Goal: Information Seeking & Learning: Learn about a topic

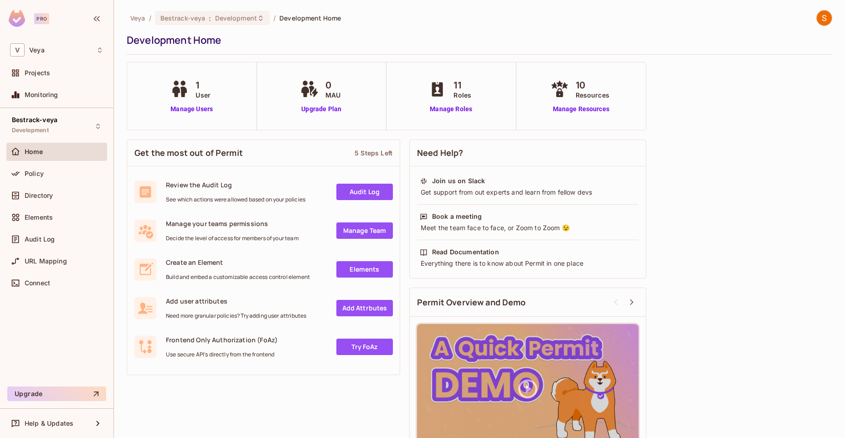
scroll to position [31, 0]
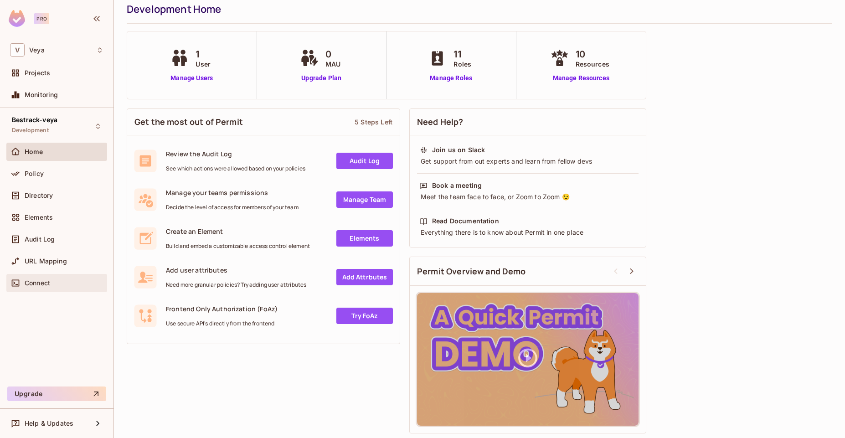
click at [79, 283] on div "Connect" at bounding box center [64, 282] width 79 height 7
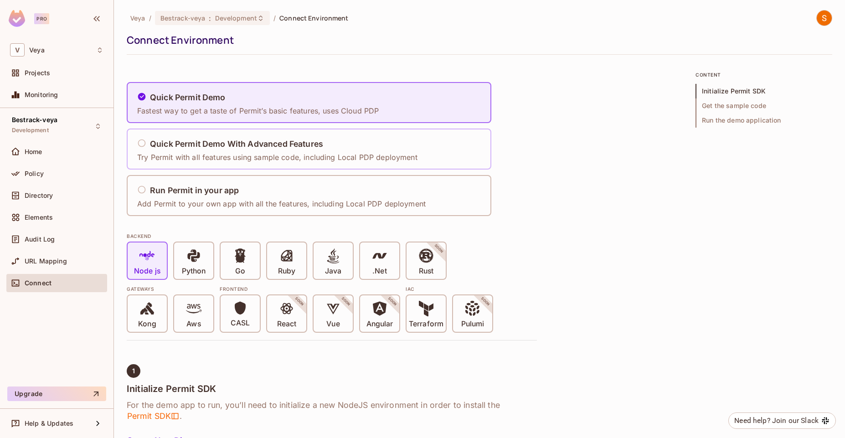
click at [313, 149] on div "Quick Permit Demo With Advanced Features Try Permit with all features using sam…" at bounding box center [277, 149] width 280 height 27
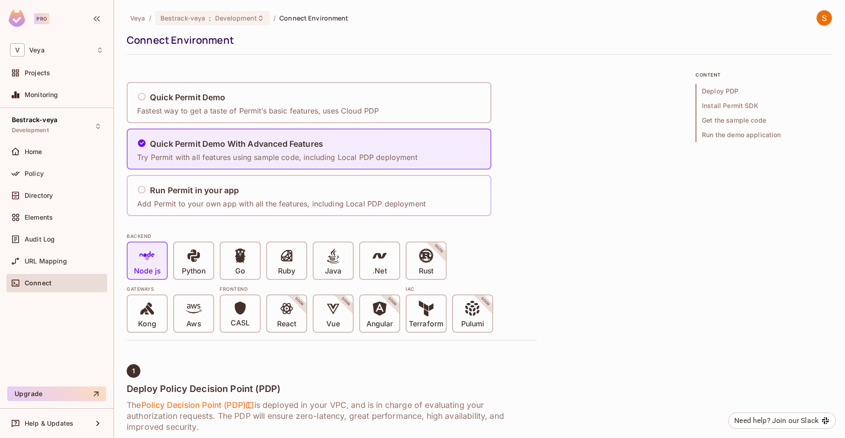
click at [319, 190] on div "Run Permit in your app" at bounding box center [281, 190] width 288 height 11
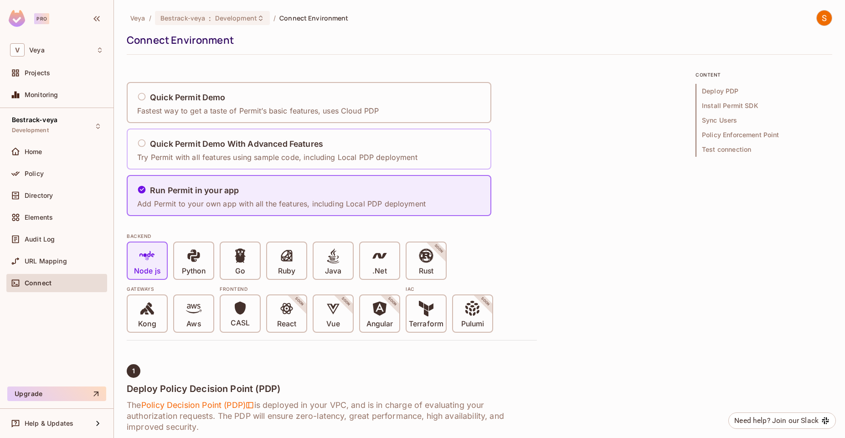
click at [325, 144] on div "Quick Permit Demo With Advanced Features" at bounding box center [277, 144] width 280 height 11
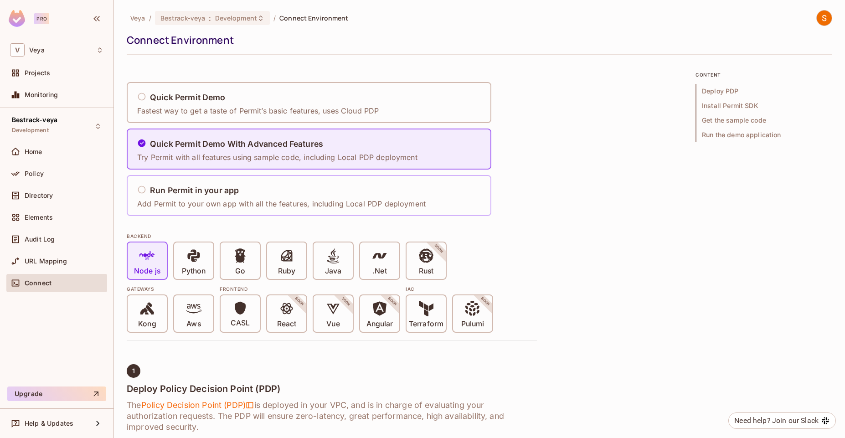
click at [333, 197] on div "Run Permit in your app Add Permit to your own app with all the features, includ…" at bounding box center [281, 195] width 288 height 27
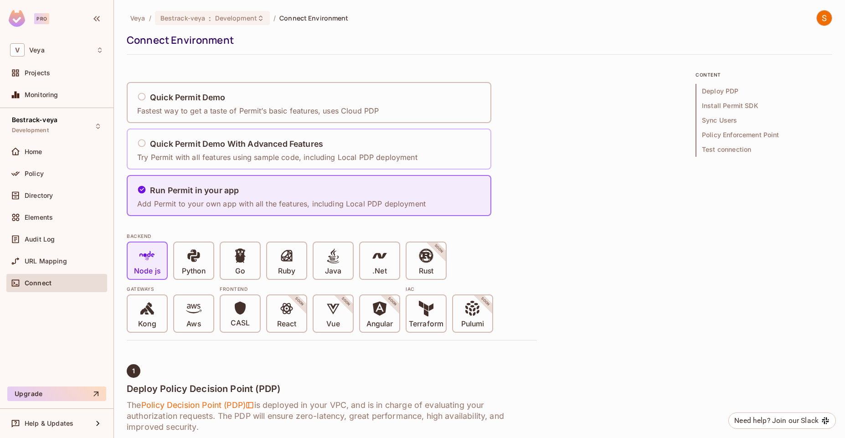
click at [344, 159] on p "Try Permit with all features using sample code, including Local PDP deployment" at bounding box center [277, 157] width 280 height 10
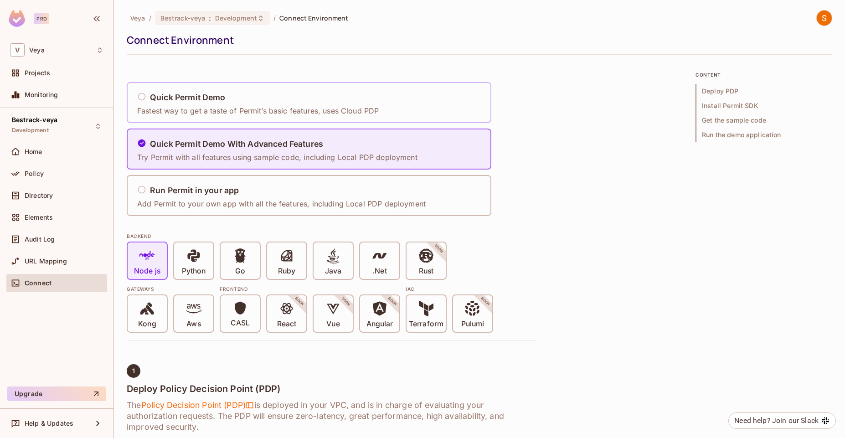
click at [362, 108] on p "Fastest way to get a taste of Permit’s basic features, uses Cloud PDP" at bounding box center [257, 111] width 241 height 10
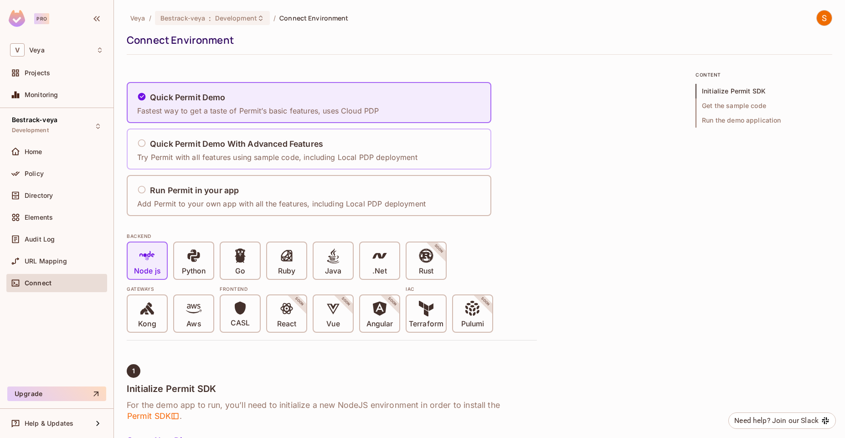
click at [447, 137] on div "Quick Permit Demo With Advanced Features Try Permit with all features using sam…" at bounding box center [309, 148] width 365 height 41
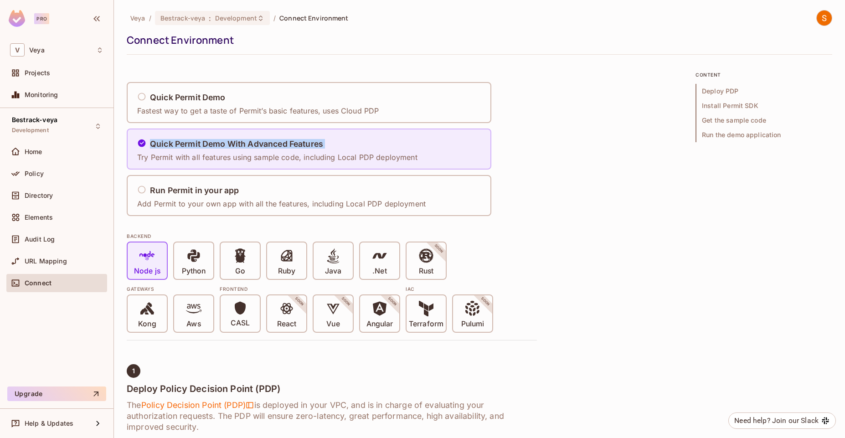
click at [447, 137] on div "Quick Permit Demo With Advanced Features Try Permit with all features using sam…" at bounding box center [309, 148] width 365 height 41
click at [464, 100] on div "Quick Permit Demo Fastest way to get a taste of Permit’s basic features, uses C…" at bounding box center [309, 102] width 365 height 41
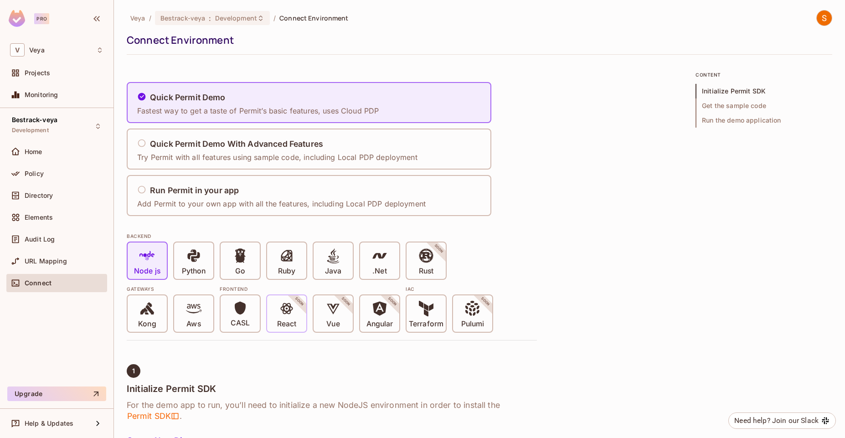
click at [291, 323] on p "React" at bounding box center [286, 323] width 19 height 9
click at [284, 305] on icon at bounding box center [286, 308] width 15 height 15
click at [297, 323] on div "React SOON" at bounding box center [286, 313] width 39 height 36
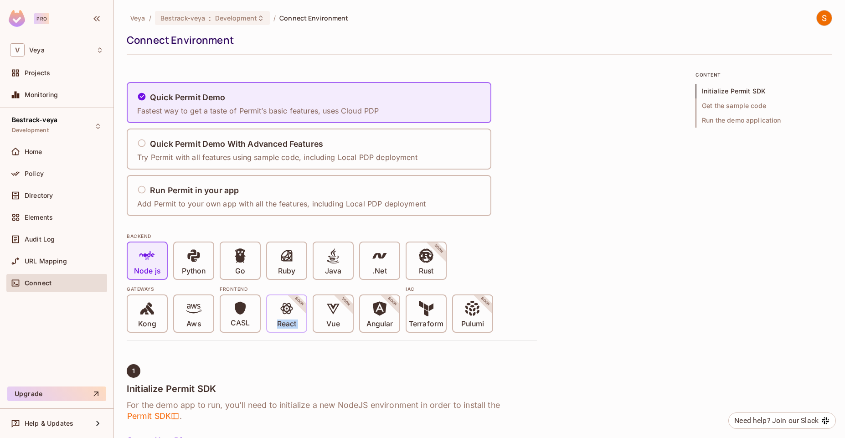
click at [297, 323] on div "React SOON" at bounding box center [286, 313] width 39 height 36
click at [284, 329] on div "React SOON" at bounding box center [286, 313] width 39 height 36
click at [240, 320] on p "CASL" at bounding box center [240, 322] width 19 height 9
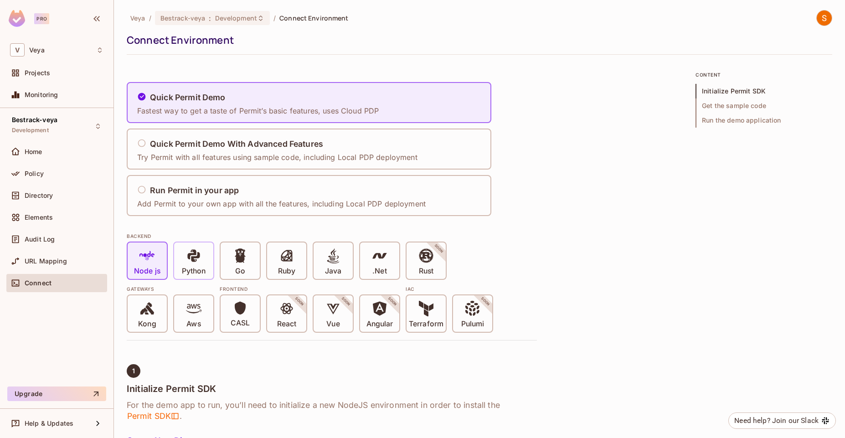
click at [205, 262] on span "Python" at bounding box center [194, 262] width 24 height 28
click at [235, 274] on p "Go" at bounding box center [240, 271] width 10 height 9
click at [296, 269] on div "Ruby" at bounding box center [286, 260] width 39 height 36
click at [371, 267] on div ".Net" at bounding box center [379, 260] width 39 height 36
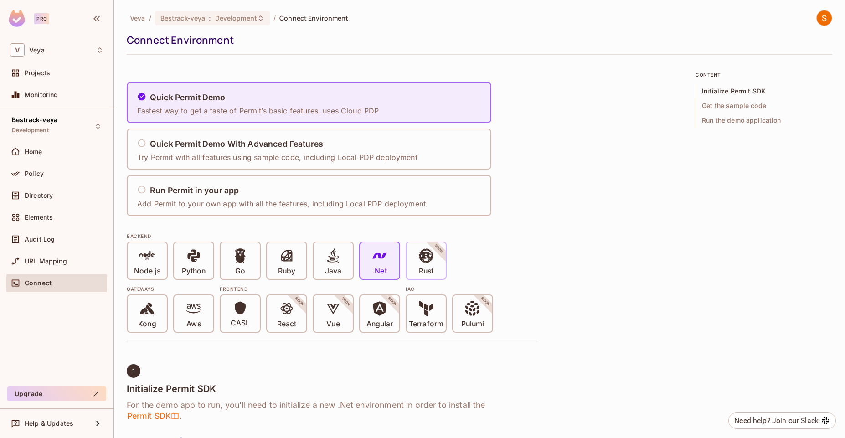
click at [412, 270] on div "Rust SOON" at bounding box center [425, 260] width 39 height 36
click at [333, 311] on icon at bounding box center [332, 308] width 15 height 15
click at [289, 320] on p "React" at bounding box center [286, 323] width 19 height 9
click at [519, 261] on div "Node js Python Go Ruby Java .Net Rust SOON" at bounding box center [332, 260] width 410 height 38
click at [731, 109] on span "Get the sample code" at bounding box center [763, 105] width 137 height 15
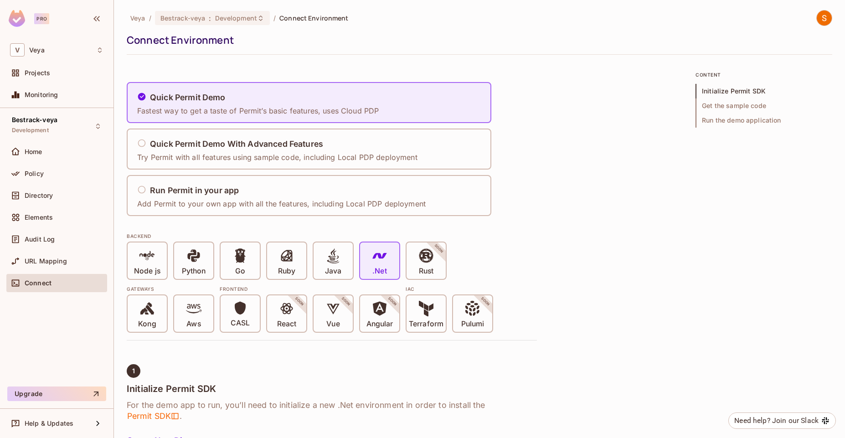
scroll to position [576, 0]
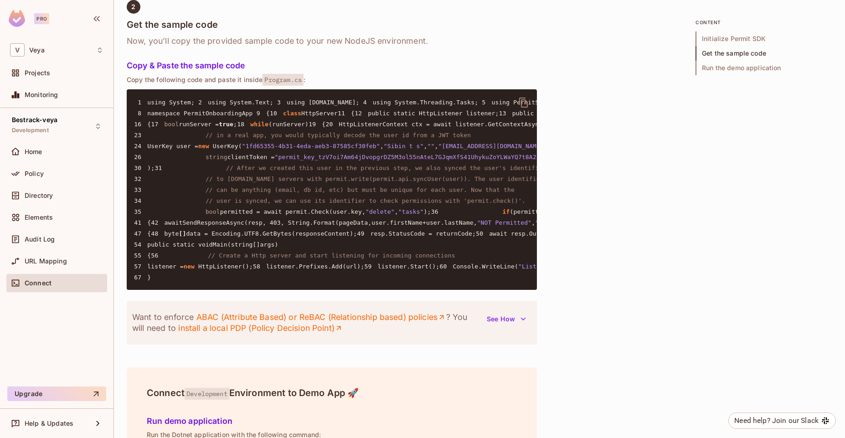
click at [744, 73] on span "Run the demo application" at bounding box center [763, 68] width 137 height 15
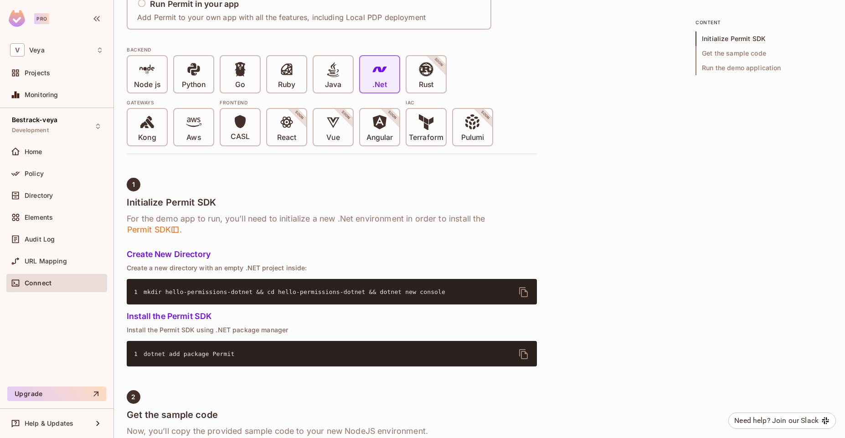
scroll to position [0, 0]
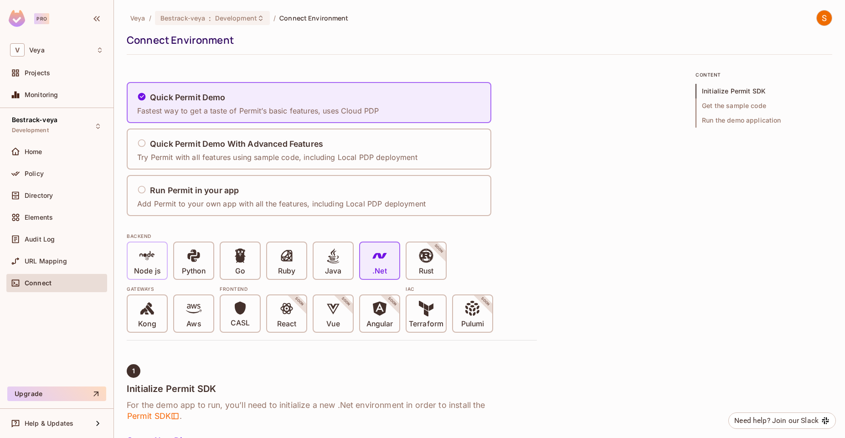
click at [164, 272] on div "Node js" at bounding box center [147, 260] width 39 height 36
click at [267, 317] on div "React SOON" at bounding box center [286, 313] width 39 height 36
click at [268, 317] on div "React SOON" at bounding box center [286, 313] width 39 height 36
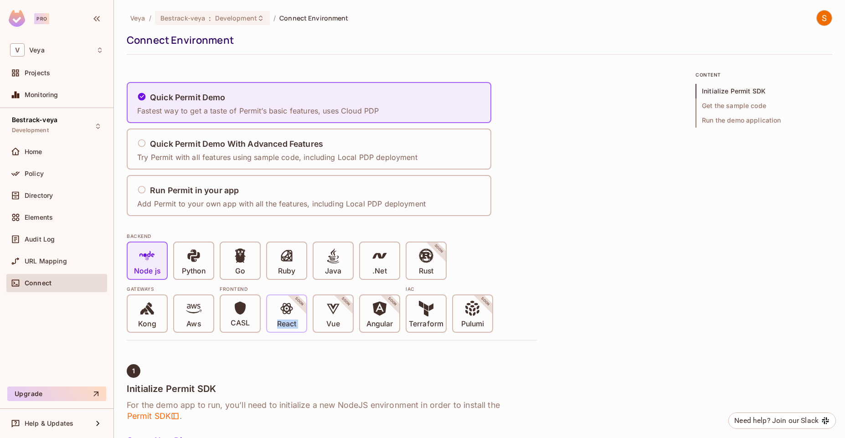
click at [268, 317] on div "React SOON" at bounding box center [286, 313] width 39 height 36
click at [269, 317] on div "React SOON" at bounding box center [286, 313] width 39 height 36
click at [272, 318] on div "React SOON" at bounding box center [286, 313] width 39 height 36
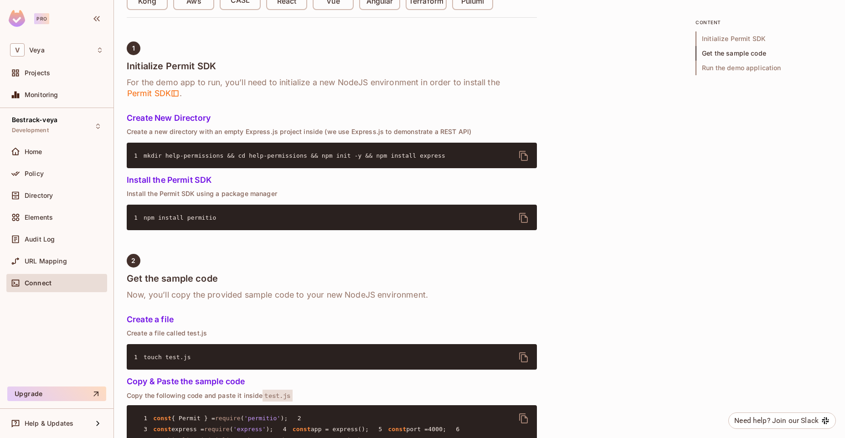
scroll to position [351, 0]
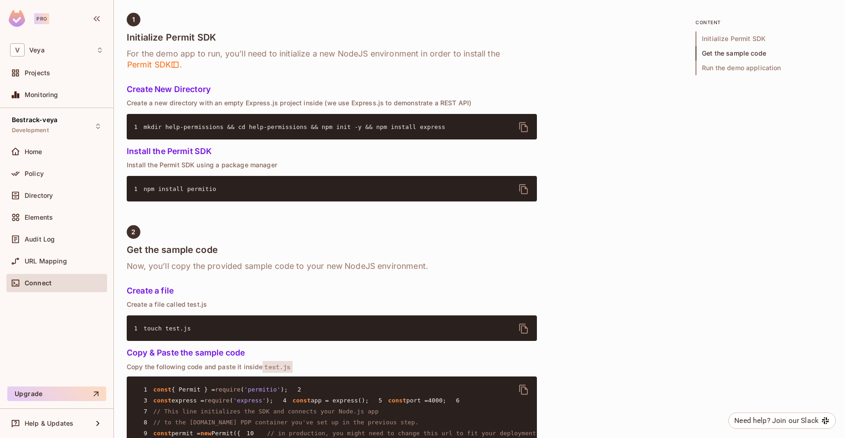
click at [327, 262] on h6 "Now, you’ll copy the provided sample code to your new NodeJS environment." at bounding box center [332, 266] width 410 height 11
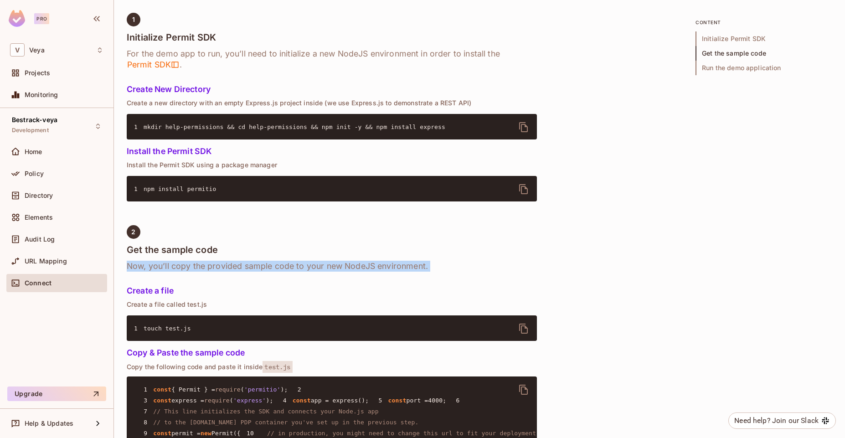
click at [327, 262] on h6 "Now, you’ll copy the provided sample code to your new NodeJS environment." at bounding box center [332, 266] width 410 height 11
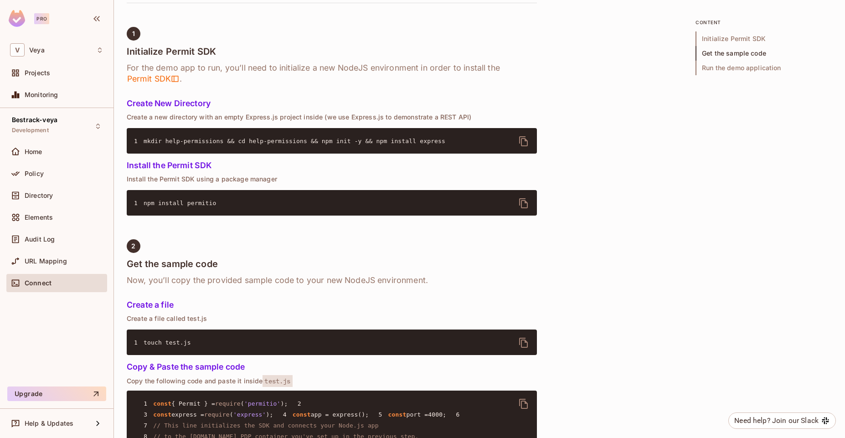
click at [391, 281] on h6 "Now, you’ll copy the provided sample code to your new NodeJS environment." at bounding box center [332, 280] width 410 height 11
click at [382, 168] on h5 "Install the Permit SDK" at bounding box center [332, 165] width 410 height 9
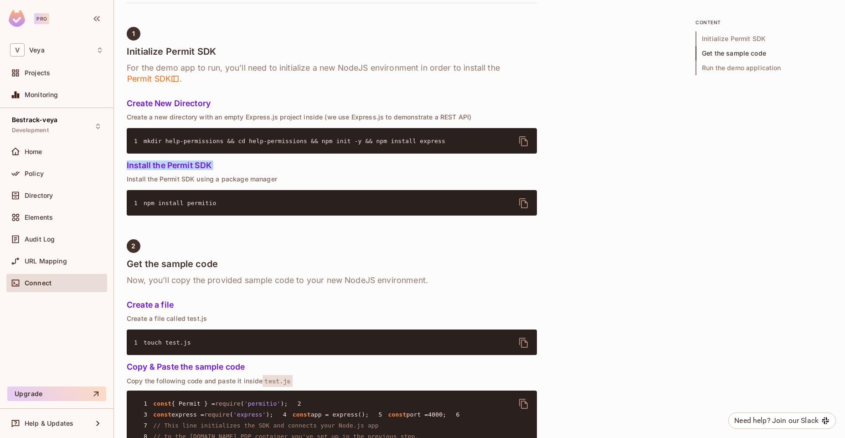
click at [382, 168] on h5 "Install the Permit SDK" at bounding box center [332, 165] width 410 height 9
click at [400, 169] on h5 "Install the Permit SDK" at bounding box center [332, 165] width 410 height 9
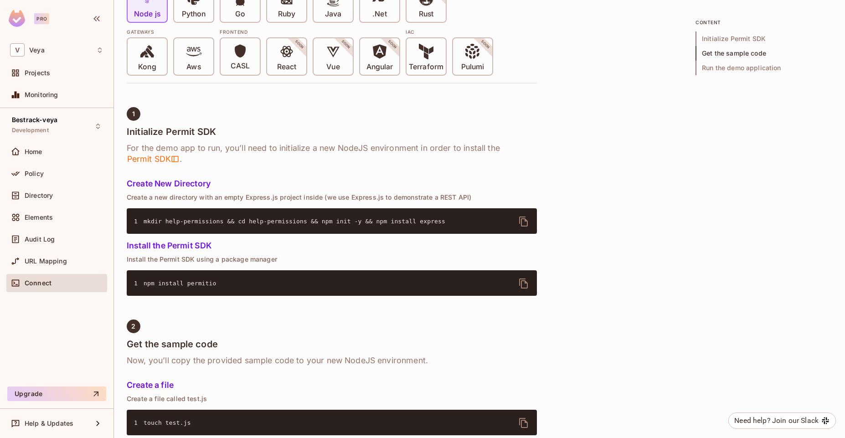
scroll to position [255, 0]
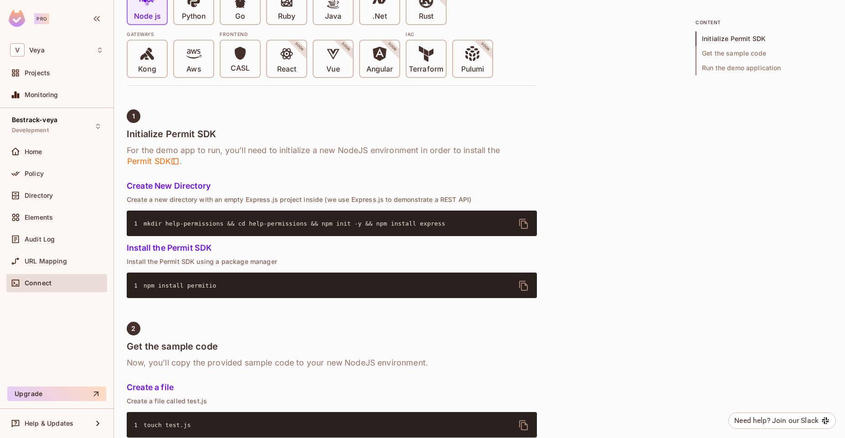
click at [427, 202] on p "Create a new directory with an empty Express.js project inside (we use Express.…" at bounding box center [332, 199] width 410 height 7
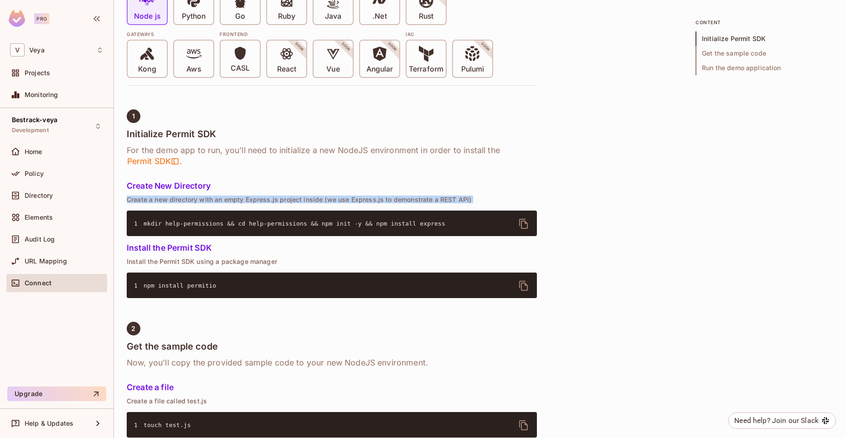
click at [427, 202] on p "Create a new directory with an empty Express.js project inside (we use Express.…" at bounding box center [332, 199] width 410 height 7
click at [442, 202] on p "Create a new directory with an empty Express.js project inside (we use Express.…" at bounding box center [332, 199] width 410 height 7
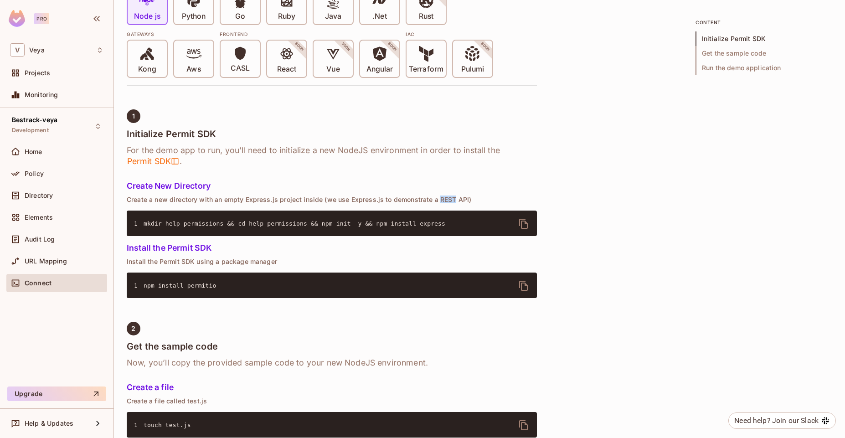
click at [442, 202] on p "Create a new directory with an empty Express.js project inside (we use Express.…" at bounding box center [332, 199] width 410 height 7
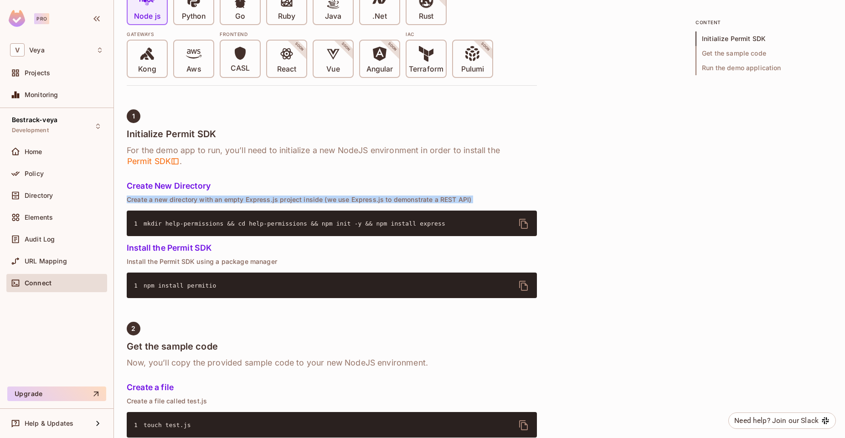
click at [442, 202] on p "Create a new directory with an empty Express.js project inside (we use Express.…" at bounding box center [332, 199] width 410 height 7
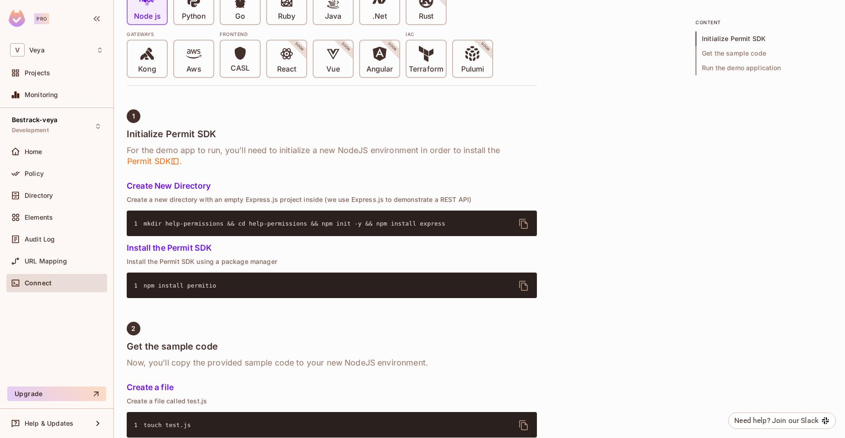
click at [452, 154] on h6 "For the demo app to run, you’ll need to initialize a new NodeJS environment in …" at bounding box center [332, 156] width 410 height 22
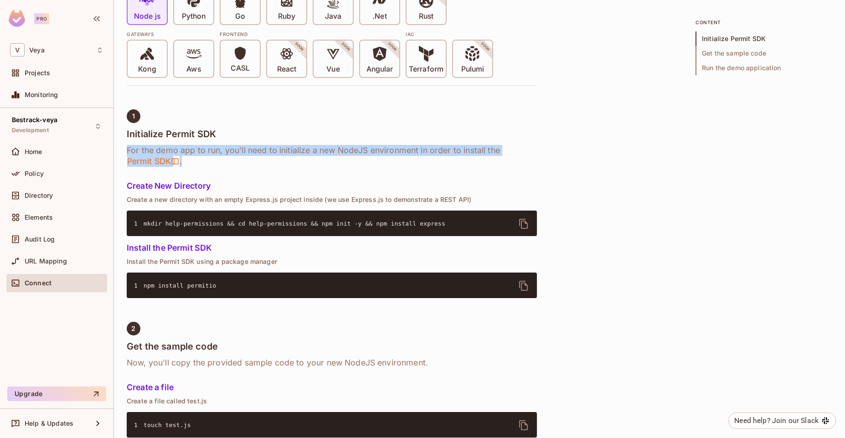
click at [452, 154] on h6 "For the demo app to run, you’ll need to initialize a new NodeJS environment in …" at bounding box center [332, 156] width 410 height 22
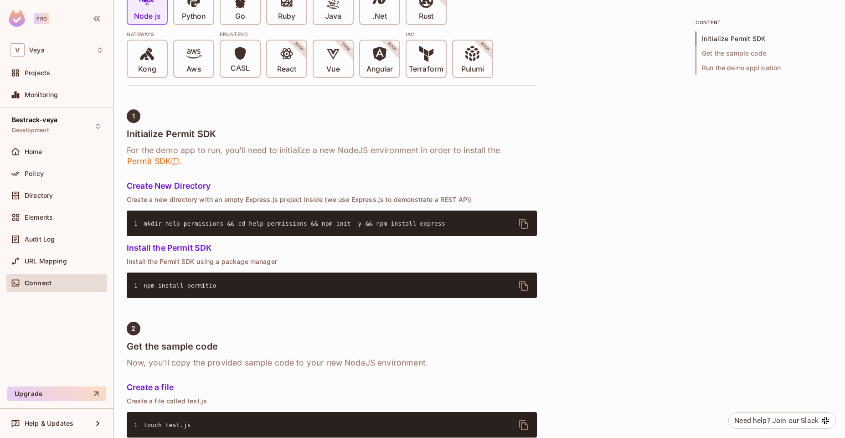
click at [452, 154] on h6 "For the demo app to run, you’ll need to initialize a new NodeJS environment in …" at bounding box center [332, 156] width 410 height 22
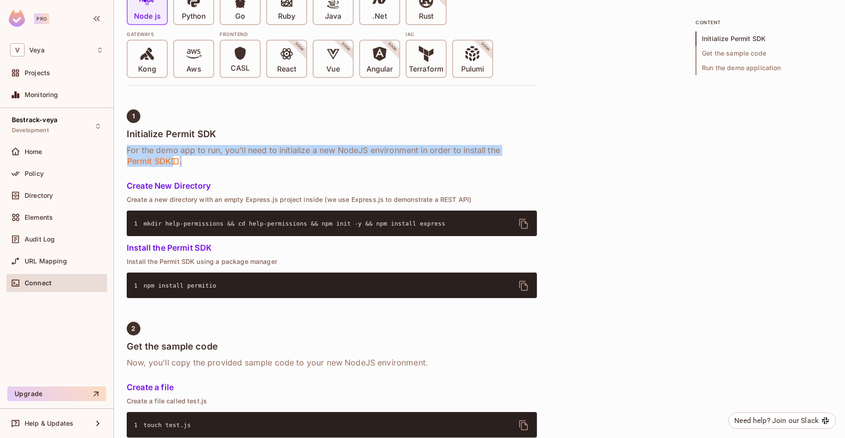
click at [452, 154] on h6 "For the demo app to run, you’ll need to initialize a new NodeJS environment in …" at bounding box center [332, 156] width 410 height 22
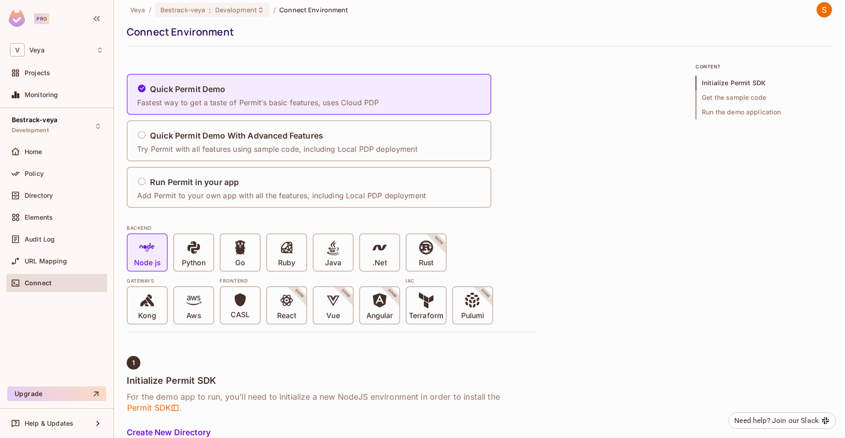
scroll to position [0, 0]
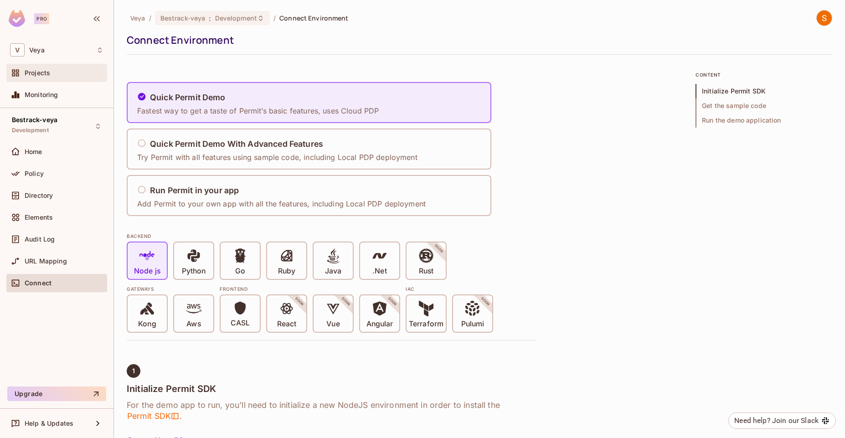
click at [52, 72] on div "Projects" at bounding box center [64, 72] width 79 height 7
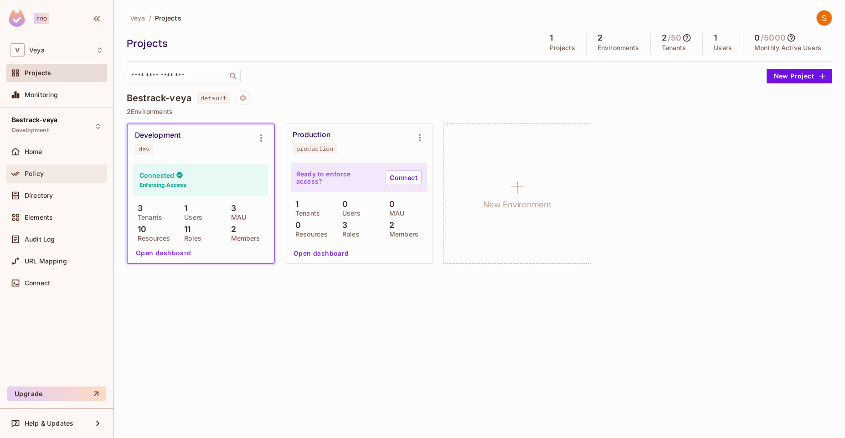
click at [41, 170] on span "Policy" at bounding box center [34, 173] width 19 height 7
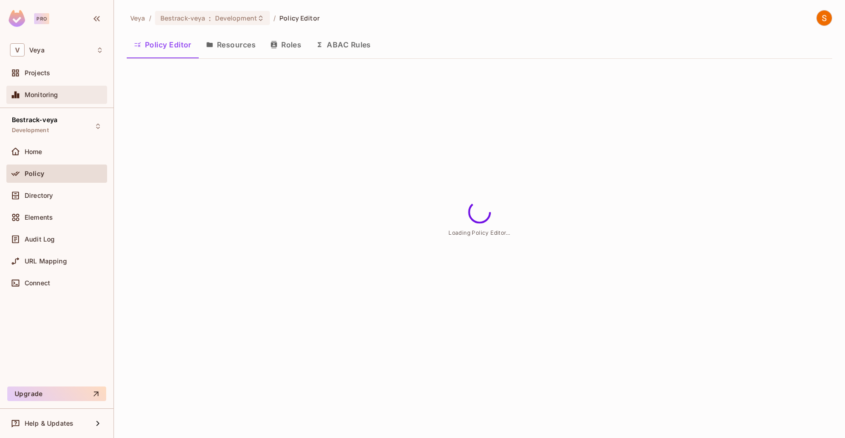
click at [62, 96] on div "Monitoring" at bounding box center [64, 94] width 79 height 7
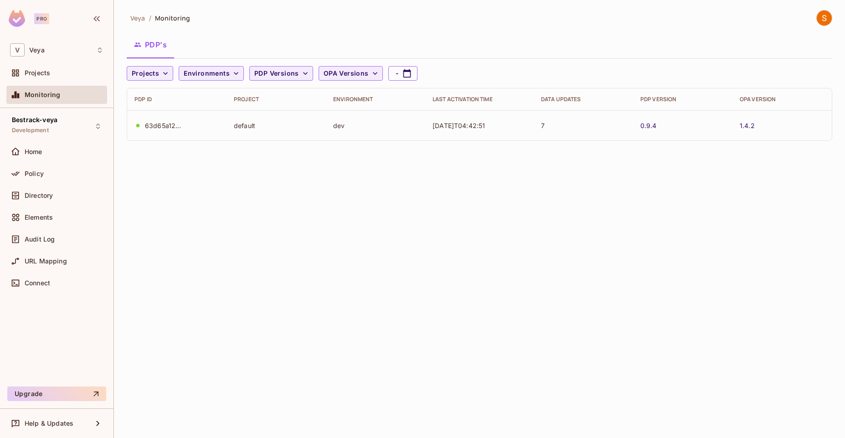
drag, startPoint x: 62, startPoint y: 96, endPoint x: 124, endPoint y: 99, distance: 62.5
click at [124, 99] on div "Pro V Veya Projects Monitoring Bestrack-veya Development Home Policy Directory …" at bounding box center [422, 219] width 845 height 438
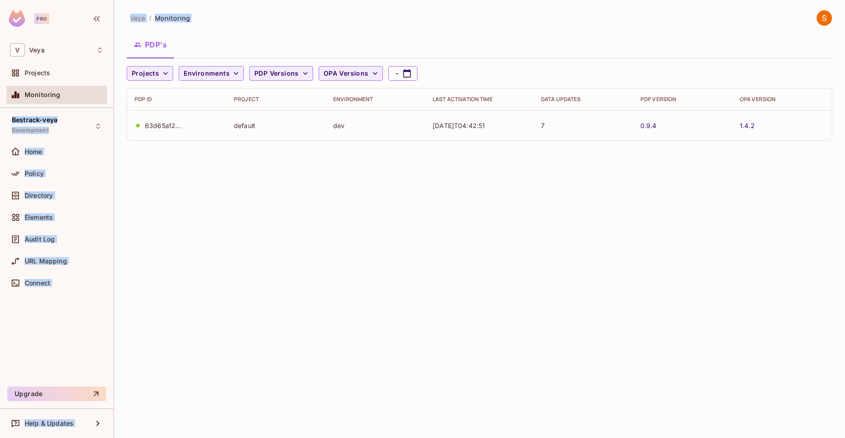
click at [212, 181] on div "Veya / Monitoring PDP's Projects Environments PDP Versions OPA Versions - PDP I…" at bounding box center [479, 219] width 731 height 438
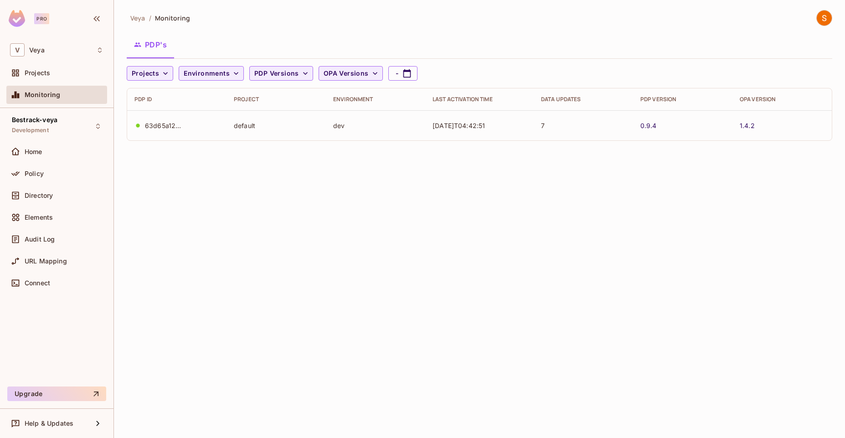
click at [165, 128] on div "63d65a12-ec35-4e4c-ad80-c0b304bba25c" at bounding box center [163, 125] width 36 height 9
click at [314, 117] on td "default" at bounding box center [275, 125] width 99 height 30
click at [409, 189] on div "Veya / Monitoring PDP's Projects Environments PDP Versions OPA Versions - PDP I…" at bounding box center [479, 219] width 731 height 438
click at [62, 153] on div "Home" at bounding box center [64, 151] width 79 height 7
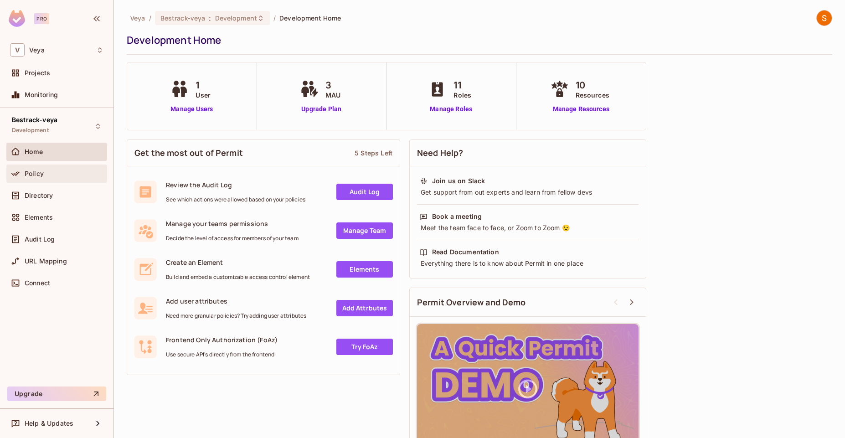
click at [62, 169] on div "Policy" at bounding box center [56, 173] width 93 height 11
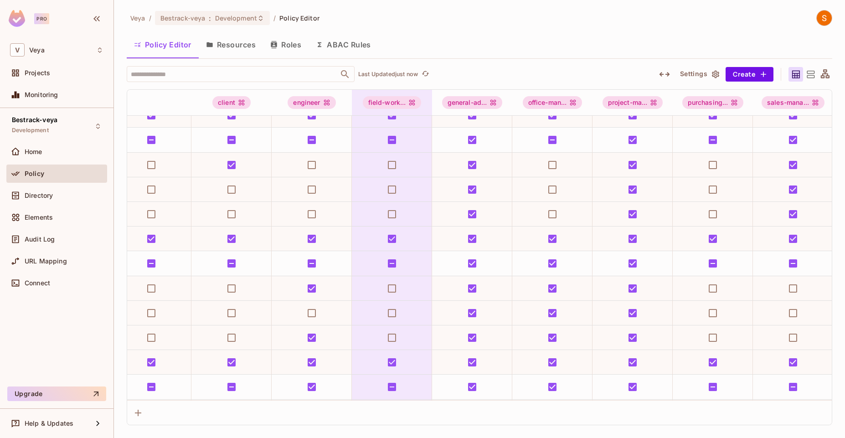
scroll to position [957, 177]
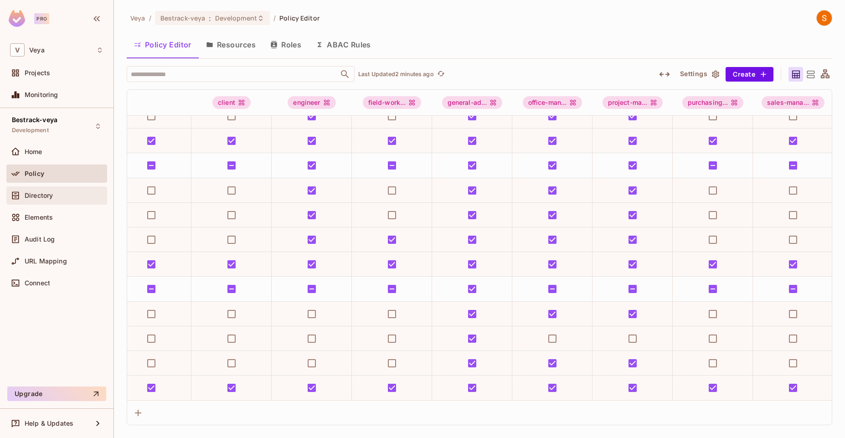
click at [58, 196] on div "Directory" at bounding box center [64, 195] width 79 height 7
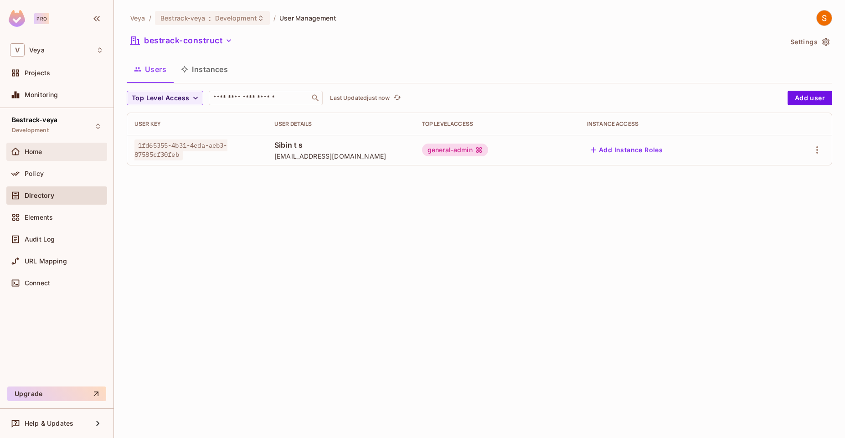
click at [76, 146] on div "Home" at bounding box center [56, 151] width 93 height 11
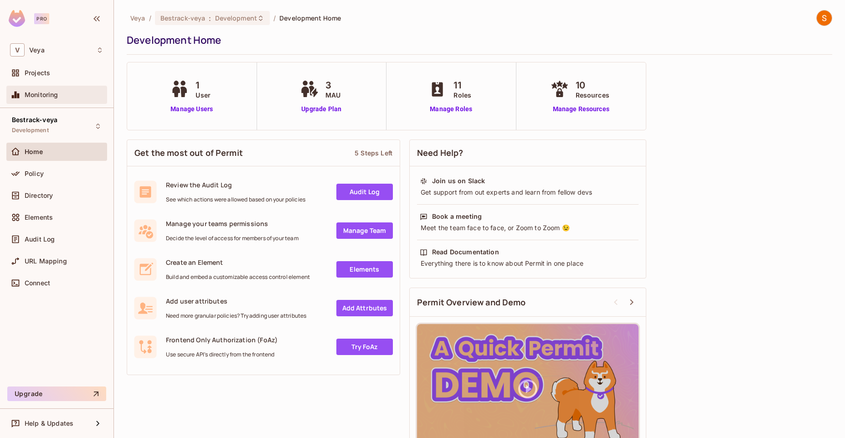
click at [68, 96] on div "Monitoring" at bounding box center [64, 94] width 79 height 7
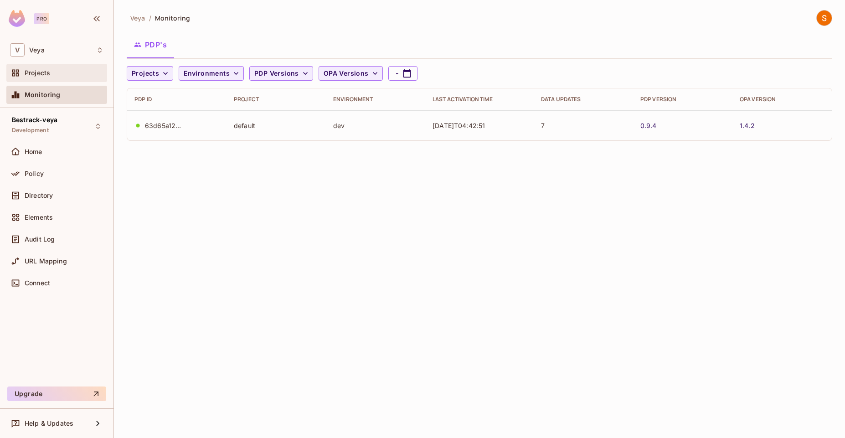
click at [77, 71] on div "Projects" at bounding box center [64, 72] width 79 height 7
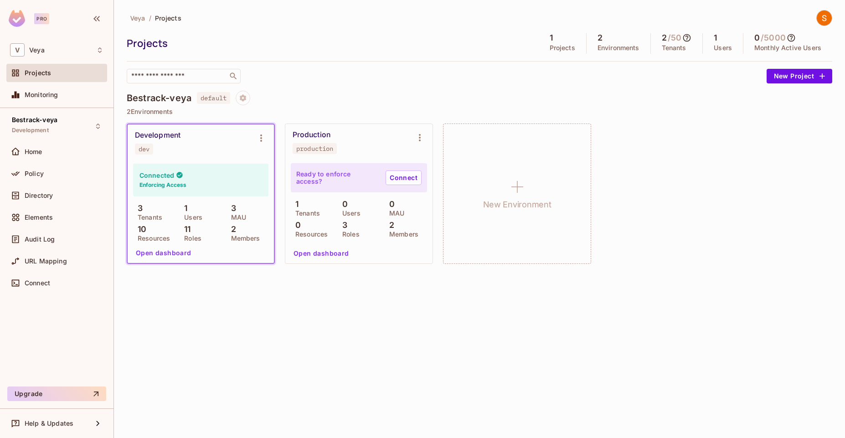
click at [184, 184] on h6 "Enforcing Access" at bounding box center [162, 185] width 47 height 8
click at [261, 139] on icon "Environment settings" at bounding box center [261, 138] width 11 height 11
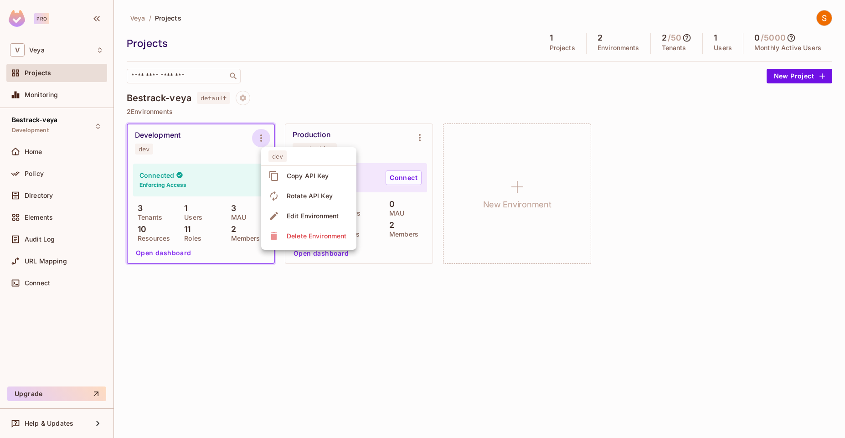
click at [225, 183] on div at bounding box center [422, 219] width 845 height 438
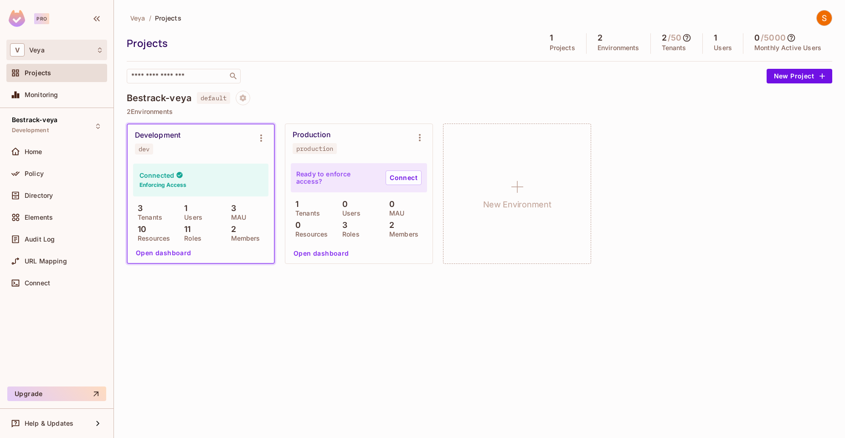
click at [76, 43] on div "V Veya" at bounding box center [56, 49] width 93 height 13
click at [164, 57] on div at bounding box center [422, 219] width 845 height 438
click at [81, 125] on div "Bestrack-veya Development" at bounding box center [56, 125] width 101 height 25
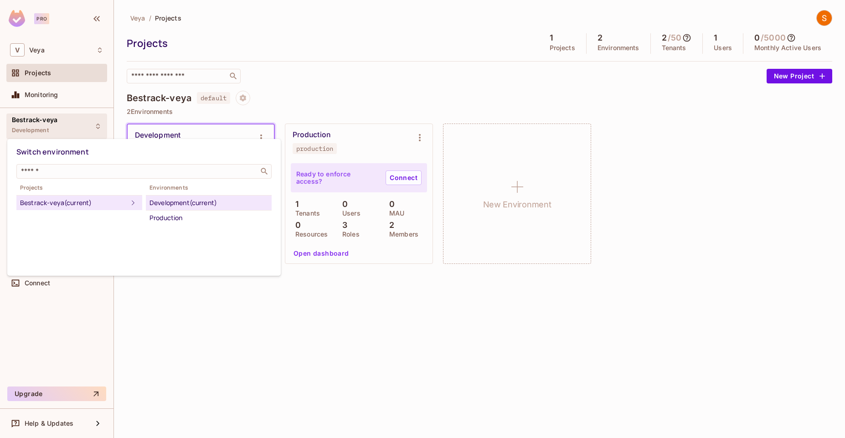
click at [185, 200] on div "Development (current)" at bounding box center [208, 202] width 118 height 11
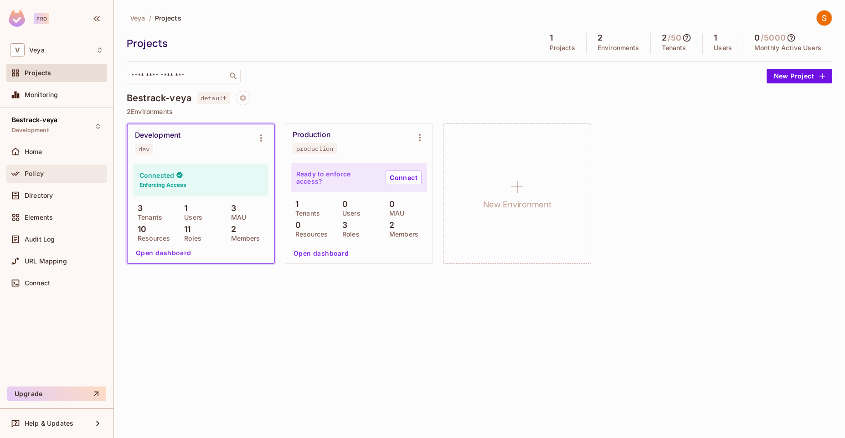
click at [65, 170] on div "Policy" at bounding box center [64, 173] width 79 height 7
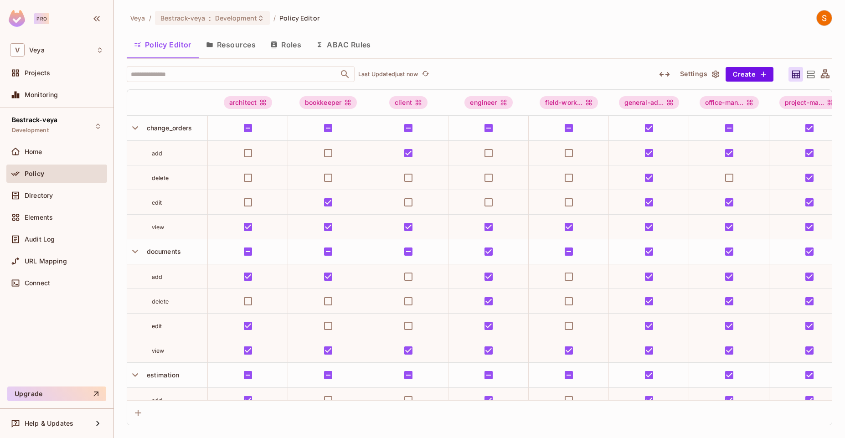
click at [828, 76] on icon at bounding box center [825, 73] width 9 height 9
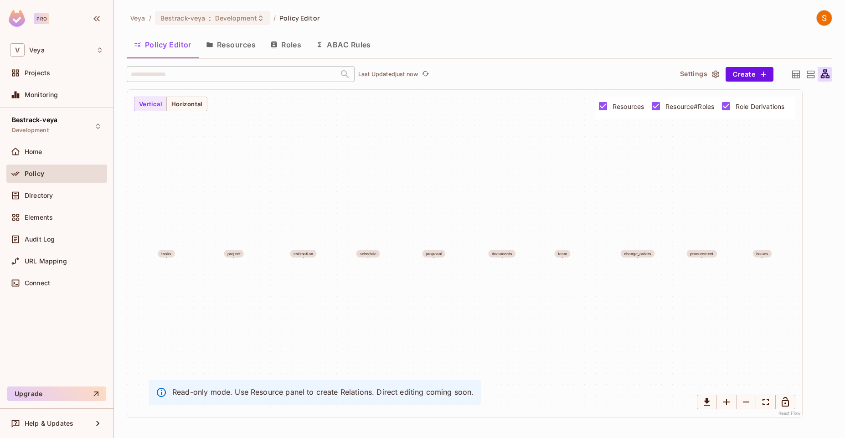
click at [810, 76] on icon at bounding box center [810, 74] width 11 height 11
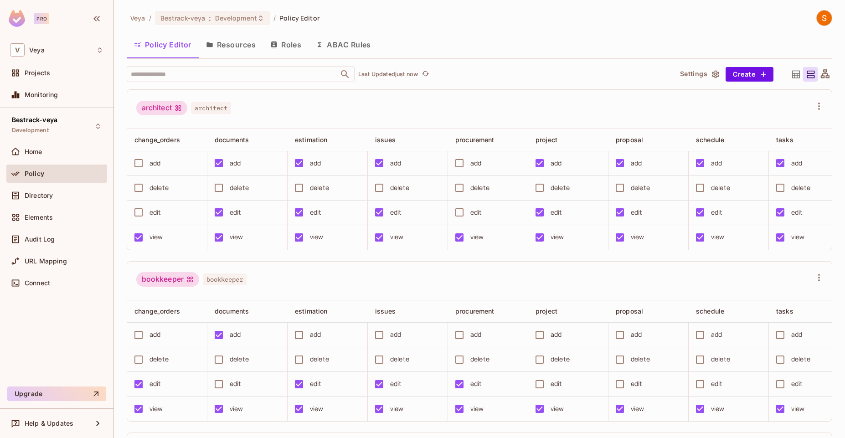
click at [72, 227] on div "Elements" at bounding box center [56, 219] width 101 height 22
click at [70, 262] on div "URL Mapping" at bounding box center [64, 260] width 79 height 7
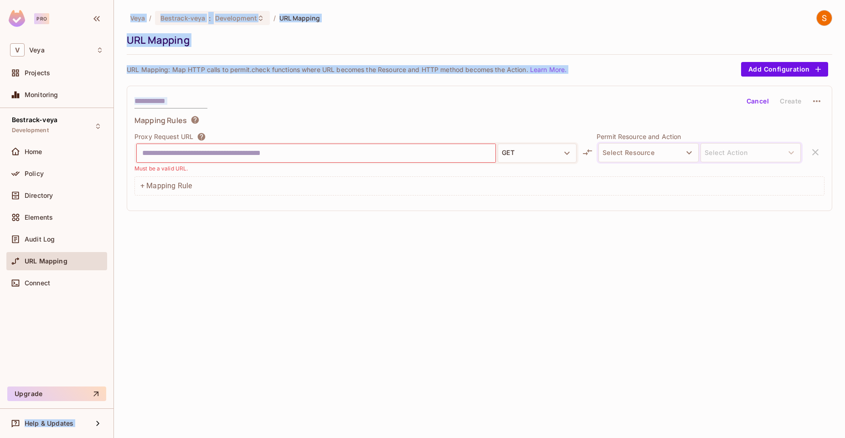
drag, startPoint x: 70, startPoint y: 283, endPoint x: 163, endPoint y: 286, distance: 93.0
click at [163, 286] on div "Pro V Veya Projects Monitoring Bestrack-veya Development Home Policy Directory …" at bounding box center [422, 219] width 845 height 438
click at [176, 277] on div "Veya / Bestrack-veya : Development / URL Mapping URL Mapping URL Mapping: Map H…" at bounding box center [479, 219] width 731 height 438
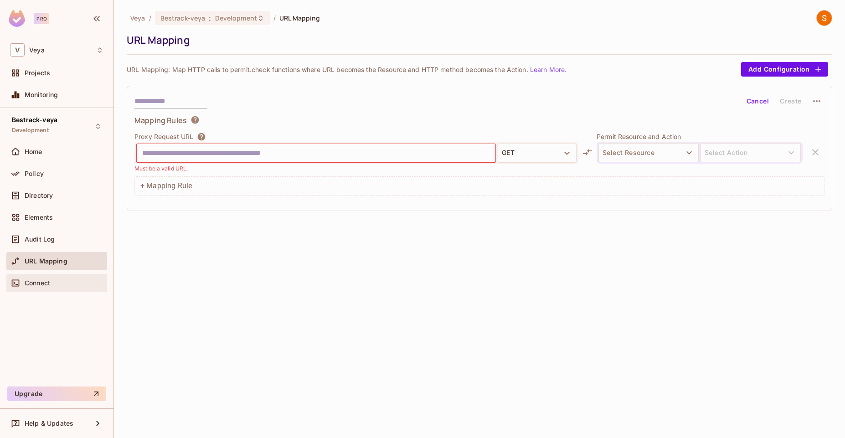
click at [81, 276] on div "Connect" at bounding box center [56, 283] width 101 height 18
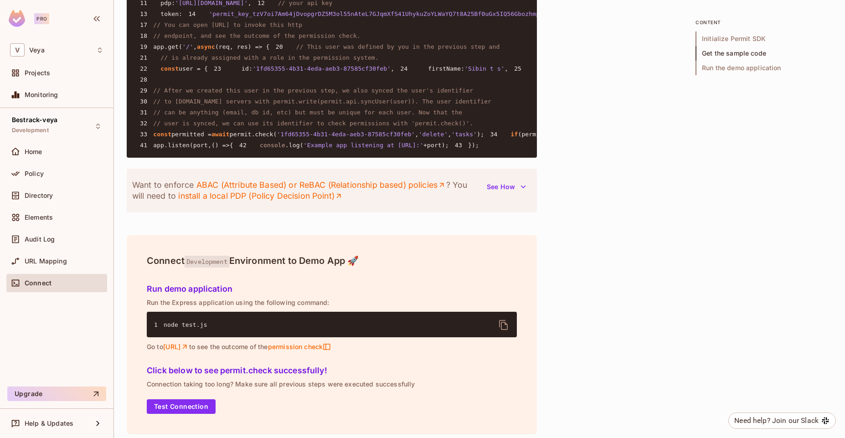
scroll to position [1062, 0]
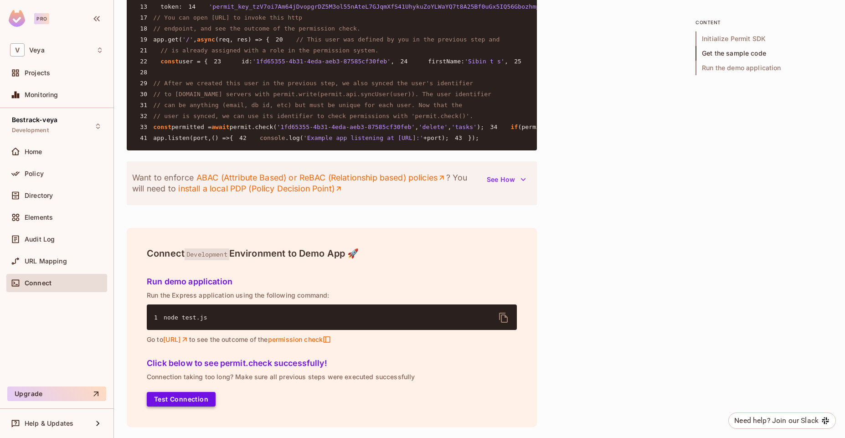
click at [190, 399] on button "Test Connection" at bounding box center [181, 399] width 69 height 15
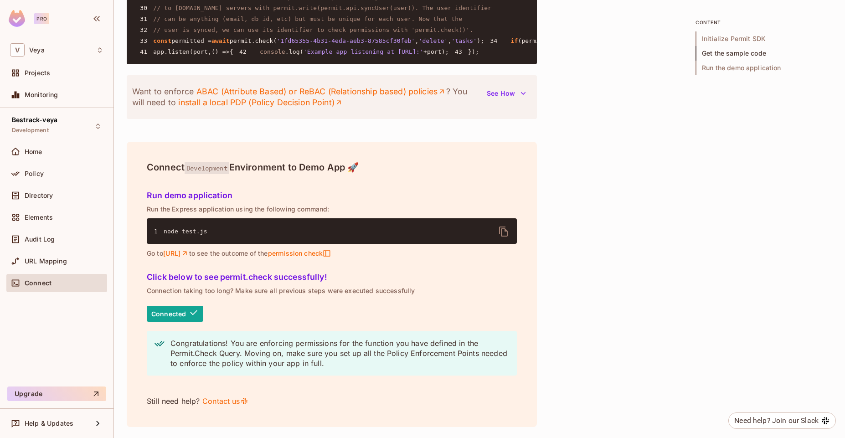
scroll to position [1148, 0]
click at [192, 310] on icon at bounding box center [194, 313] width 10 height 10
click at [189, 257] on link "http://localhost:4000" at bounding box center [176, 253] width 26 height 8
click at [229, 247] on div "Run demo application Run the Express application using the following command: 1…" at bounding box center [331, 223] width 377 height 82
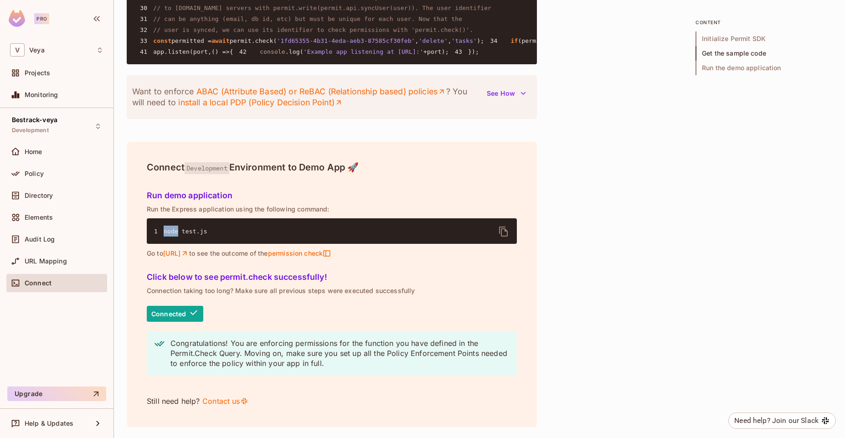
click at [229, 247] on div "Run demo application Run the Express application using the following command: 1…" at bounding box center [331, 223] width 377 height 82
click at [255, 213] on p "Run the Express application using the following command:" at bounding box center [332, 208] width 370 height 7
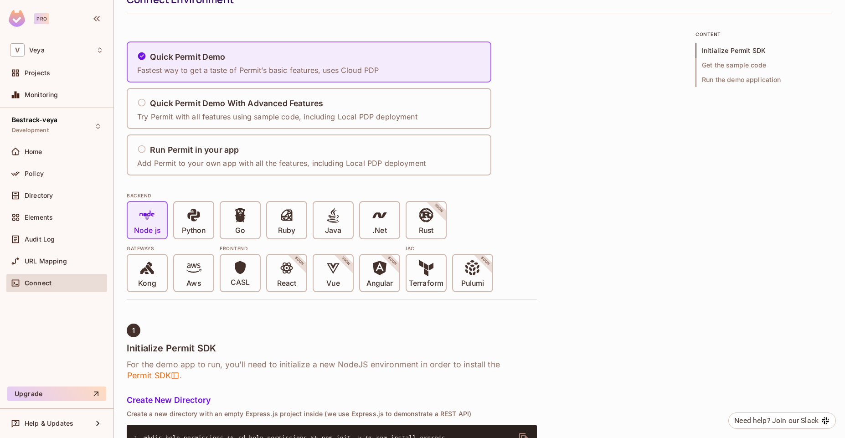
scroll to position [0, 0]
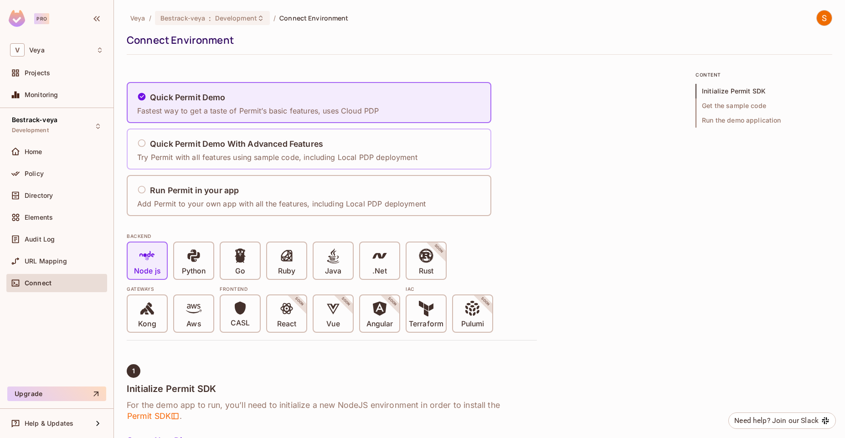
click at [317, 147] on h5 "Quick Permit Demo With Advanced Features" at bounding box center [236, 143] width 173 height 9
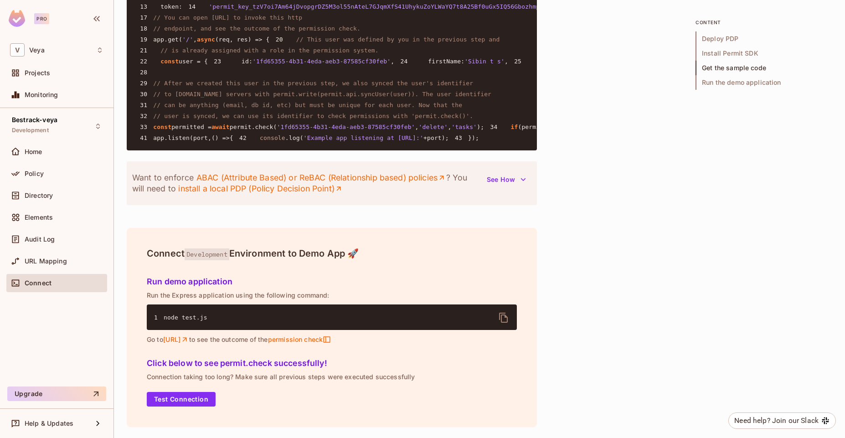
scroll to position [1368, 0]
click at [192, 402] on button "Test Connection" at bounding box center [181, 399] width 69 height 15
click at [252, 409] on div "Click below to see permit.check successfully! Connection taking too long? Make …" at bounding box center [331, 379] width 377 height 61
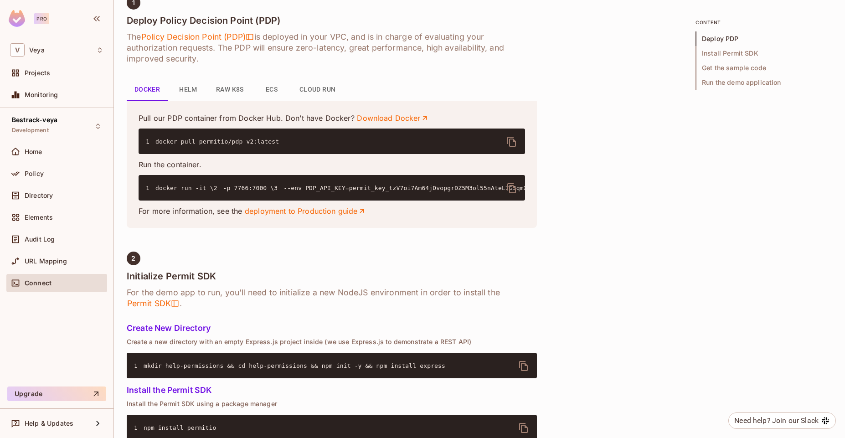
scroll to position [0, 0]
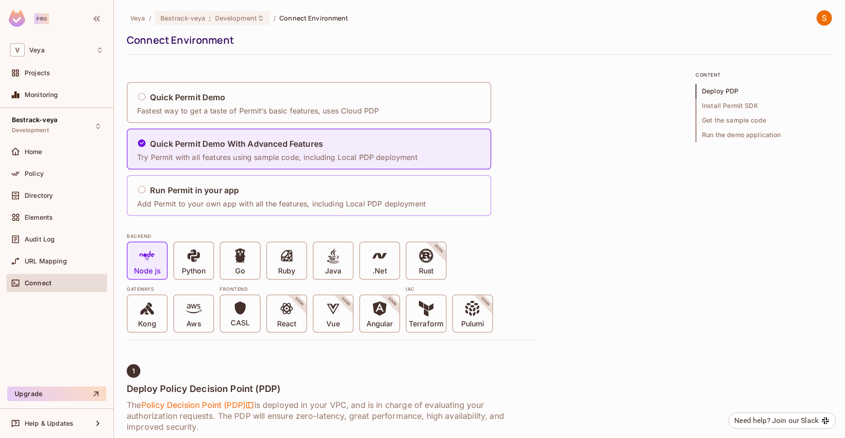
click at [264, 188] on div "Run Permit in your app" at bounding box center [281, 190] width 288 height 11
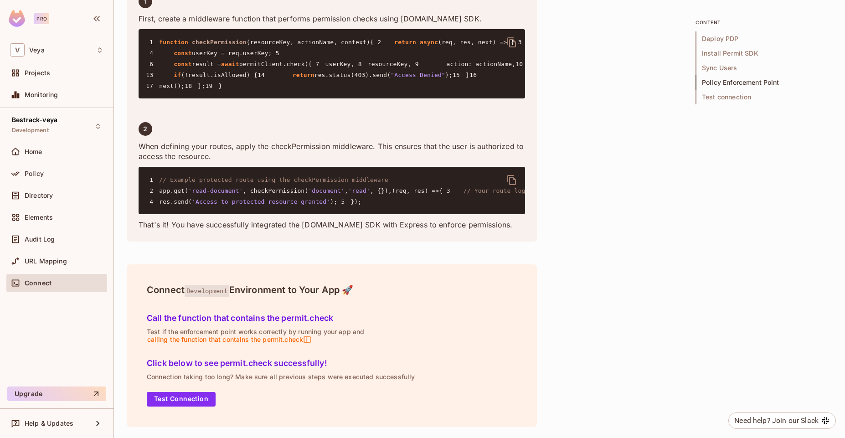
scroll to position [1860, 0]
click at [201, 390] on div "Click below to see permit.check successfully! Connection taking too long? Make …" at bounding box center [331, 379] width 377 height 61
click at [200, 404] on button "Test Connection" at bounding box center [181, 399] width 69 height 15
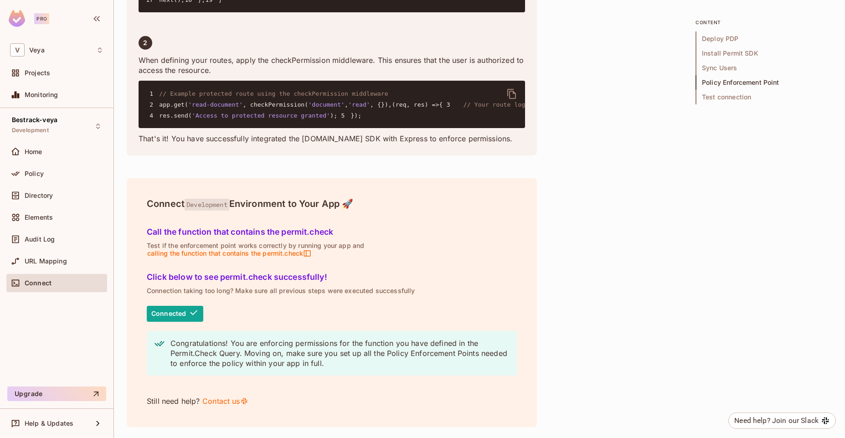
scroll to position [1946, 0]
click at [273, 288] on p "Connection taking too long? Make sure all previous steps were executed successf…" at bounding box center [332, 290] width 370 height 7
click at [298, 298] on div "Click below to see permit.check successfully! Connection taking too long? Make …" at bounding box center [331, 337] width 377 height 148
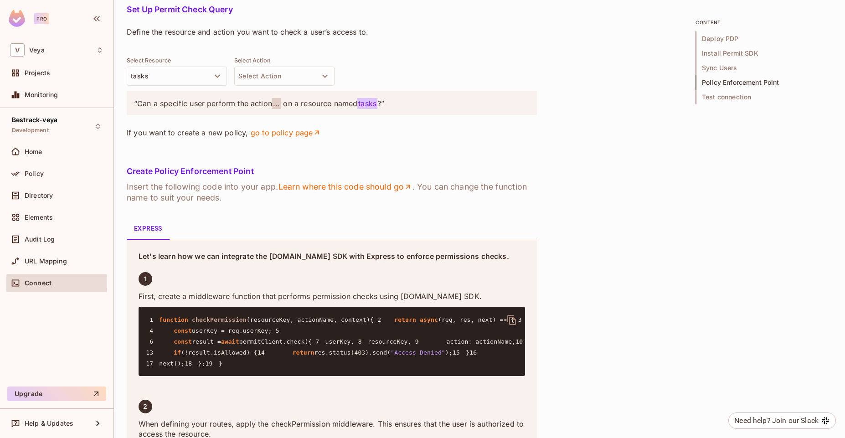
scroll to position [1219, 0]
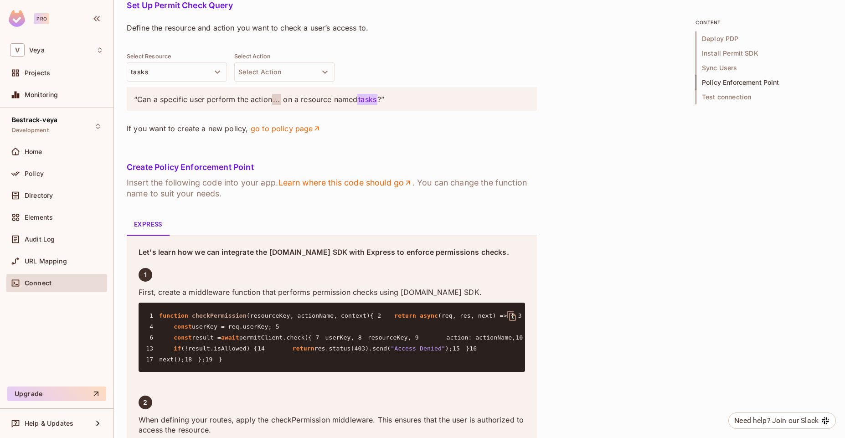
click at [352, 111] on div "“Can a specific user perform the action ... on a resource named tasks ?”" at bounding box center [332, 99] width 410 height 24
click at [200, 82] on button "tasks" at bounding box center [177, 71] width 100 height 19
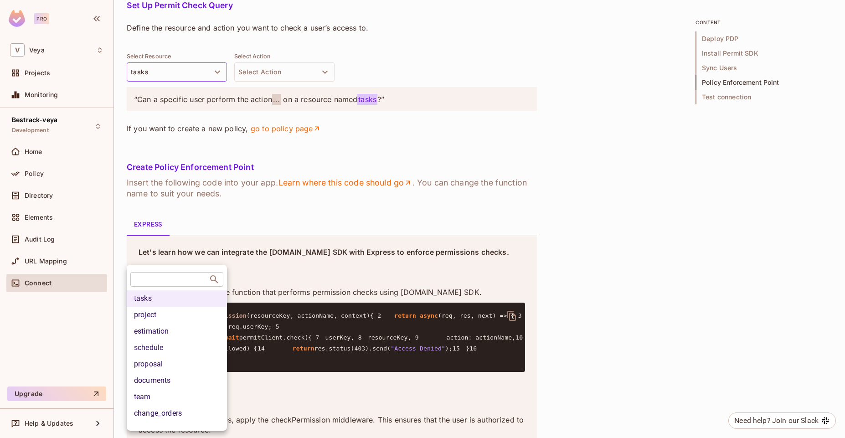
click at [285, 306] on div at bounding box center [422, 219] width 845 height 438
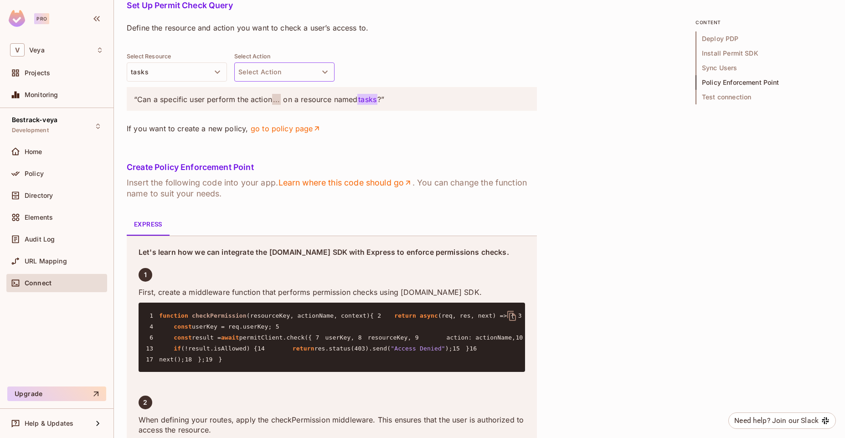
click at [301, 82] on button "Select Action" at bounding box center [284, 71] width 100 height 19
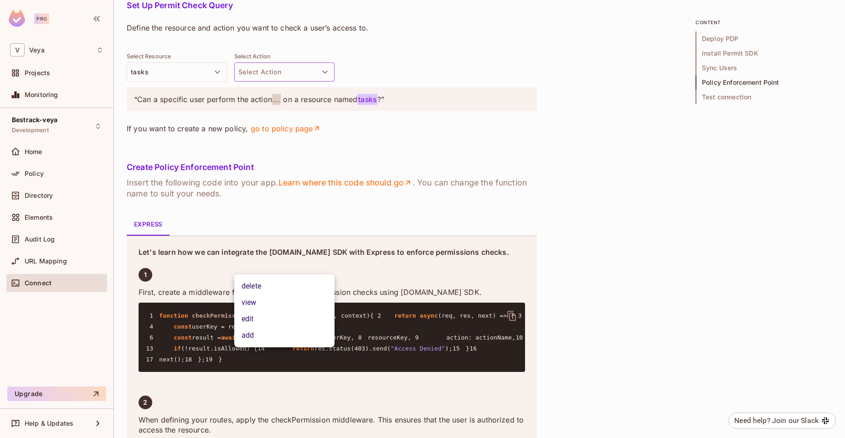
click at [369, 313] on div at bounding box center [422, 219] width 845 height 438
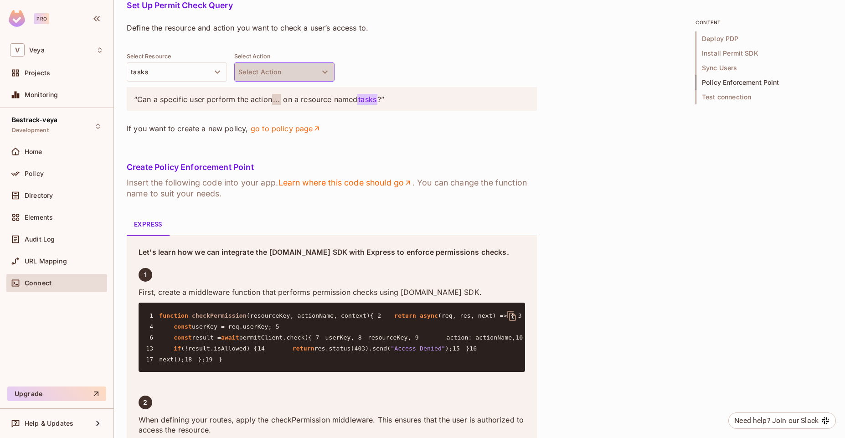
click at [290, 82] on button "Select Action" at bounding box center [284, 71] width 100 height 19
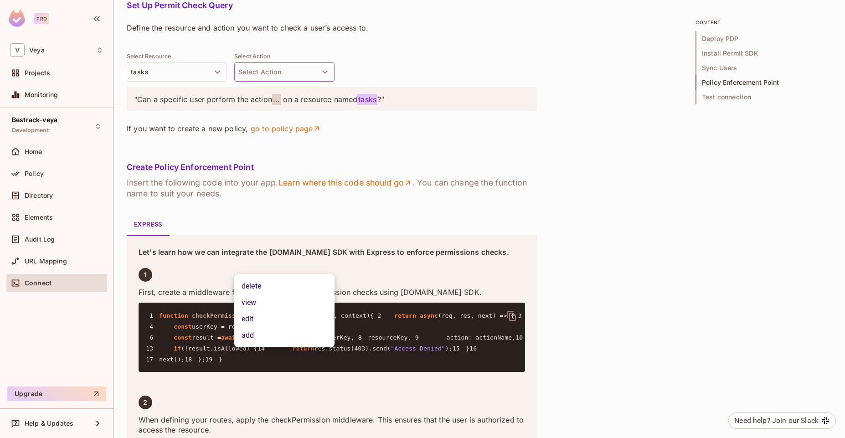
click at [303, 317] on li "edit" at bounding box center [284, 319] width 100 height 16
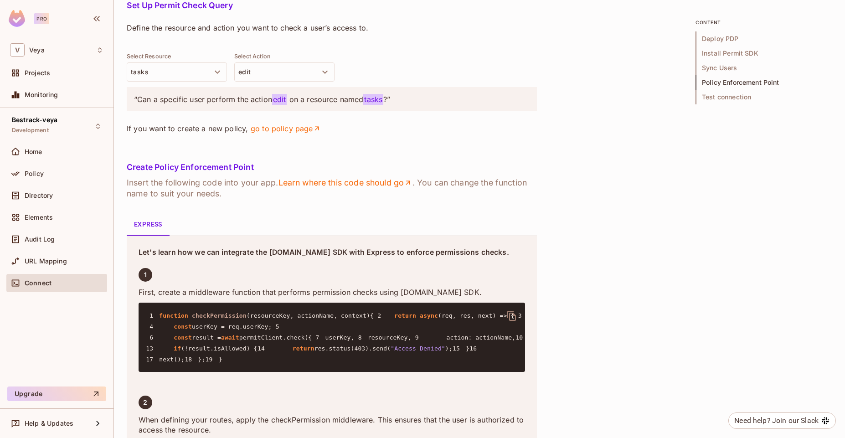
click at [392, 82] on div "Select Resource tasks Select Action edit" at bounding box center [332, 67] width 410 height 29
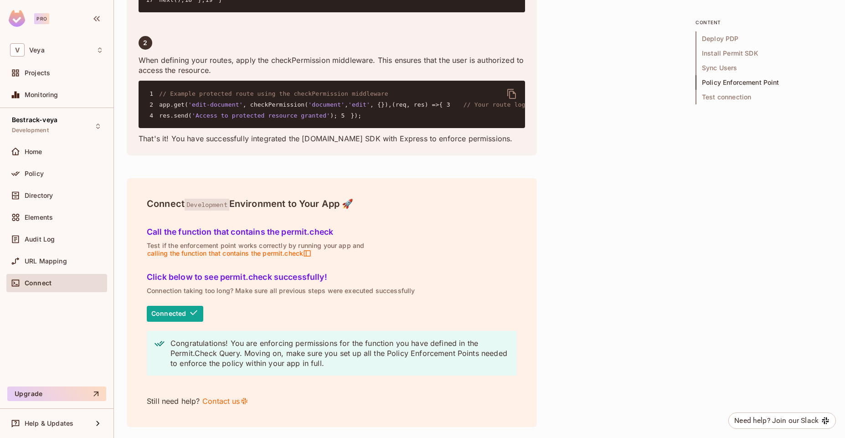
scroll to position [1946, 0]
drag, startPoint x: 174, startPoint y: 318, endPoint x: 179, endPoint y: 316, distance: 5.8
click at [174, 318] on span "Connected" at bounding box center [175, 314] width 56 height 16
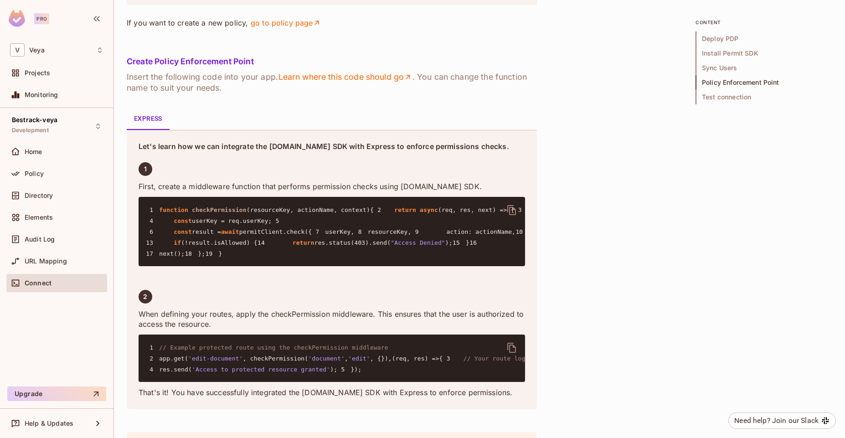
scroll to position [1296, 0]
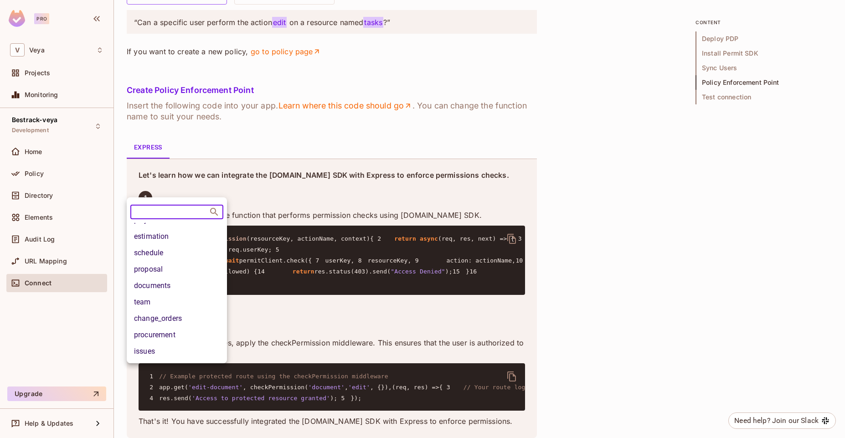
scroll to position [0, 0]
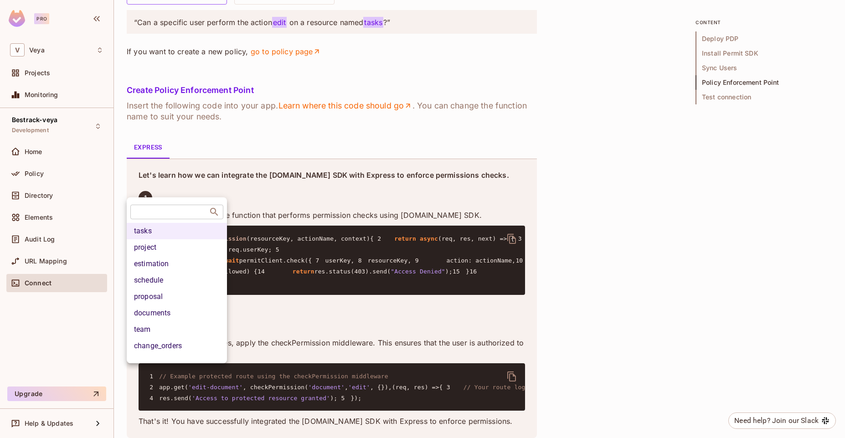
click at [353, 179] on div at bounding box center [422, 219] width 845 height 438
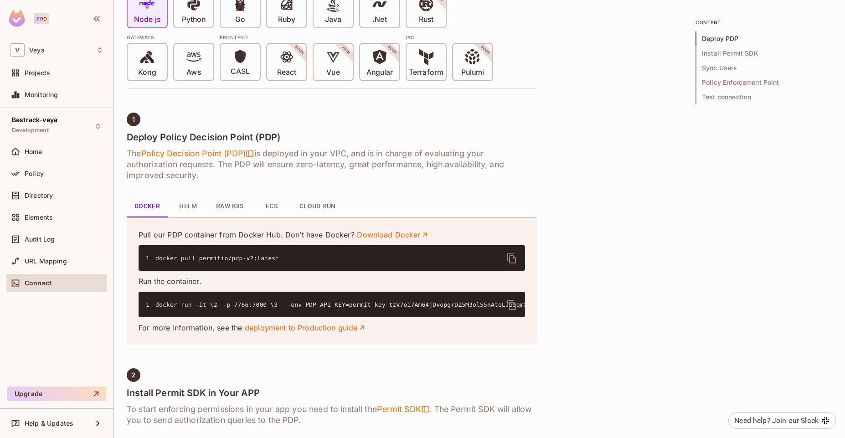
scroll to position [248, 0]
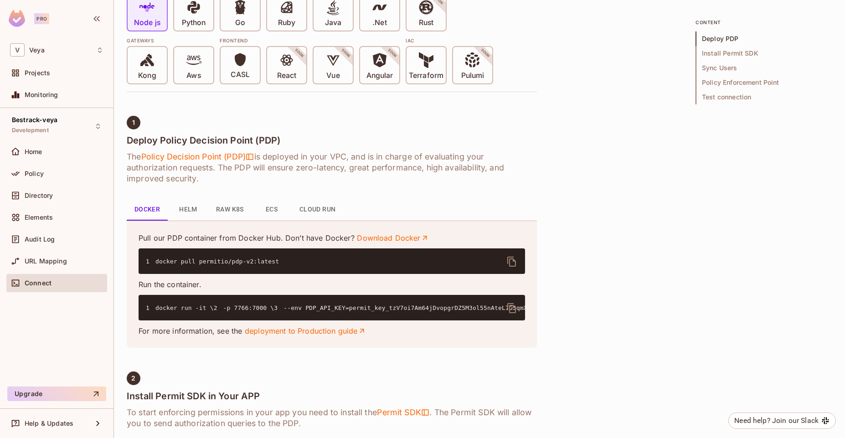
click at [193, 208] on button "Helm" at bounding box center [188, 210] width 41 height 22
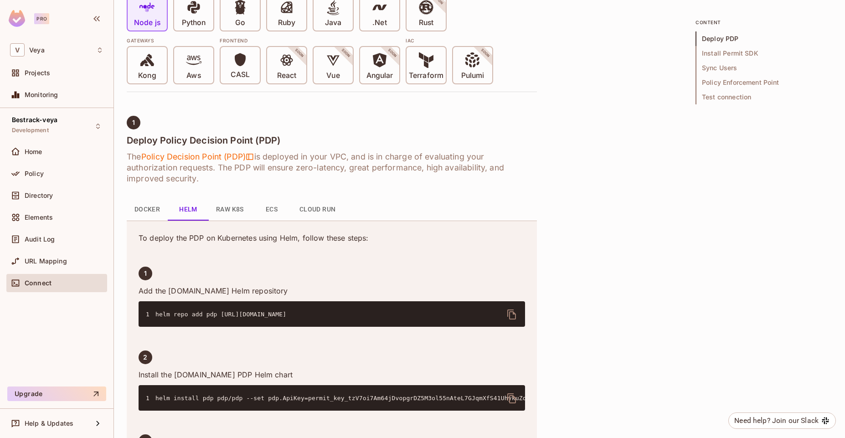
click at [217, 210] on button "Raw K8s" at bounding box center [230, 210] width 42 height 22
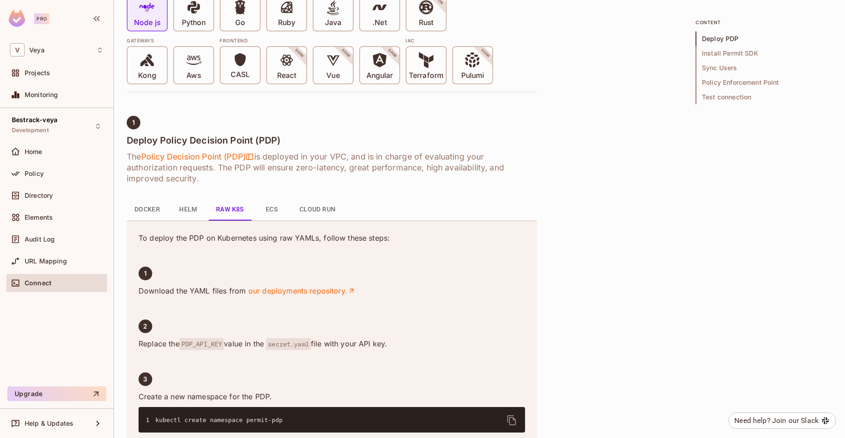
click at [259, 207] on button "ECS" at bounding box center [271, 210] width 41 height 22
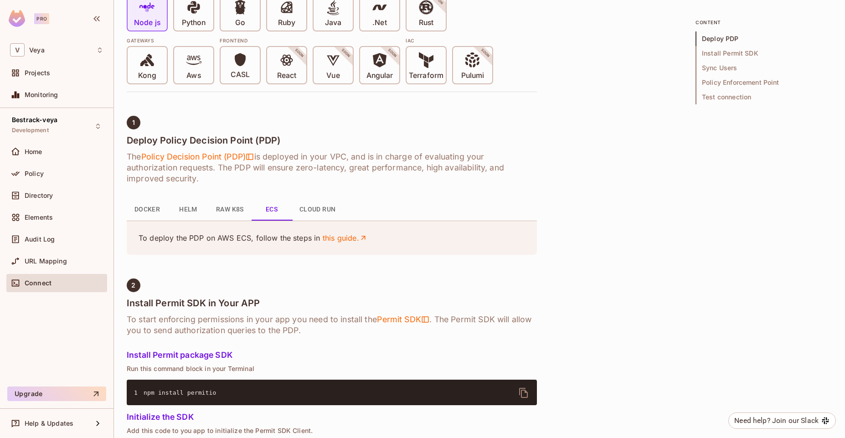
click at [314, 211] on button "Cloud Run" at bounding box center [317, 210] width 51 height 22
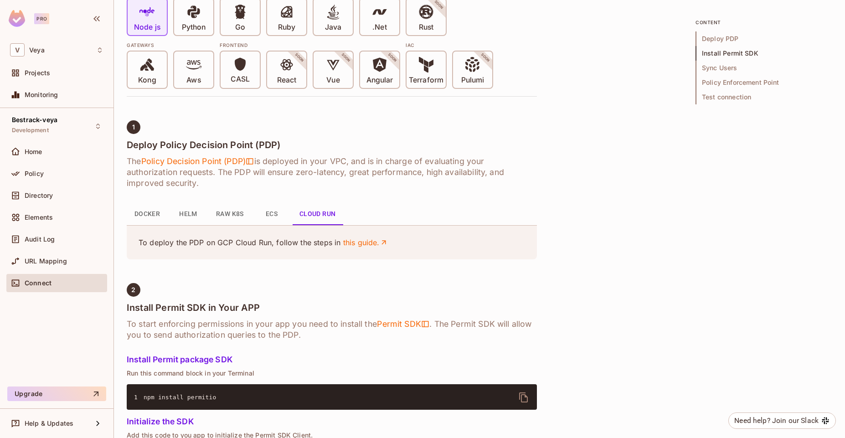
scroll to position [220, 0]
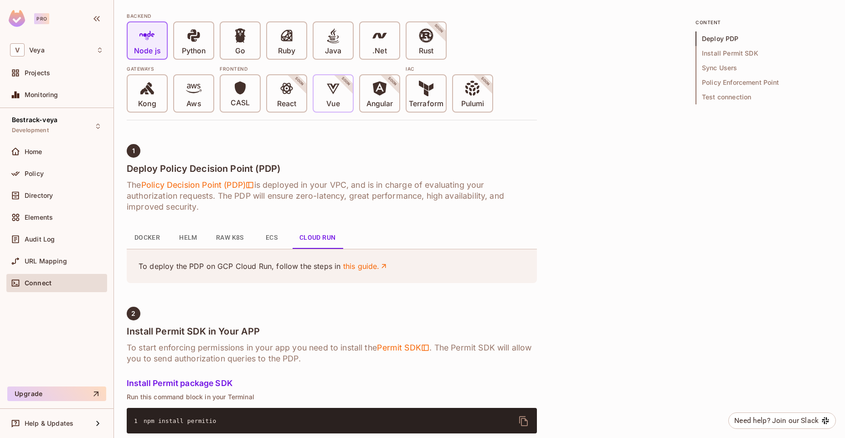
click at [324, 103] on div "Vue SOON" at bounding box center [332, 93] width 39 height 36
click at [289, 106] on p "React" at bounding box center [286, 103] width 19 height 9
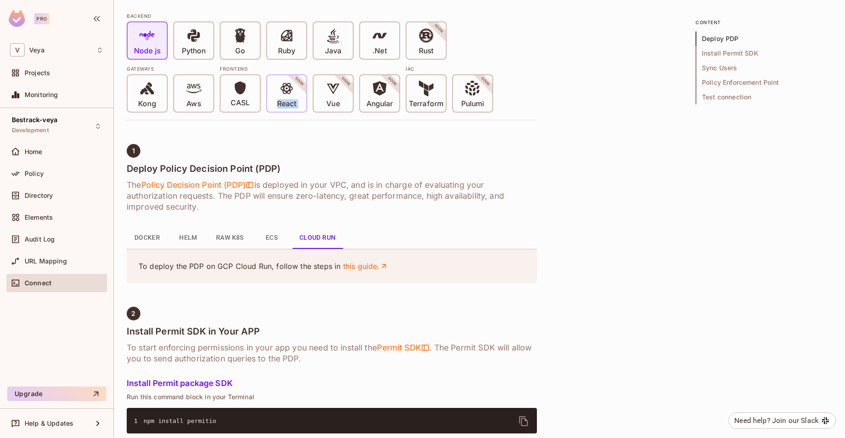
click at [289, 106] on p "React" at bounding box center [286, 103] width 19 height 9
click at [319, 163] on h4 "Deploy Policy Decision Point (PDP)" at bounding box center [332, 168] width 410 height 11
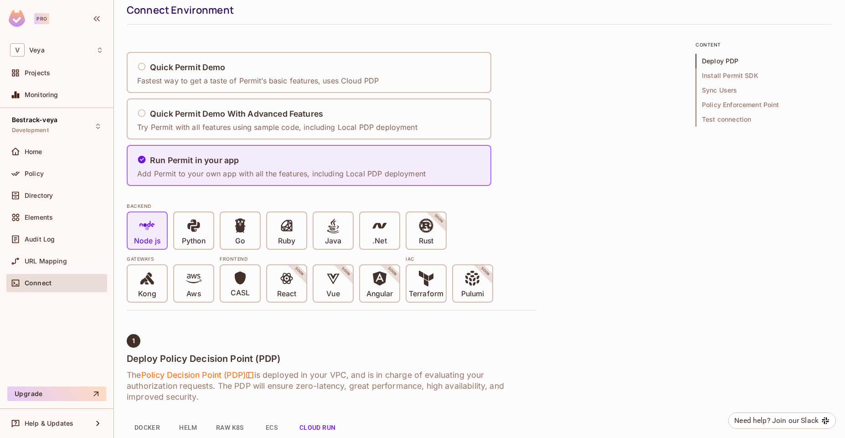
scroll to position [0, 0]
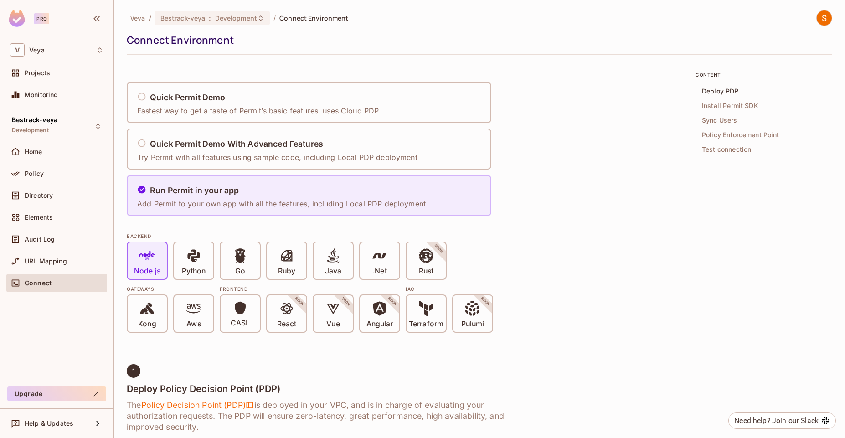
click at [331, 182] on div "Run Permit in your app Add Permit to your own app with all the features, includ…" at bounding box center [281, 195] width 288 height 27
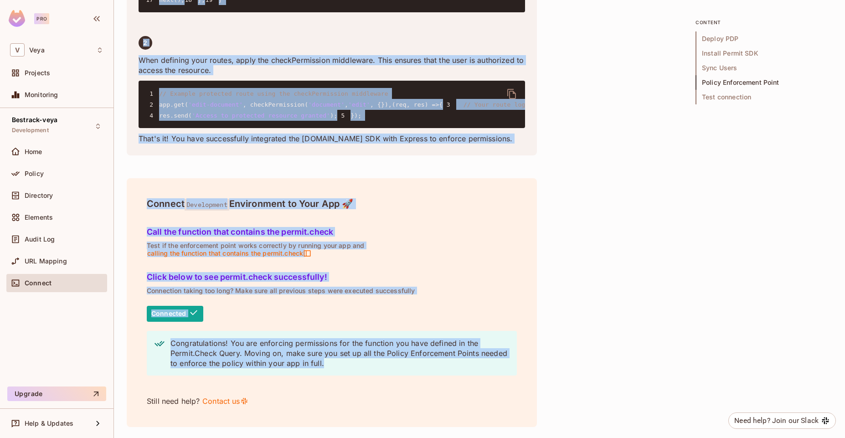
scroll to position [1803, 0]
drag, startPoint x: 119, startPoint y: 19, endPoint x: 223, endPoint y: 437, distance: 431.3
click at [223, 437] on div "Veya / Bestrack-veya : Development / Connect Environment Connect Environment Qu…" at bounding box center [479, 219] width 731 height 438
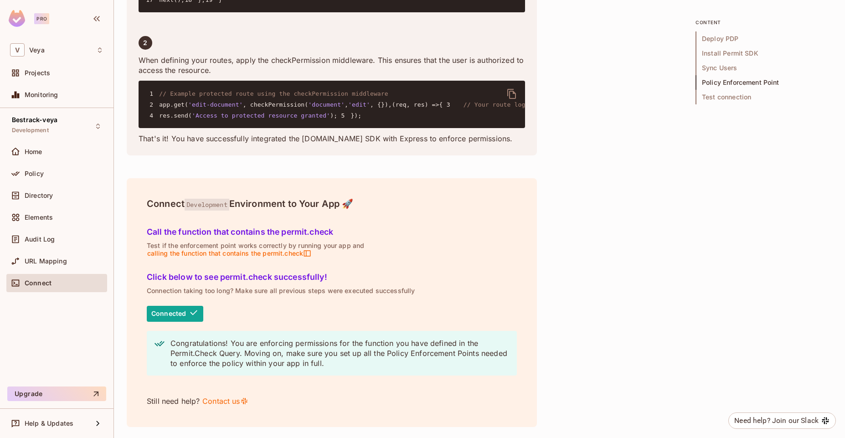
click at [449, 409] on div "Click below to see permit.check successfully! Connection taking too long? Make …" at bounding box center [331, 337] width 377 height 148
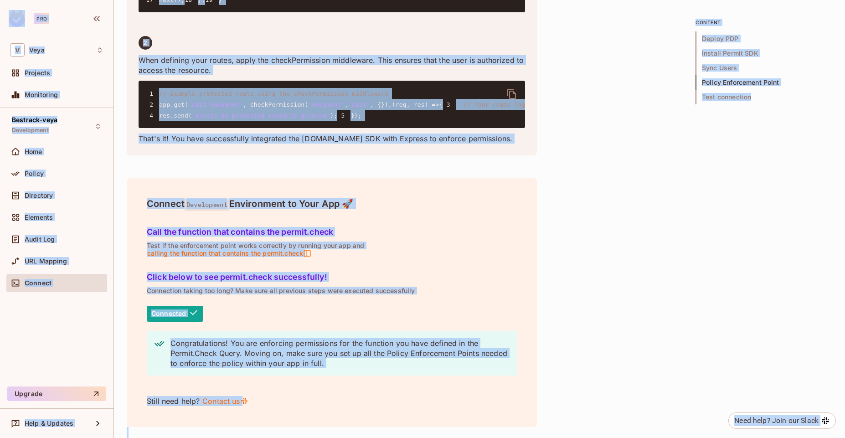
copy div "Pro V Veya Projects Monitoring Bestrack-veya Development Home Policy Directory …"
click at [354, 415] on div "Connect Development Environment to Your App 🚀 Call the function that contains t…" at bounding box center [332, 302] width 410 height 249
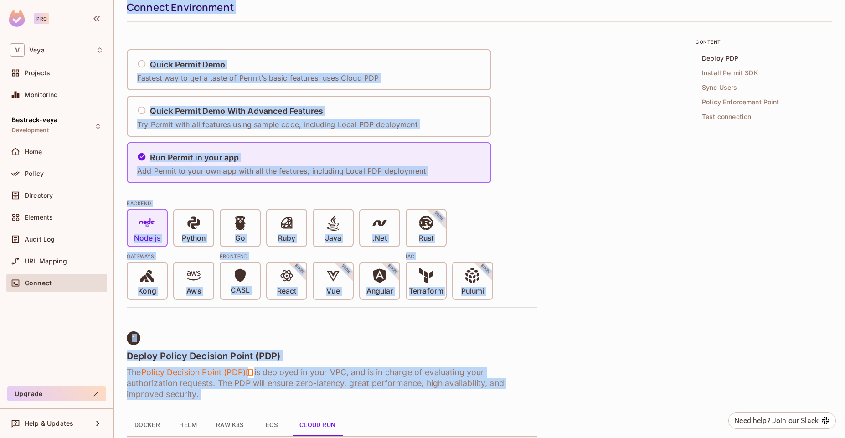
scroll to position [0, 0]
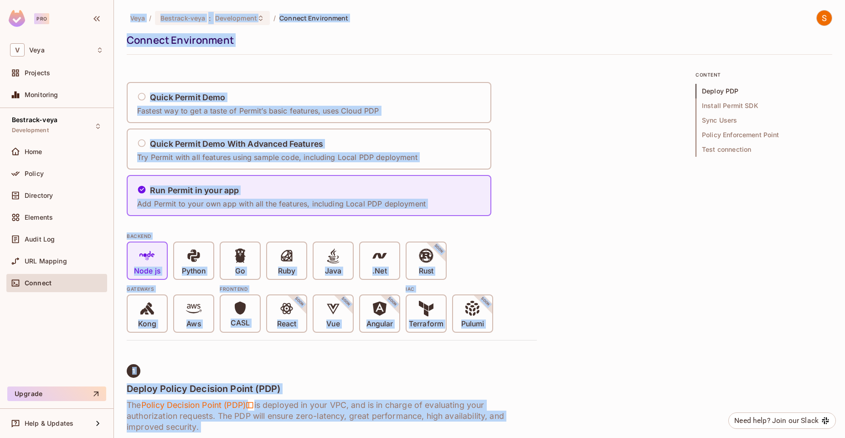
drag, startPoint x: 354, startPoint y: 415, endPoint x: 121, endPoint y: 4, distance: 472.6
click at [121, 4] on div "Veya / Bestrack-veya : Development / Connect Environment Connect Environment Qu…" at bounding box center [479, 219] width 731 height 438
click at [430, 37] on div "Connect Environment" at bounding box center [477, 40] width 701 height 14
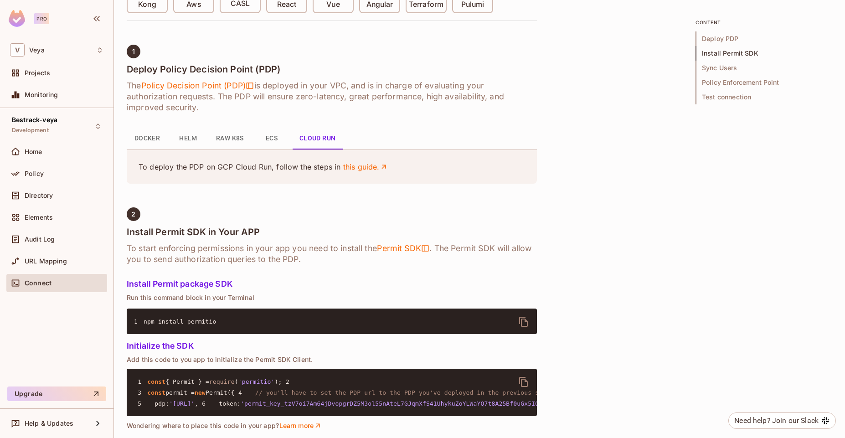
scroll to position [329, 0]
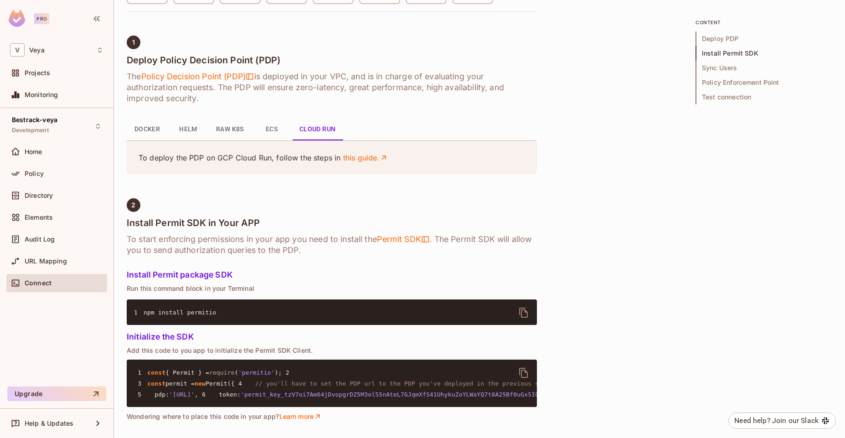
click at [146, 126] on button "Docker" at bounding box center [147, 129] width 41 height 22
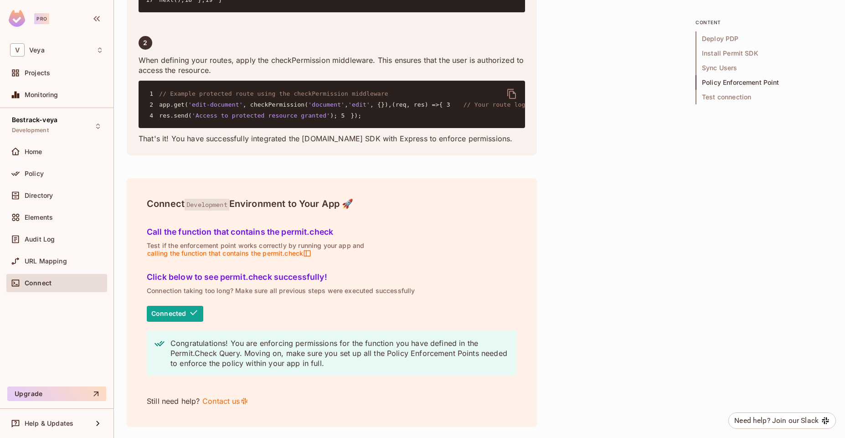
scroll to position [1946, 0]
click at [307, 235] on h5 "Call the function that contains the permit.check" at bounding box center [332, 231] width 370 height 9
click at [291, 254] on span "calling the function that contains the permit.check" at bounding box center [229, 253] width 165 height 8
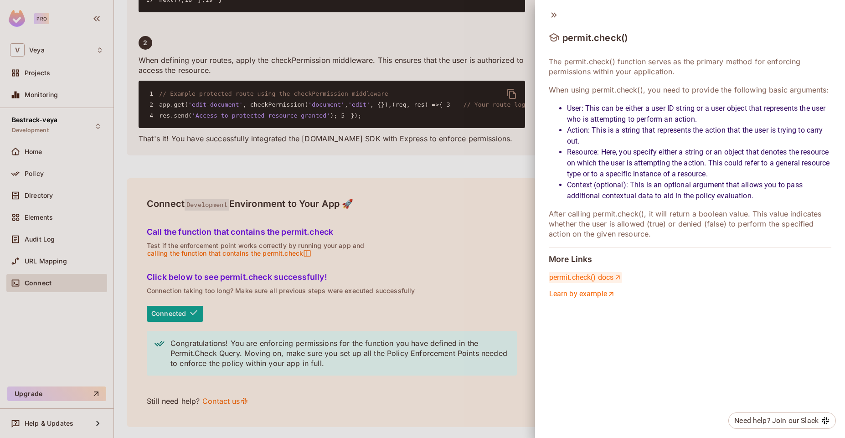
click at [600, 280] on link "permit.check() docs" at bounding box center [585, 277] width 73 height 11
click at [46, 236] on div at bounding box center [422, 219] width 845 height 438
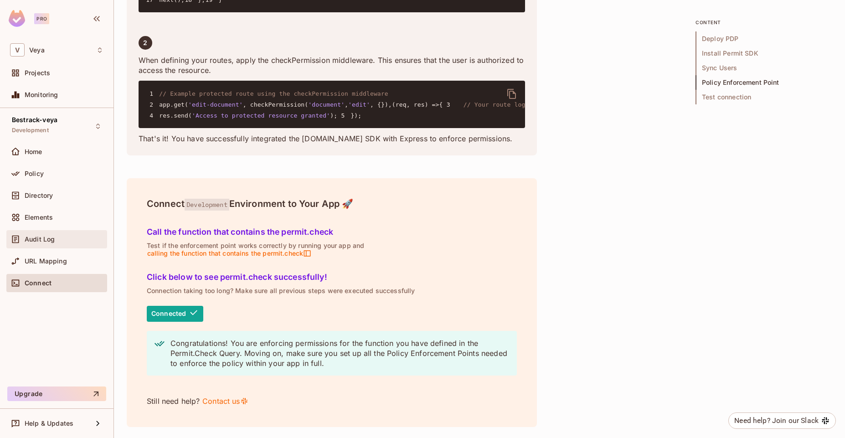
click at [54, 239] on div "Audit Log" at bounding box center [64, 239] width 79 height 7
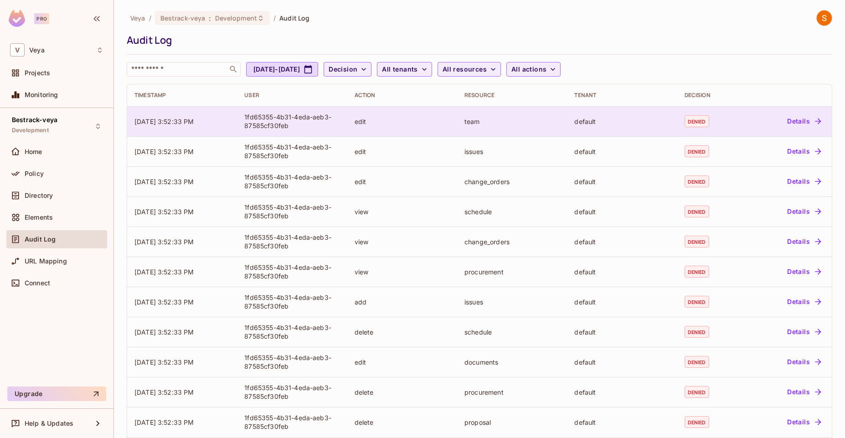
click at [787, 119] on button "Details" at bounding box center [803, 121] width 41 height 15
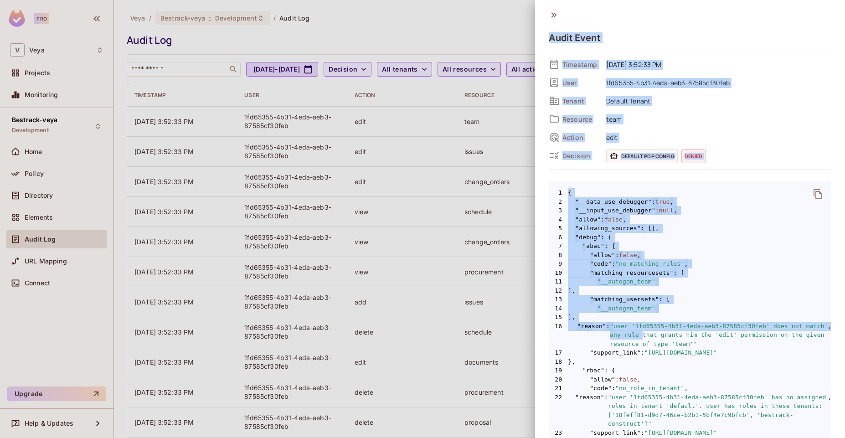
drag, startPoint x: 549, startPoint y: 35, endPoint x: 623, endPoint y: 331, distance: 305.2
click at [623, 331] on div "Audit Event Timestamp 08/13/2025 3:52:33 PM User 1fd65355-4b31-4eda-aeb3-87585c…" at bounding box center [690, 347] width 282 height 674
click at [695, 281] on span "11 "__autogen_team"" at bounding box center [690, 281] width 282 height 9
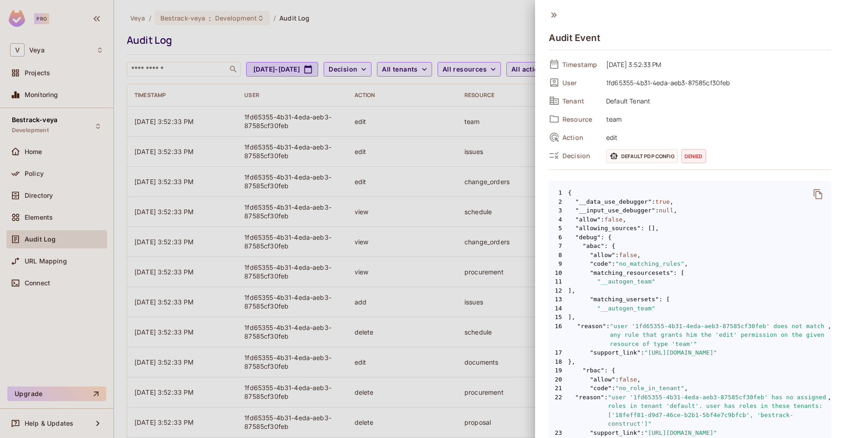
click at [812, 198] on icon "delete" at bounding box center [817, 194] width 11 height 11
click at [744, 256] on span "8 "allow" : false ," at bounding box center [690, 255] width 282 height 9
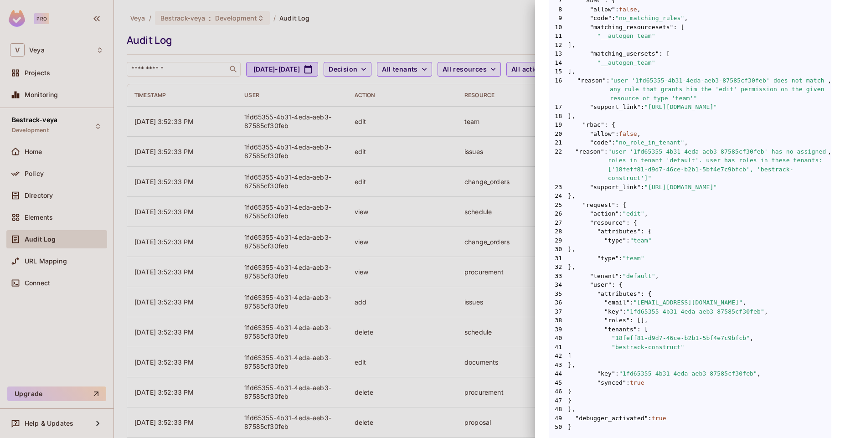
click at [431, 147] on div at bounding box center [422, 219] width 845 height 438
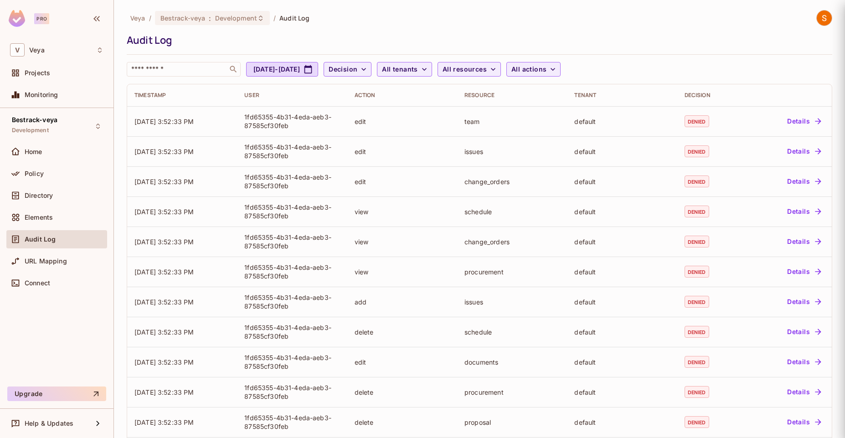
scroll to position [0, 0]
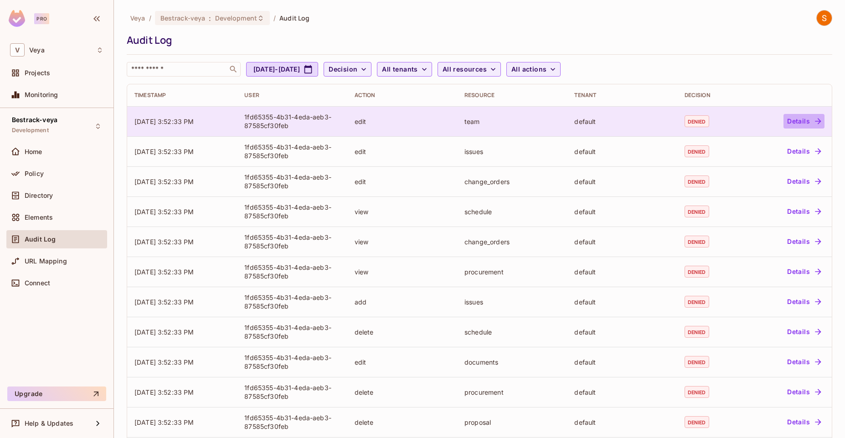
click at [788, 122] on button "Details" at bounding box center [803, 121] width 41 height 15
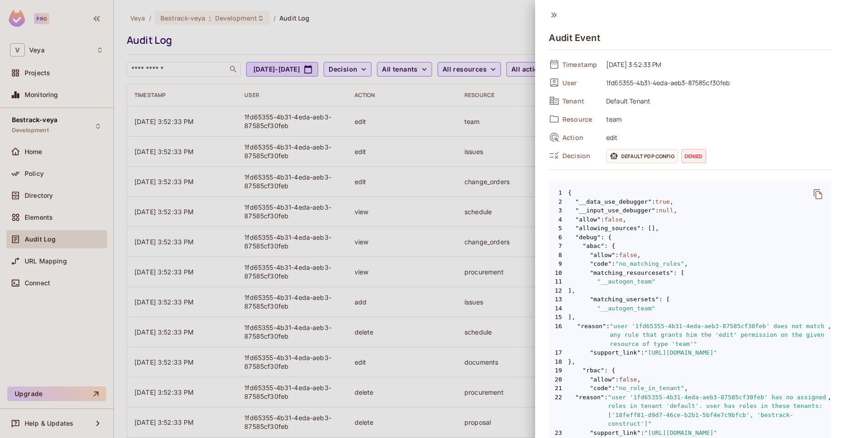
click at [812, 196] on icon "delete" at bounding box center [817, 194] width 11 height 11
click at [445, 124] on div at bounding box center [422, 219] width 845 height 438
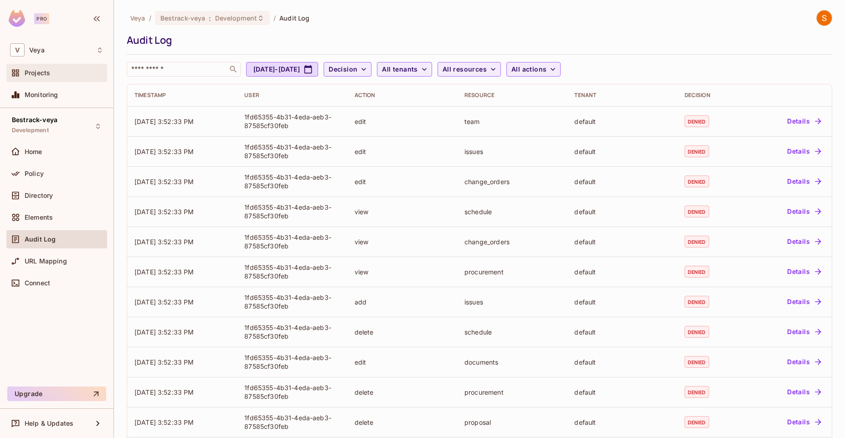
click at [77, 64] on div "Projects" at bounding box center [56, 73] width 101 height 18
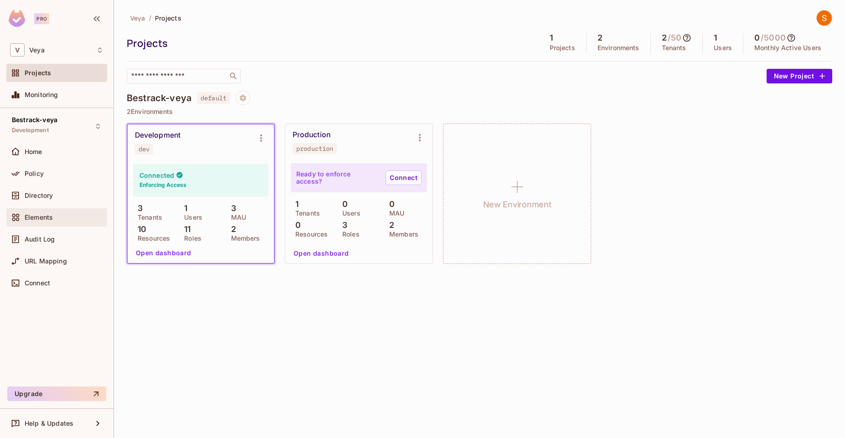
click at [82, 217] on div "Elements" at bounding box center [64, 217] width 79 height 7
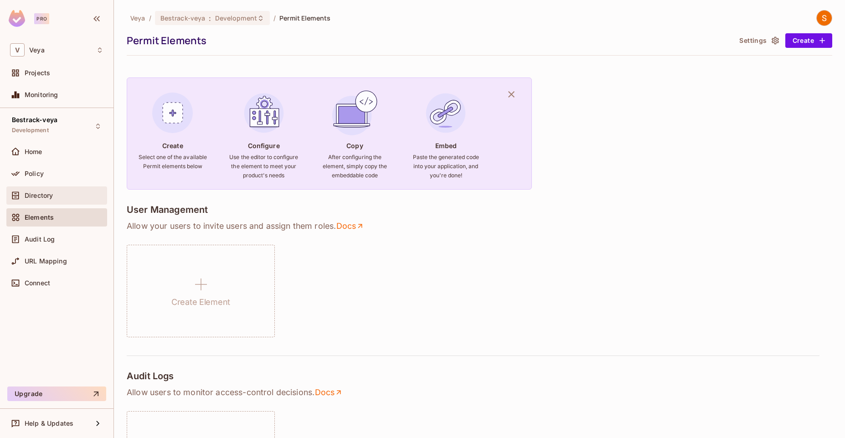
click at [85, 196] on div "Directory" at bounding box center [64, 195] width 79 height 7
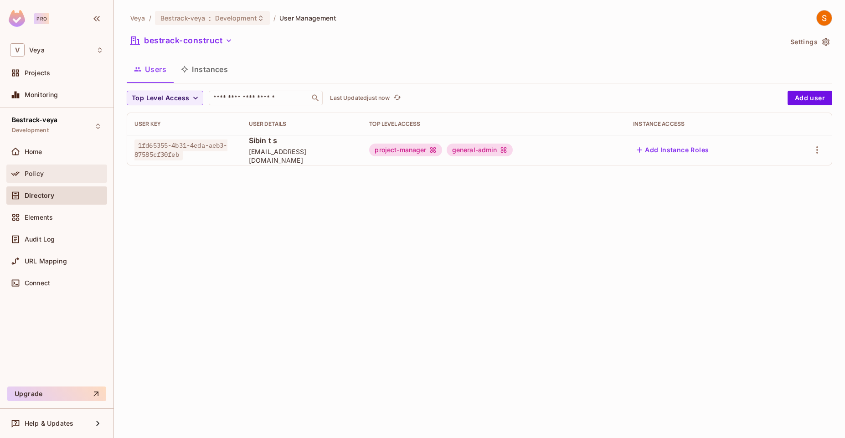
click at [79, 177] on div "Policy" at bounding box center [56, 173] width 93 height 11
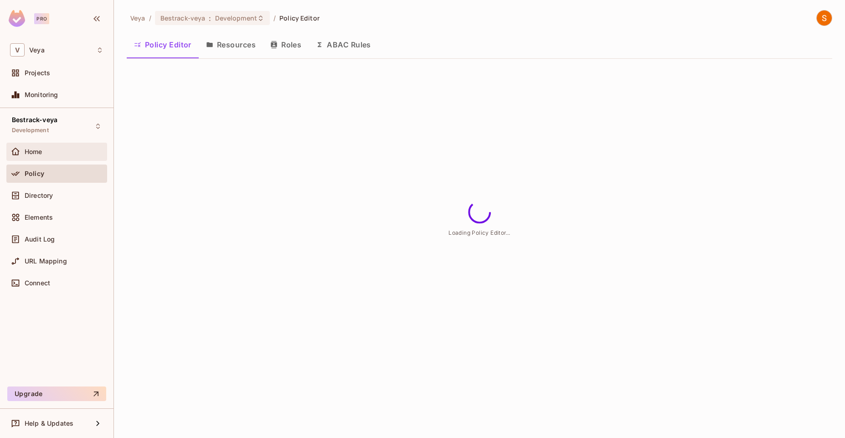
click at [83, 154] on div "Home" at bounding box center [64, 151] width 79 height 7
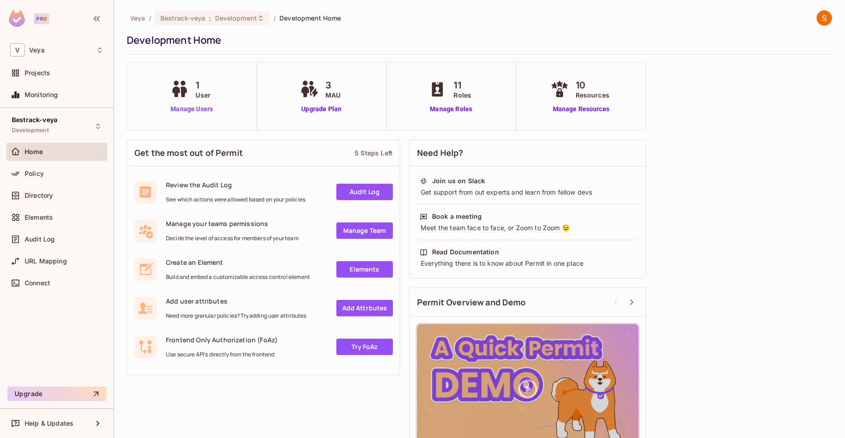
click at [187, 106] on link "Manage Users" at bounding box center [191, 109] width 47 height 10
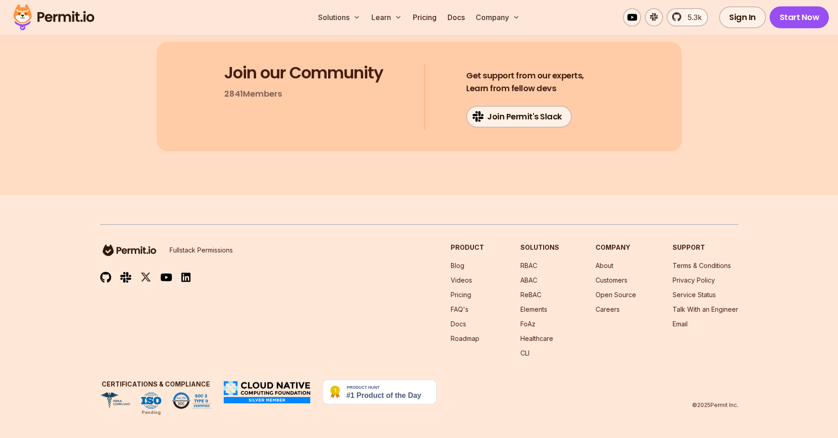
scroll to position [8186, 0]
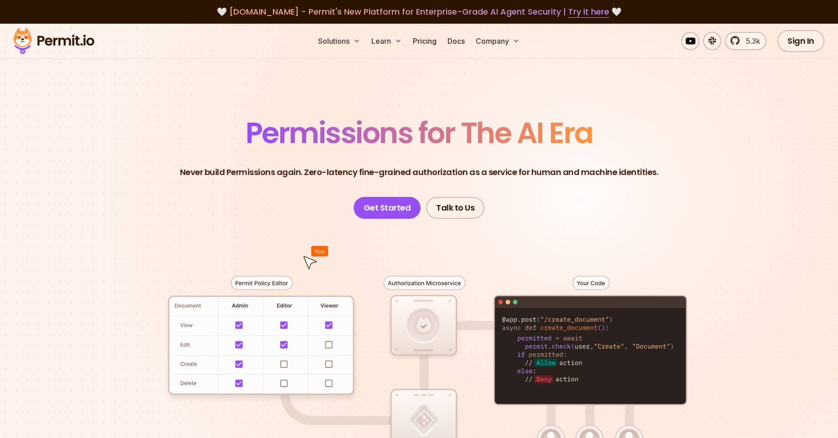
click at [447, 38] on link "Docs" at bounding box center [456, 41] width 25 height 18
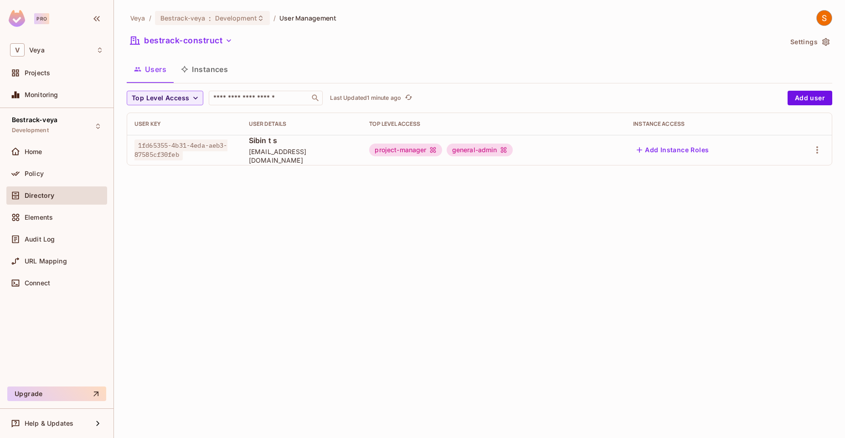
click at [217, 73] on button "Instances" at bounding box center [205, 69] width 62 height 23
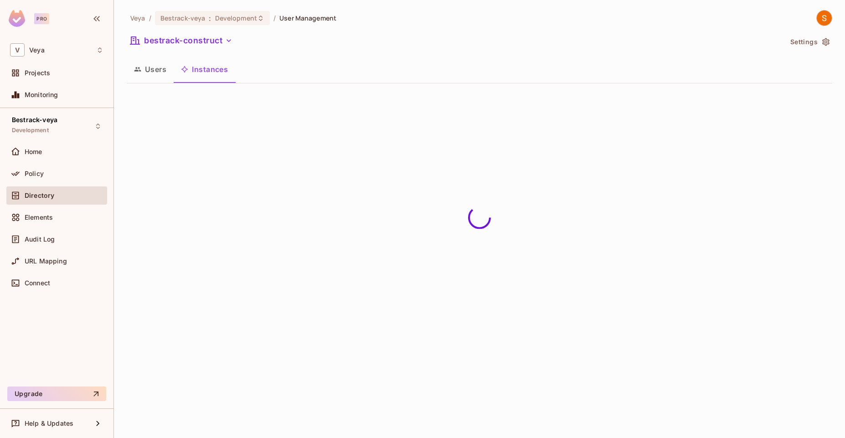
click at [163, 72] on button "Users" at bounding box center [150, 69] width 47 height 23
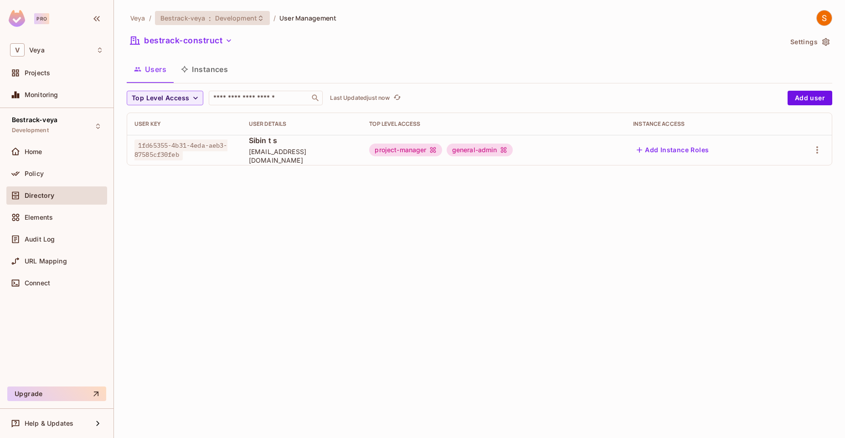
click at [215, 21] on span "Development" at bounding box center [236, 18] width 42 height 9
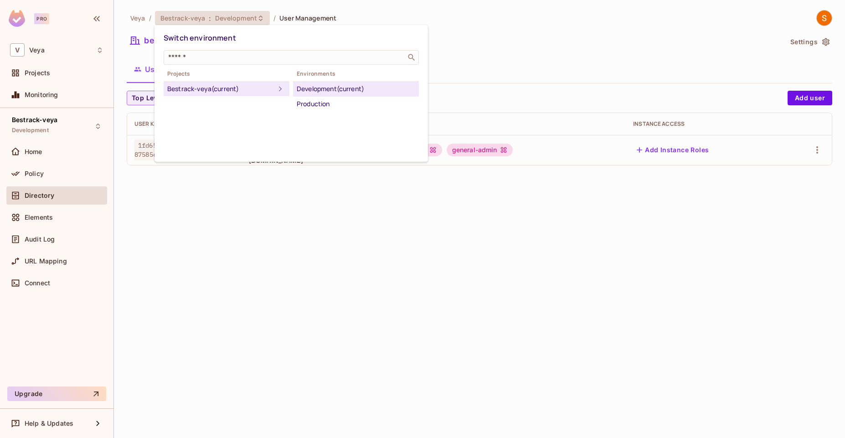
click at [230, 23] on div at bounding box center [422, 219] width 845 height 438
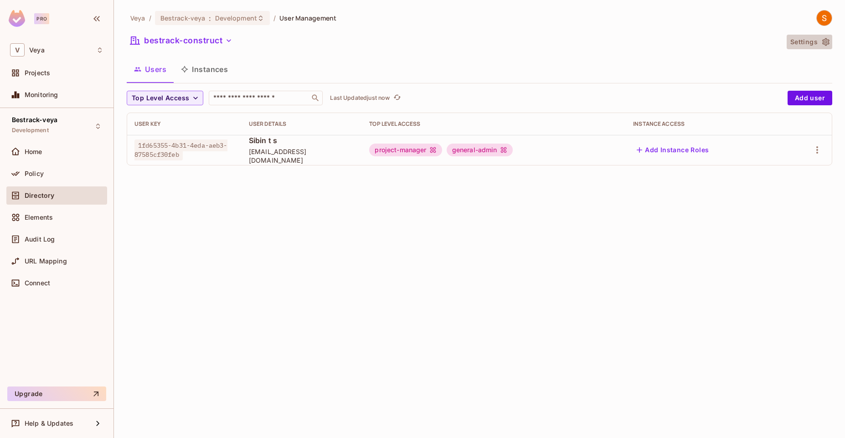
click at [823, 38] on icon "button" at bounding box center [825, 41] width 9 height 9
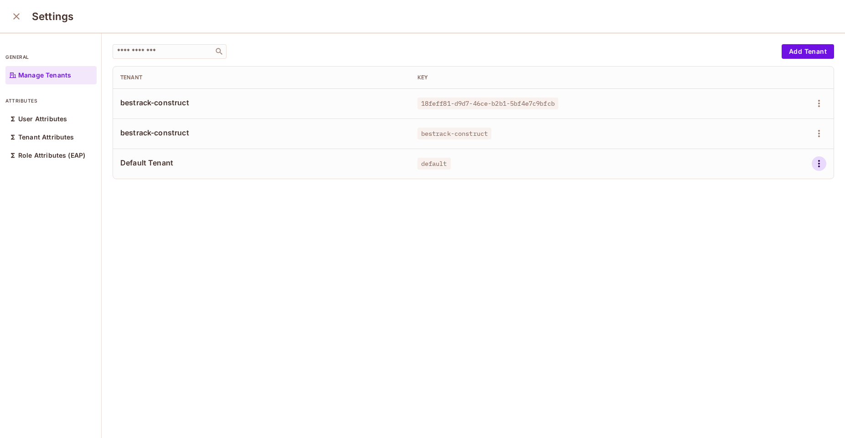
click at [813, 162] on icon "button" at bounding box center [818, 163] width 11 height 11
click at [796, 223] on li "Delete Tenant" at bounding box center [765, 225] width 81 height 20
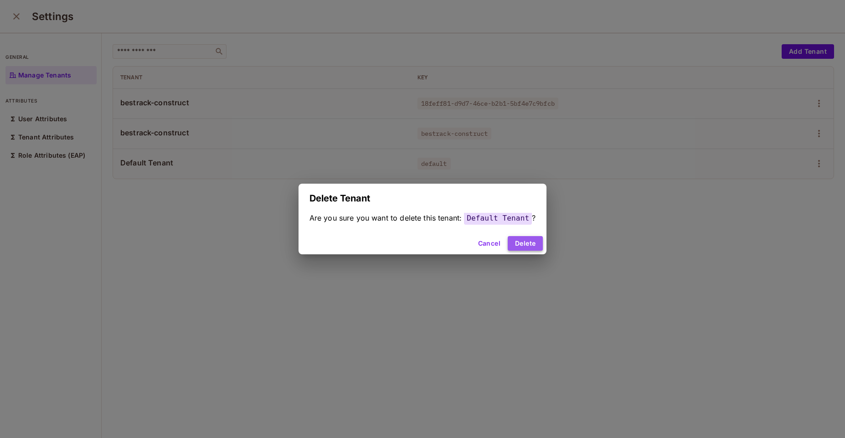
click at [526, 242] on button "Delete" at bounding box center [525, 243] width 35 height 15
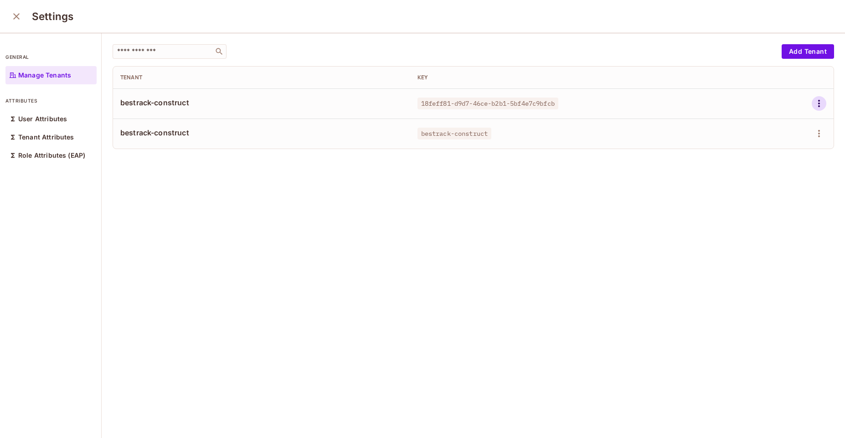
click at [811, 109] on button "button" at bounding box center [818, 103] width 15 height 15
click at [807, 109] on div at bounding box center [422, 219] width 845 height 438
click at [610, 191] on div "​ Add Tenant Tenant Key bestrack-construct 18feff81-d9d7-46ce-b2b1-5bf4e7c9bfcb…" at bounding box center [473, 236] width 743 height 406
drag, startPoint x: 120, startPoint y: 78, endPoint x: 814, endPoint y: 141, distance: 696.8
click at [814, 141] on table "Tenant Key bestrack-construct 18feff81-d9d7-46ce-b2b1-5bf4e7c9bfcb bestrack-con…" at bounding box center [473, 108] width 720 height 82
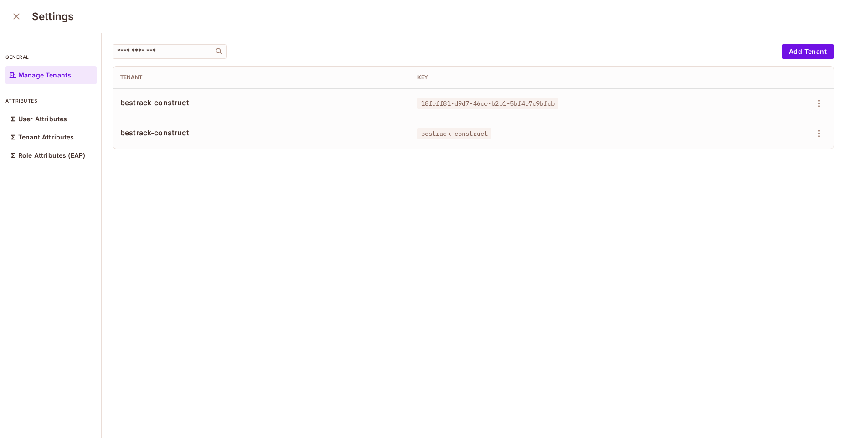
click at [549, 282] on div "​ Add Tenant Tenant Key bestrack-construct 18feff81-d9d7-46ce-b2b1-5bf4e7c9bfcb…" at bounding box center [473, 236] width 743 height 406
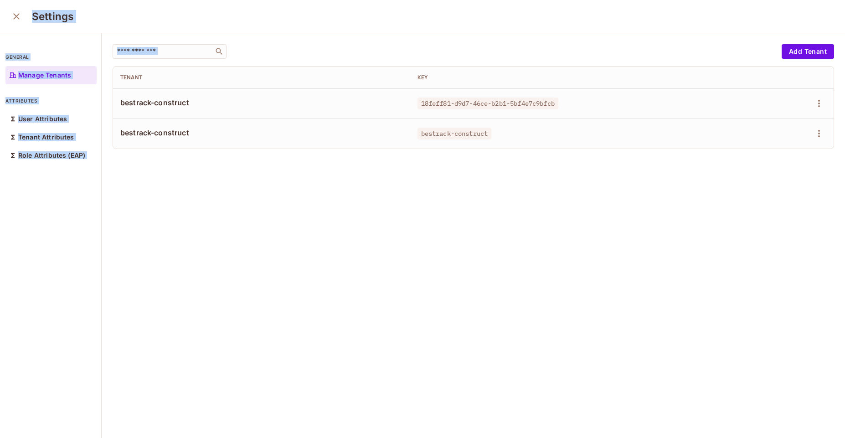
click at [549, 282] on div "​ Add Tenant Tenant Key bestrack-construct 18feff81-d9d7-46ce-b2b1-5bf4e7c9bfcb…" at bounding box center [473, 236] width 743 height 406
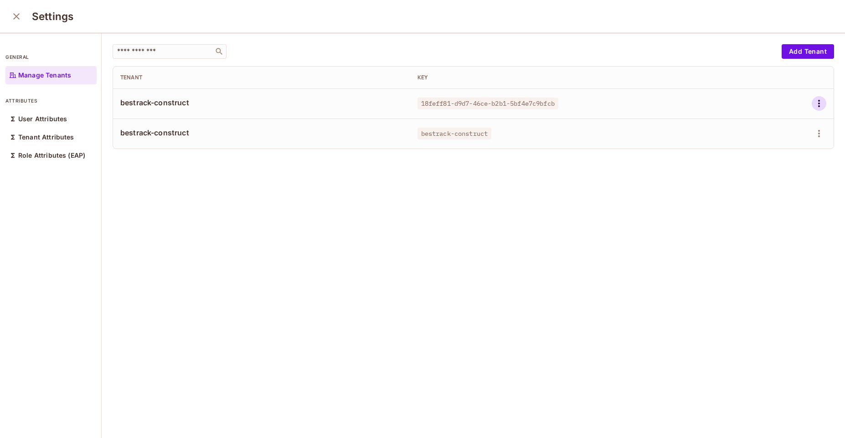
click at [813, 102] on icon "button" at bounding box center [818, 103] width 11 height 11
click at [776, 159] on span "Delete Tenant" at bounding box center [772, 164] width 48 height 15
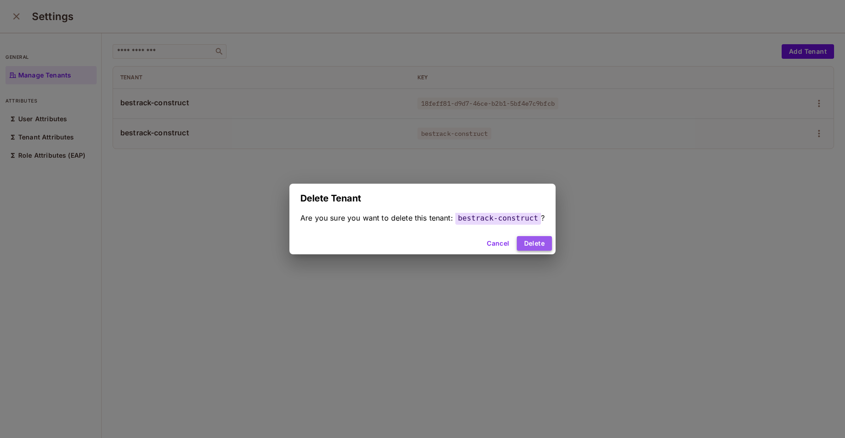
click at [538, 239] on button "Delete" at bounding box center [534, 243] width 35 height 15
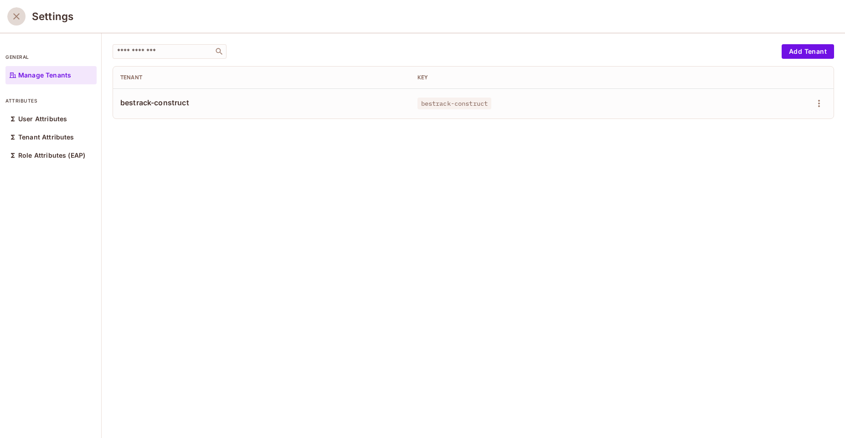
click at [13, 16] on icon "close" at bounding box center [16, 16] width 11 height 11
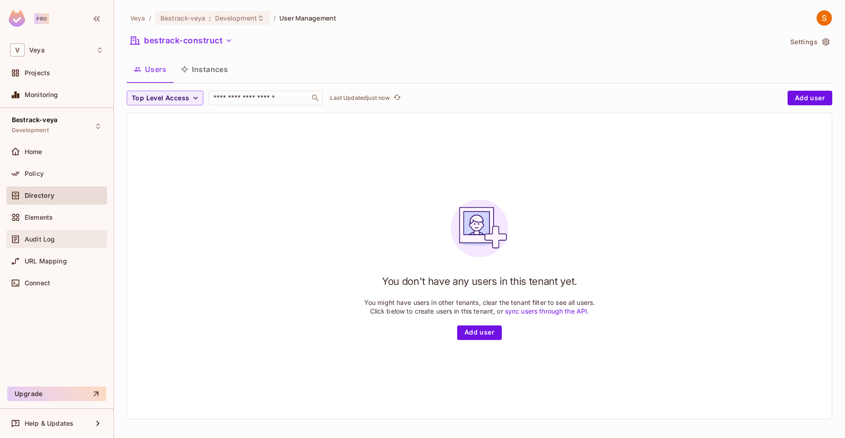
click at [57, 237] on div "Audit Log" at bounding box center [64, 239] width 79 height 7
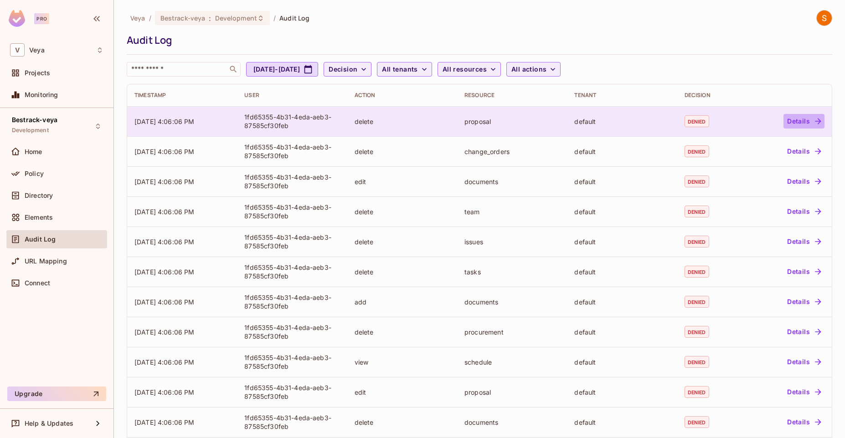
click at [794, 120] on button "Details" at bounding box center [803, 121] width 41 height 15
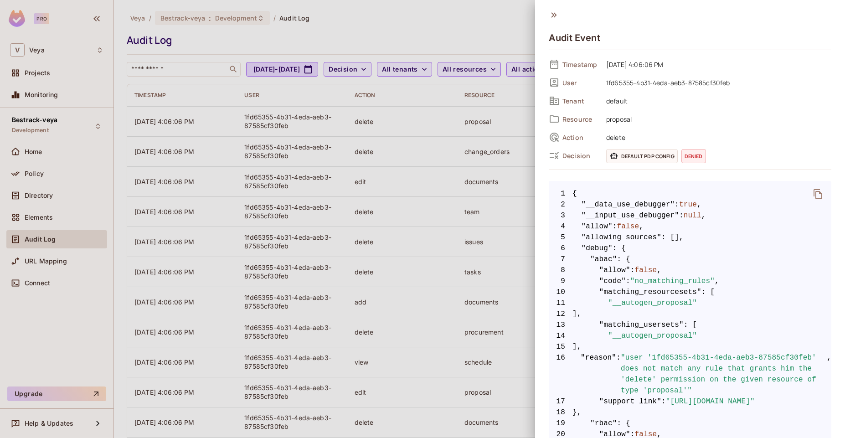
click at [812, 196] on icon "delete" at bounding box center [817, 194] width 11 height 11
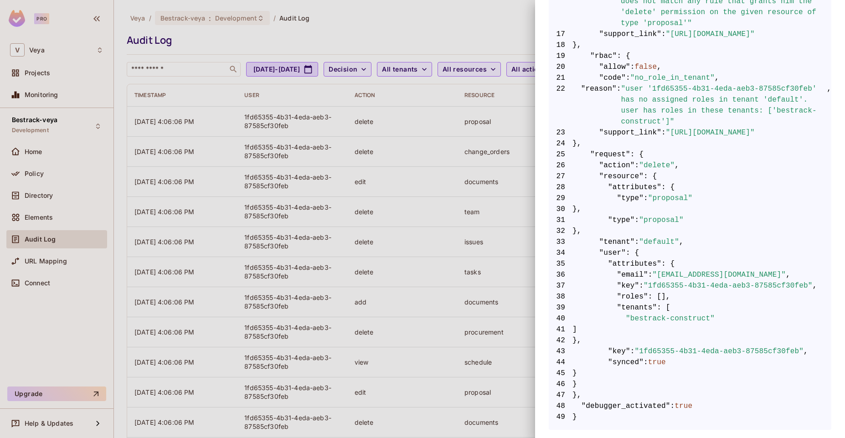
scroll to position [374, 0]
click at [714, 346] on span ""1fd65355-4b31-4eda-aeb3-87585cf30feb"" at bounding box center [719, 351] width 169 height 11
click at [728, 357] on span "44 "synced" : true" at bounding box center [690, 362] width 282 height 11
click at [701, 368] on span "45 }" at bounding box center [690, 373] width 282 height 11
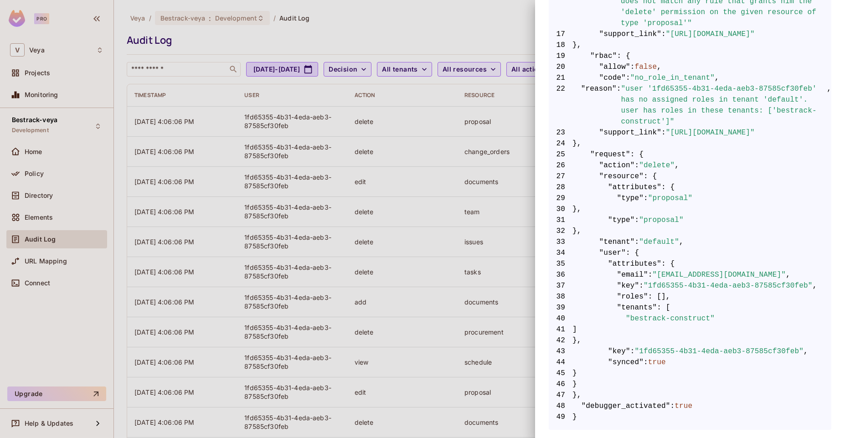
scroll to position [0, 0]
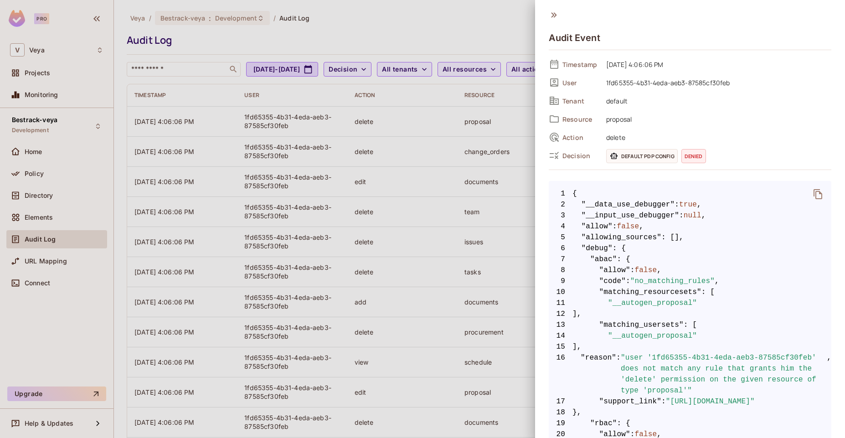
click at [610, 104] on span "default" at bounding box center [716, 100] width 230 height 11
click at [553, 11] on icon at bounding box center [554, 15] width 10 height 10
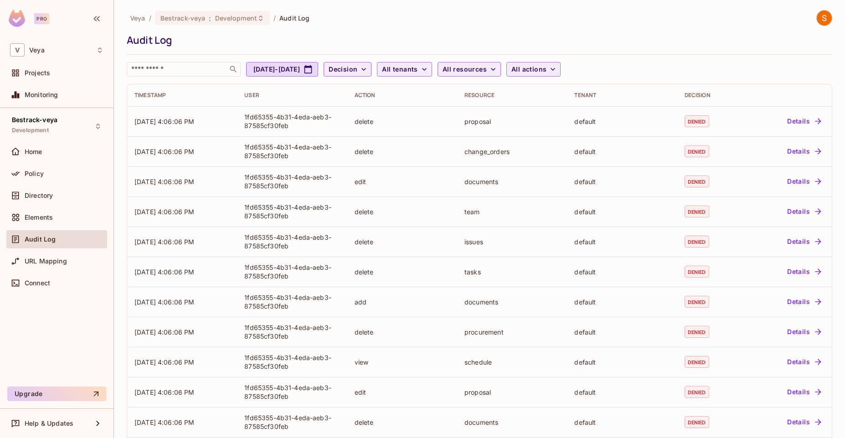
click at [500, 15] on div "Veya / Bestrack-veya : Development / Audit Log" at bounding box center [479, 18] width 705 height 16
click at [487, 70] on span "All resources" at bounding box center [464, 69] width 44 height 11
click at [436, 72] on div at bounding box center [422, 219] width 845 height 438
click at [436, 72] on div "​ change_orders documents estimation issues procurement project proposal schedu…" at bounding box center [422, 91] width 845 height 182
click at [417, 72] on span "All tenants" at bounding box center [400, 69] width 36 height 11
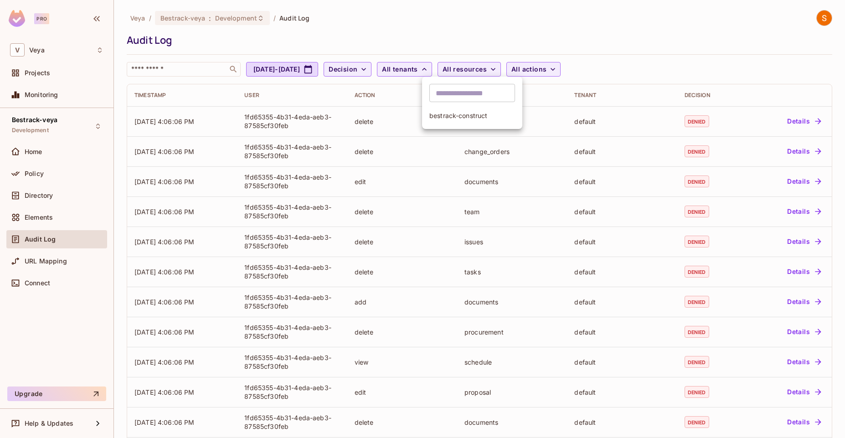
click at [459, 114] on span "bestrack-construct" at bounding box center [472, 115] width 86 height 9
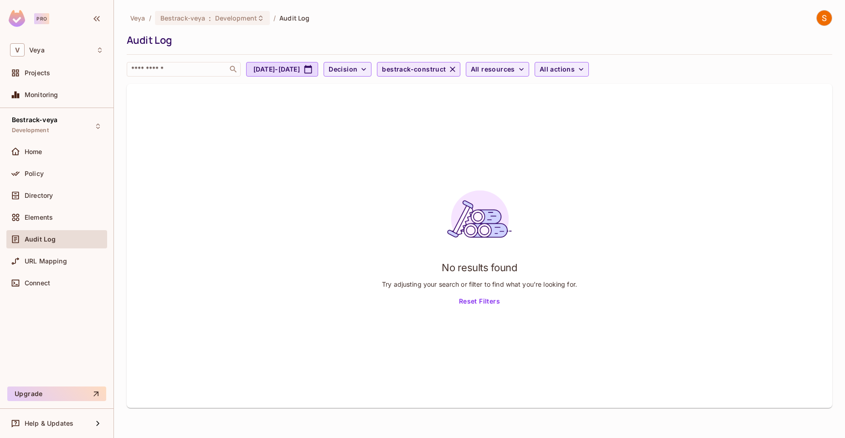
click at [455, 71] on icon "button" at bounding box center [452, 69] width 5 height 5
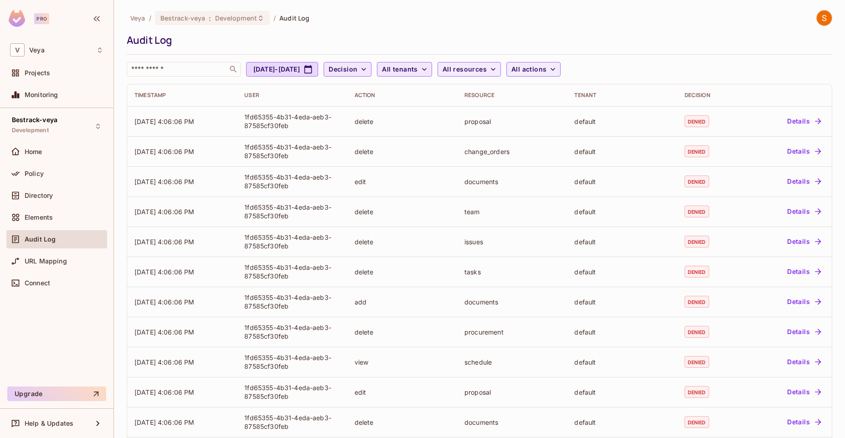
click at [368, 72] on icon "button" at bounding box center [363, 69] width 9 height 9
click at [400, 91] on span "Permitted" at bounding box center [391, 90] width 31 height 9
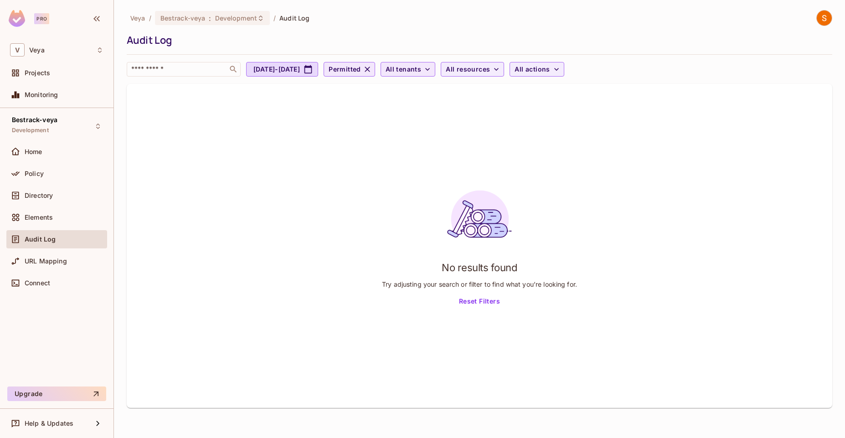
click at [372, 67] on icon "button" at bounding box center [367, 69] width 9 height 9
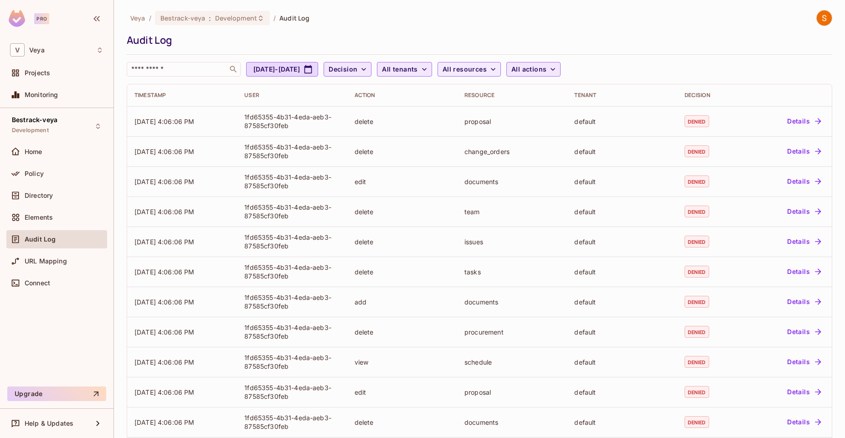
click at [546, 65] on span "All actions" at bounding box center [528, 69] width 35 height 11
click at [731, 53] on div at bounding box center [422, 219] width 845 height 438
click at [487, 68] on span "All resources" at bounding box center [464, 69] width 44 height 11
click at [523, 99] on input "text" at bounding box center [531, 93] width 86 height 18
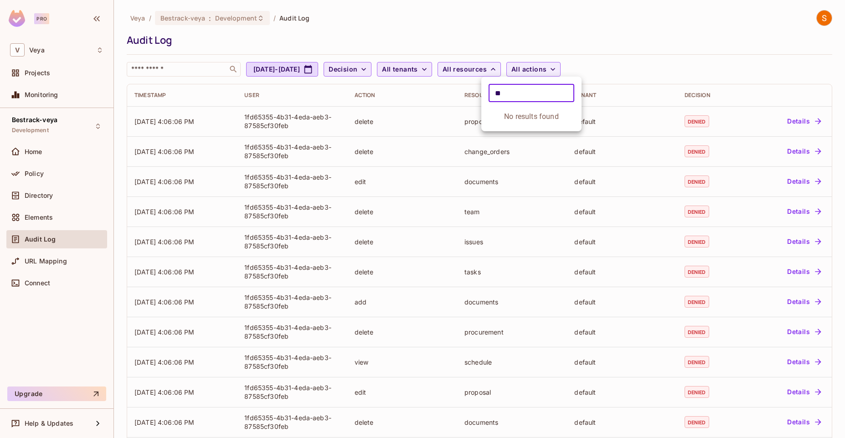
type input "*"
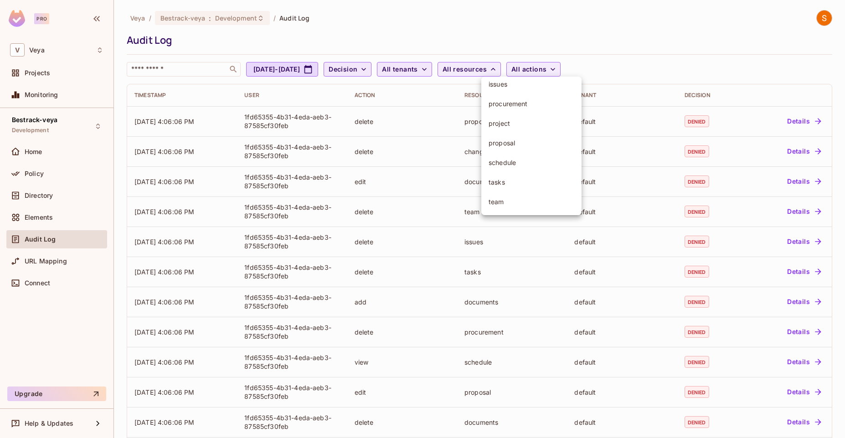
click at [672, 62] on div at bounding box center [422, 219] width 845 height 438
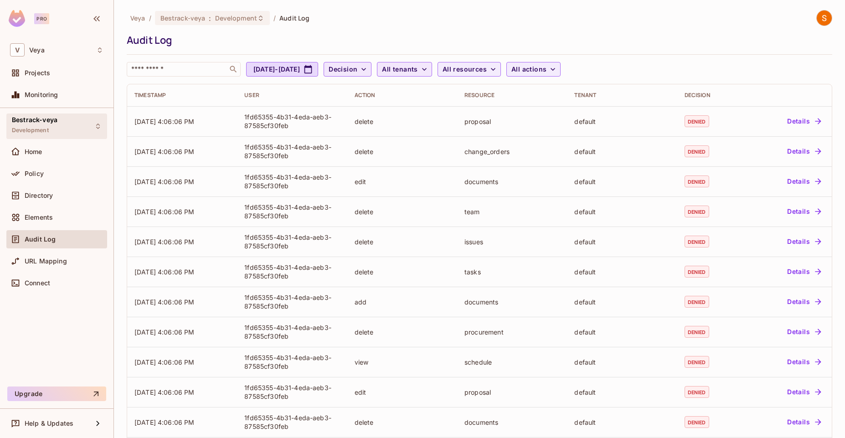
click at [70, 128] on div "Bestrack-veya Development" at bounding box center [56, 125] width 101 height 25
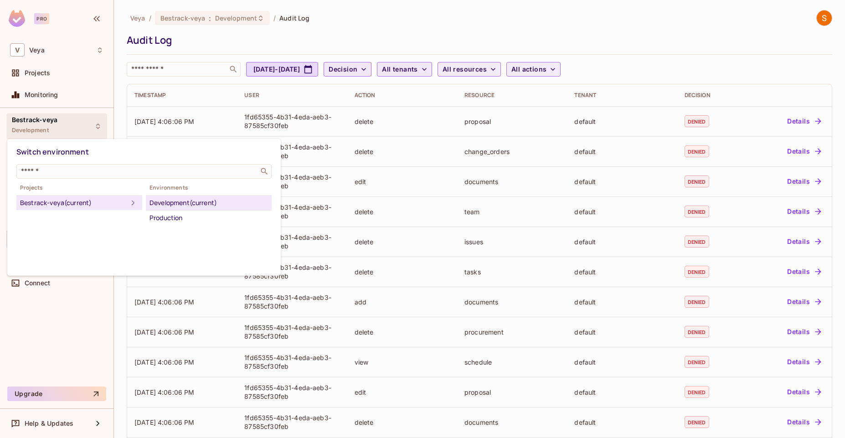
click at [87, 121] on div at bounding box center [422, 219] width 845 height 438
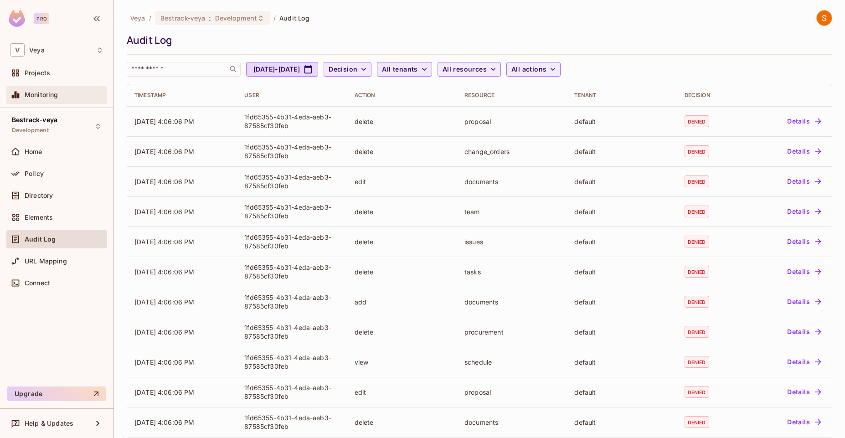
click at [59, 90] on div "Monitoring" at bounding box center [56, 94] width 93 height 11
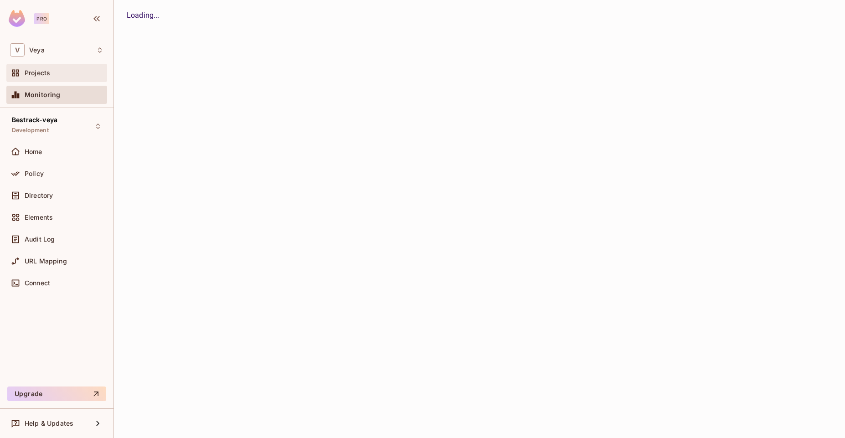
click at [56, 68] on div "Projects" at bounding box center [56, 72] width 93 height 11
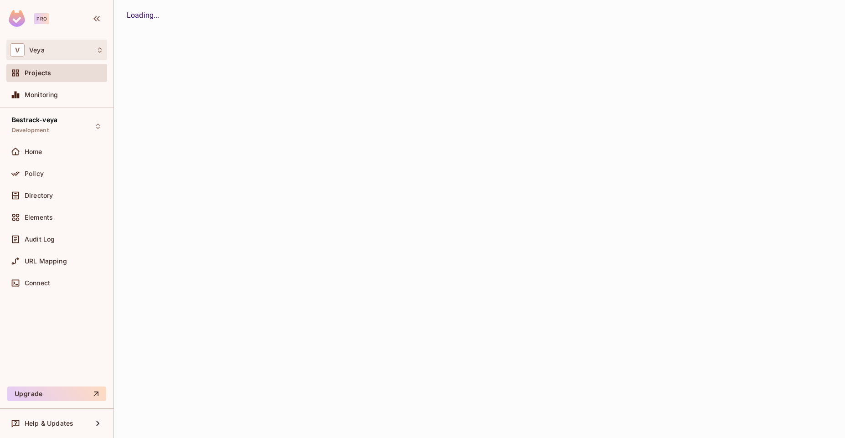
click at [92, 53] on div "V Veya" at bounding box center [56, 49] width 93 height 13
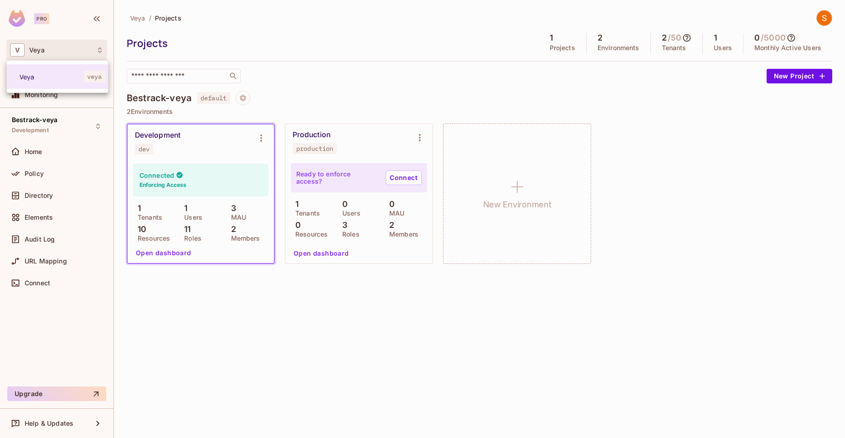
click at [242, 42] on div at bounding box center [422, 219] width 845 height 438
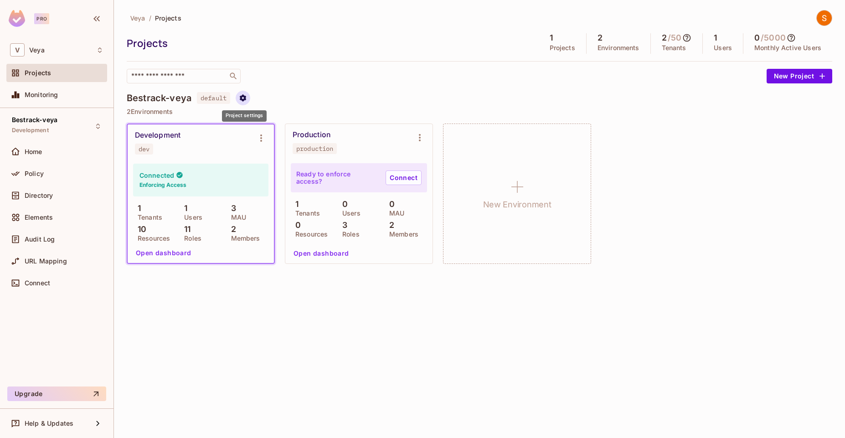
click at [240, 98] on icon "Project settings" at bounding box center [243, 98] width 8 height 8
click at [283, 127] on span "Edit Project" at bounding box center [287, 132] width 41 height 15
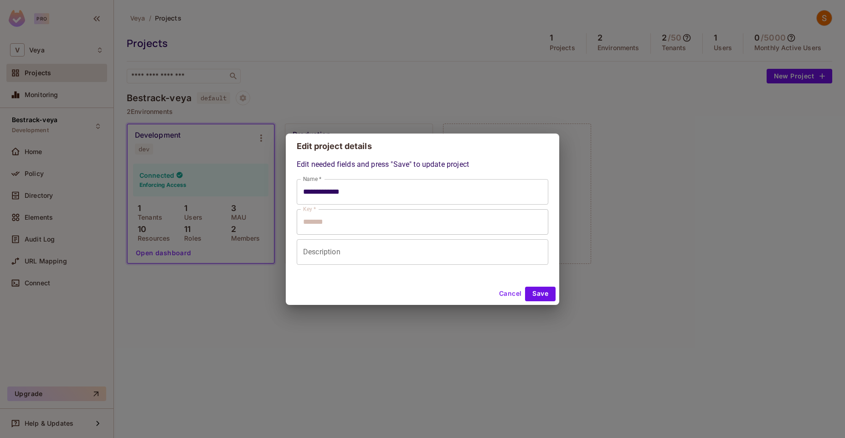
click at [318, 87] on div "**********" at bounding box center [422, 219] width 845 height 438
type input "**********"
type input "*******"
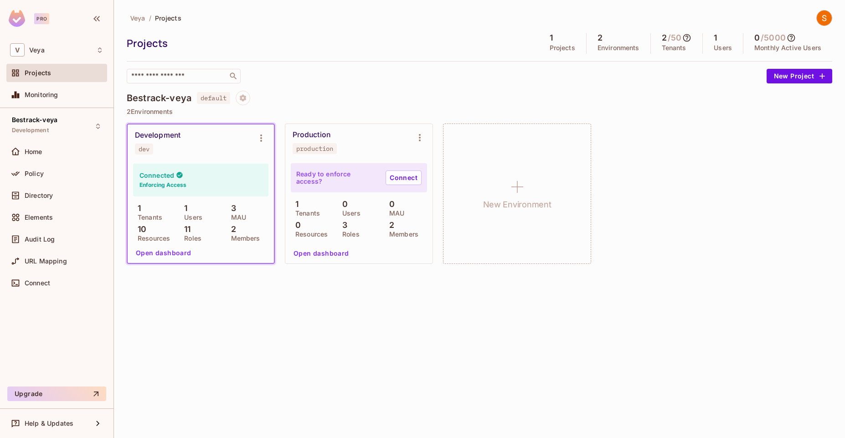
click at [318, 87] on div "**********" at bounding box center [422, 219] width 845 height 438
click at [44, 173] on div "Policy" at bounding box center [64, 173] width 79 height 7
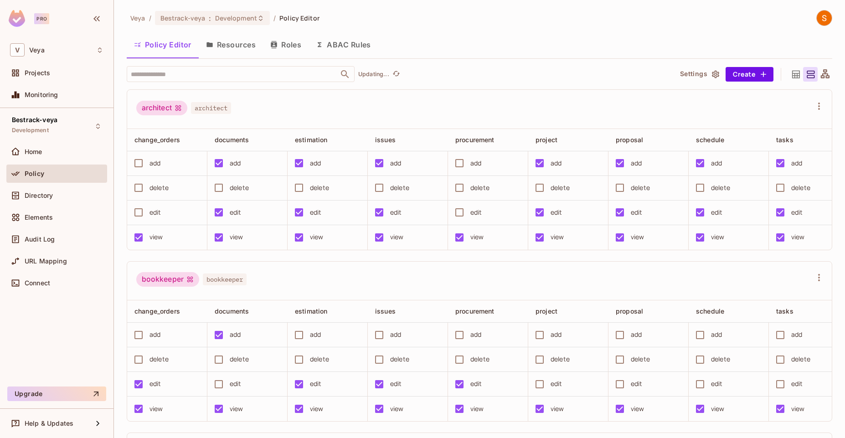
click at [237, 47] on button "Resources" at bounding box center [231, 44] width 64 height 23
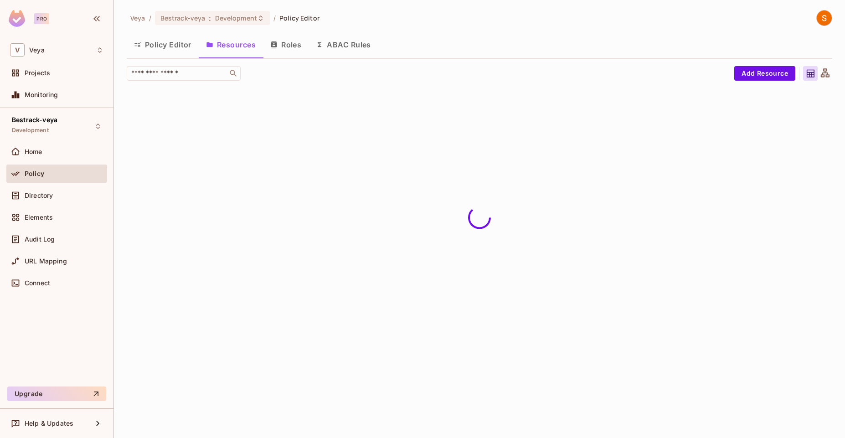
click at [288, 46] on button "Roles" at bounding box center [286, 44] width 46 height 23
click at [365, 48] on button "ABAC Rules" at bounding box center [343, 44] width 70 height 23
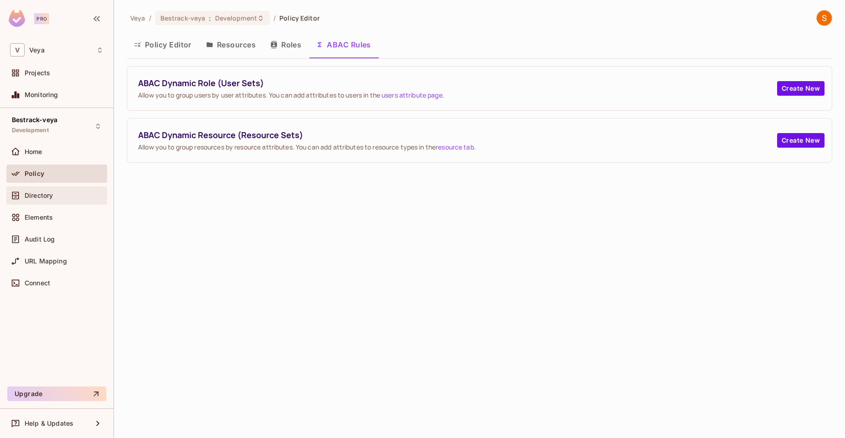
click at [45, 187] on div "Directory" at bounding box center [56, 195] width 101 height 18
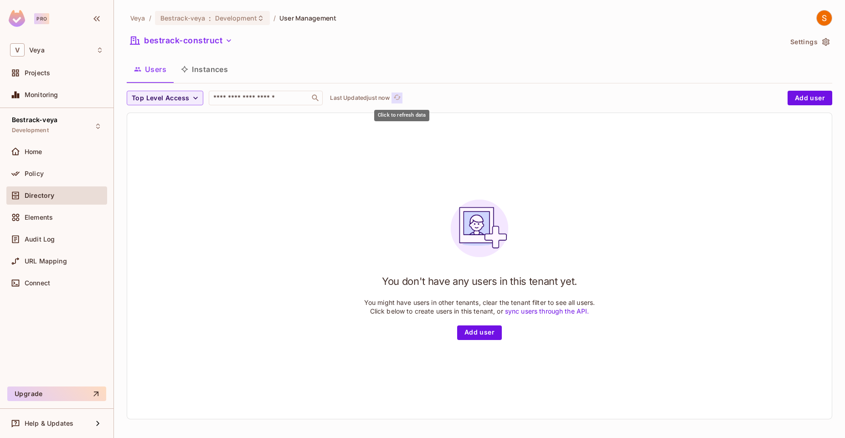
click at [401, 94] on icon "refresh" at bounding box center [397, 97] width 8 height 8
click at [228, 43] on icon "button" at bounding box center [228, 40] width 9 height 9
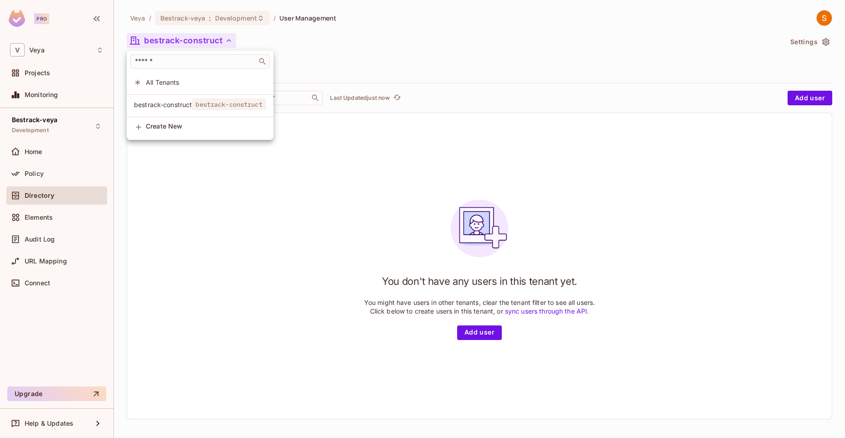
click at [256, 83] on span "All Tenants" at bounding box center [206, 82] width 120 height 9
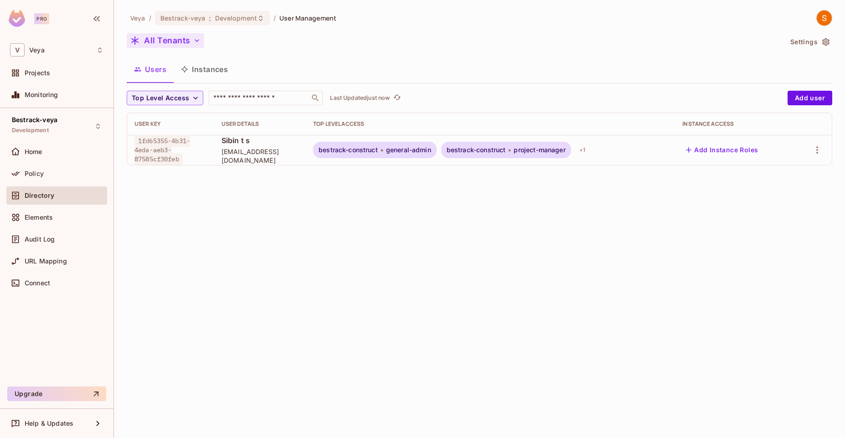
click at [185, 37] on button "All Tenants" at bounding box center [165, 40] width 77 height 15
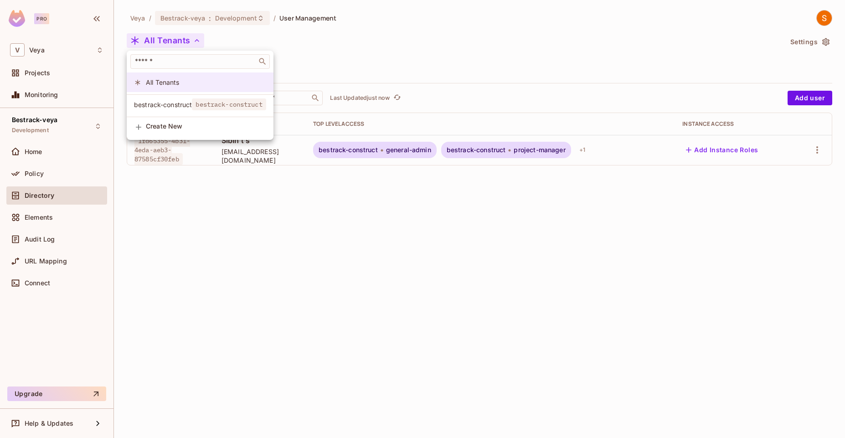
click at [220, 86] on span "All Tenants" at bounding box center [206, 82] width 120 height 9
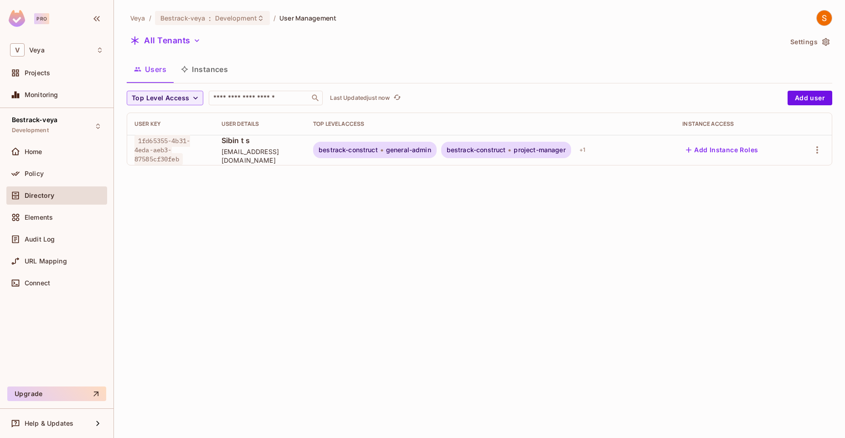
click at [416, 43] on div "All Tenants" at bounding box center [454, 41] width 655 height 17
click at [816, 151] on icon "button" at bounding box center [816, 149] width 11 height 11
click at [705, 206] on div at bounding box center [422, 219] width 845 height 438
click at [816, 148] on icon "button" at bounding box center [816, 149] width 11 height 11
click at [675, 204] on div at bounding box center [422, 219] width 845 height 438
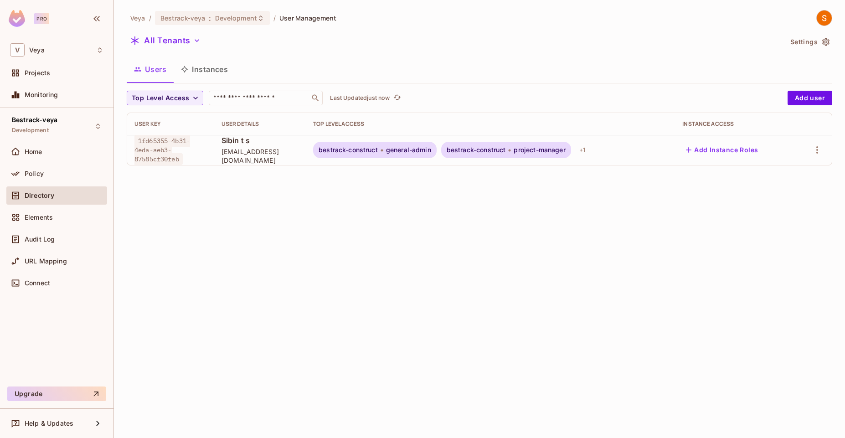
click at [729, 152] on button "Add Instance Roles" at bounding box center [721, 150] width 79 height 15
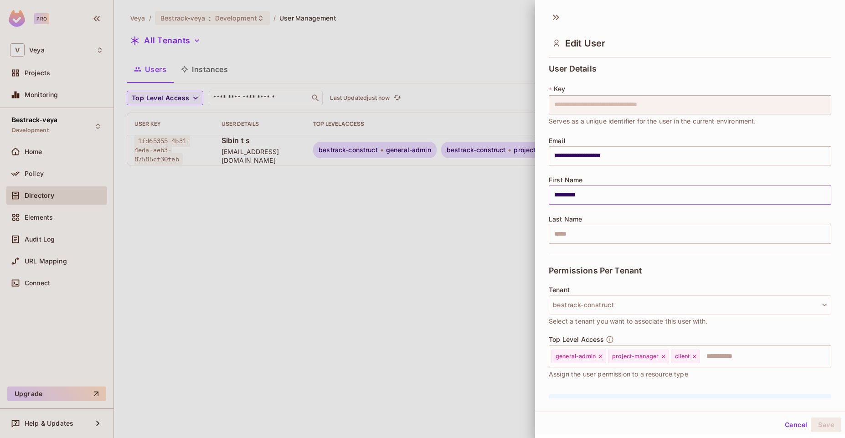
scroll to position [55, 0]
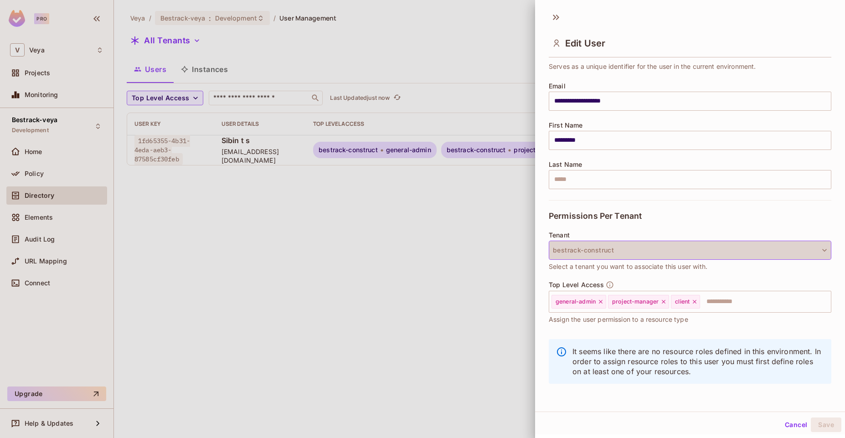
click at [736, 244] on button "bestrack-construct" at bounding box center [690, 250] width 282 height 19
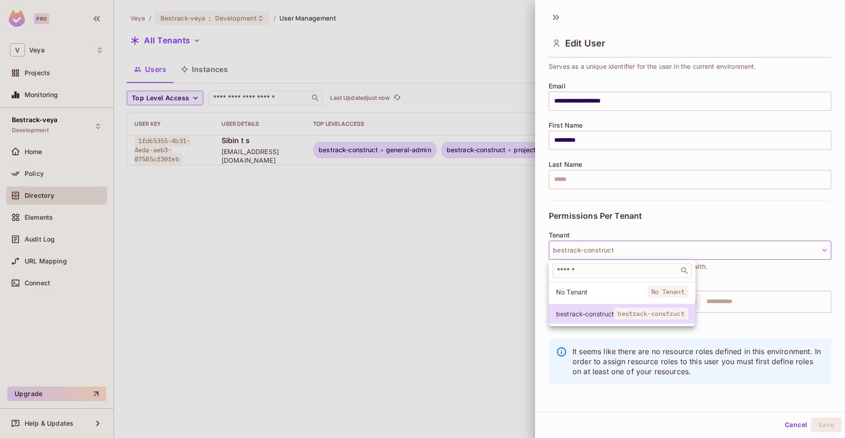
click at [728, 249] on div at bounding box center [422, 219] width 845 height 438
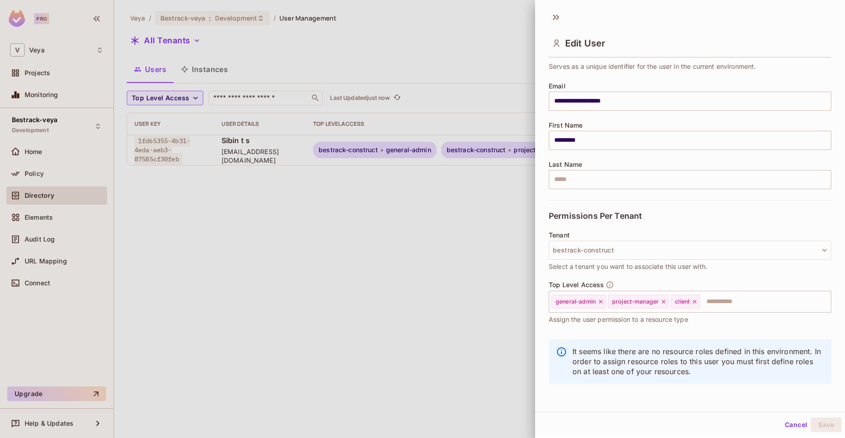
click at [523, 253] on div at bounding box center [422, 219] width 845 height 438
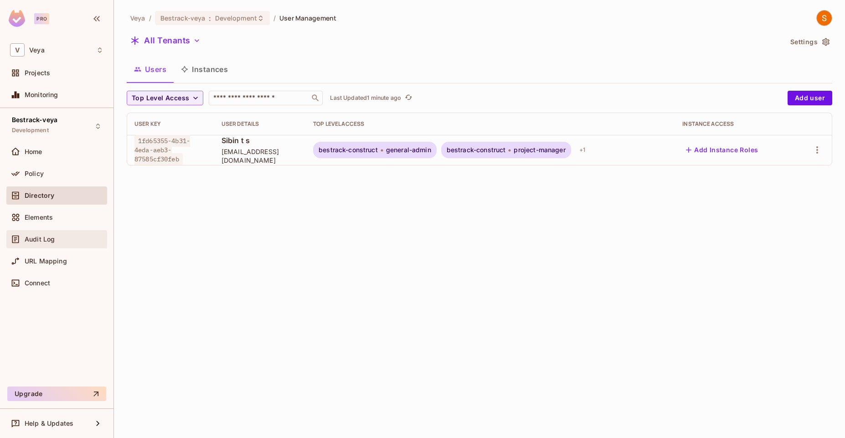
click at [49, 241] on span "Audit Log" at bounding box center [40, 239] width 30 height 7
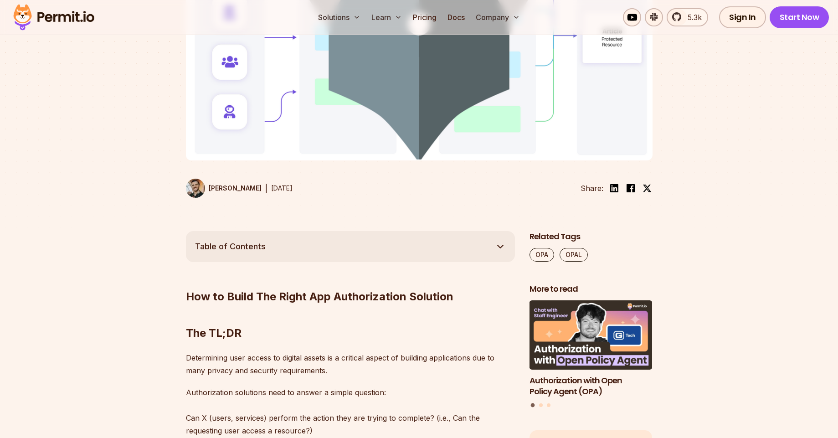
scroll to position [411, 0]
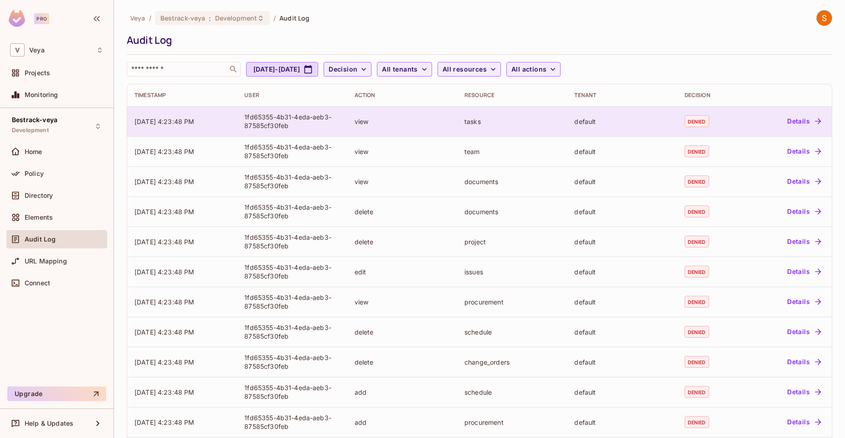
click at [801, 120] on button "Details" at bounding box center [803, 121] width 41 height 15
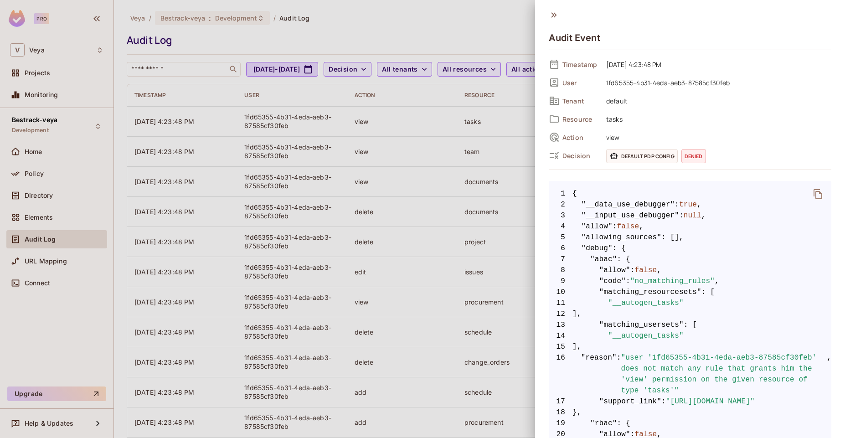
click at [813, 195] on icon "delete" at bounding box center [817, 194] width 9 height 10
click at [707, 84] on span "1fd65355-4b31-4eda-aeb3-87585cf30feb" at bounding box center [716, 82] width 230 height 11
click at [622, 100] on span "default" at bounding box center [716, 100] width 230 height 11
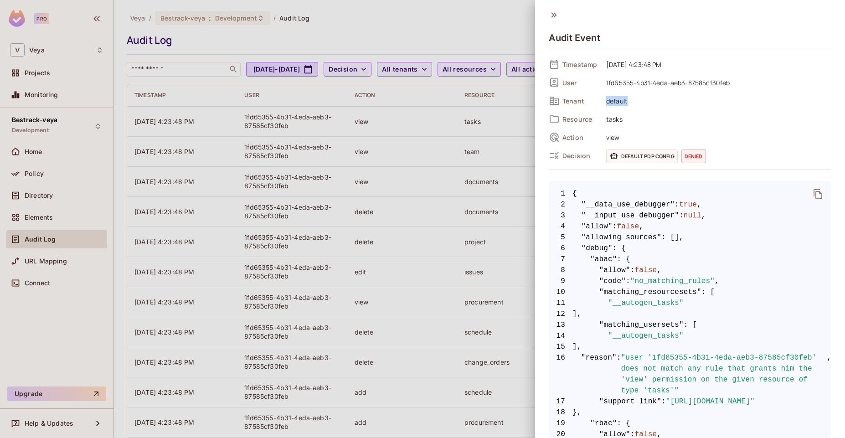
click at [622, 100] on span "default" at bounding box center [716, 100] width 230 height 11
click at [658, 98] on span "default" at bounding box center [716, 100] width 230 height 11
click at [663, 158] on span "Default PDP config" at bounding box center [642, 156] width 72 height 14
click at [673, 158] on span "Default PDP config" at bounding box center [642, 156] width 72 height 14
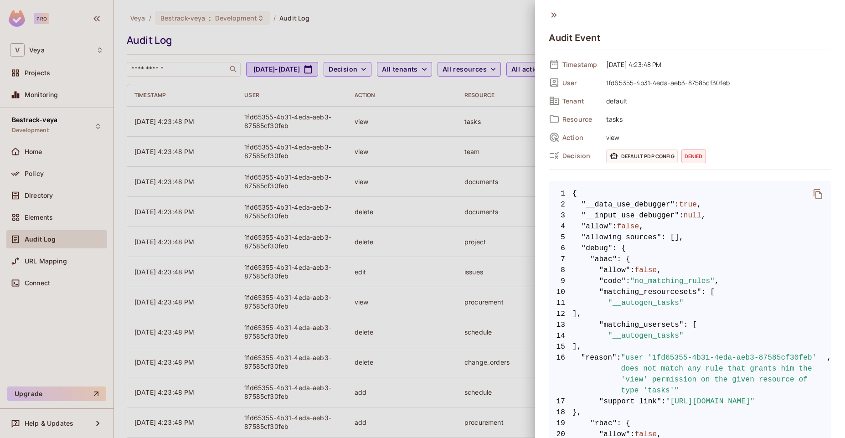
click at [673, 158] on span "Default PDP config" at bounding box center [642, 156] width 72 height 14
click at [742, 151] on div "Default PDP config denied" at bounding box center [718, 156] width 225 height 14
click at [553, 10] on icon at bounding box center [554, 15] width 10 height 10
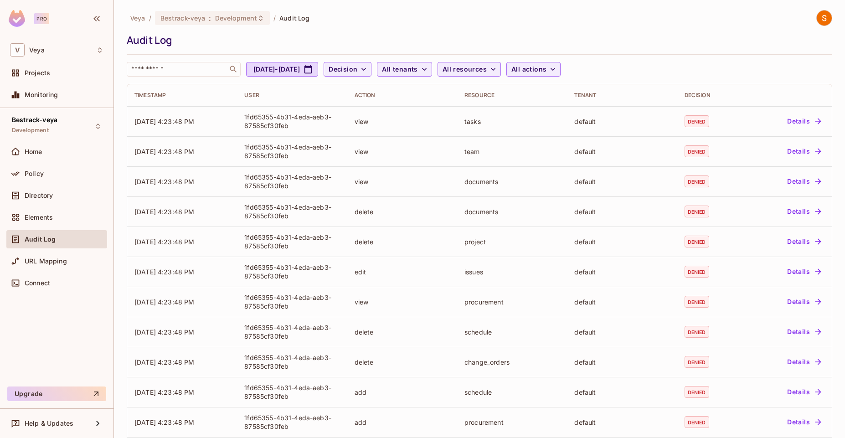
click at [500, 15] on div "Veya / Bestrack-veya : Development / Audit Log" at bounding box center [479, 18] width 705 height 16
click at [89, 193] on div "Directory" at bounding box center [64, 195] width 79 height 7
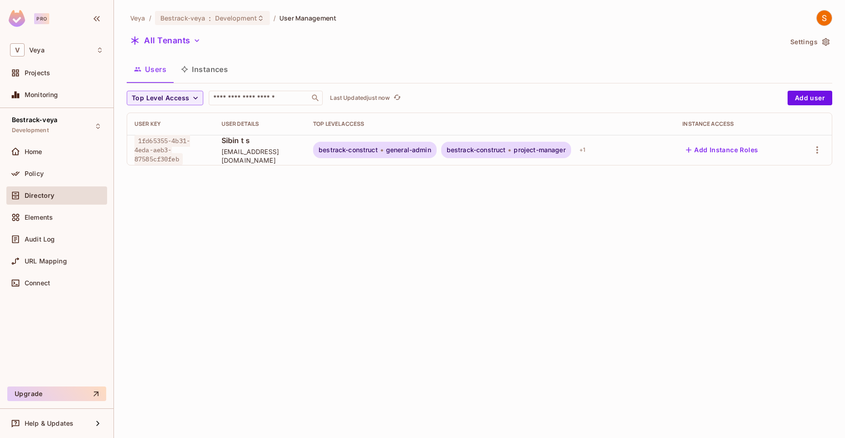
click at [816, 41] on button "Settings" at bounding box center [809, 42] width 46 height 15
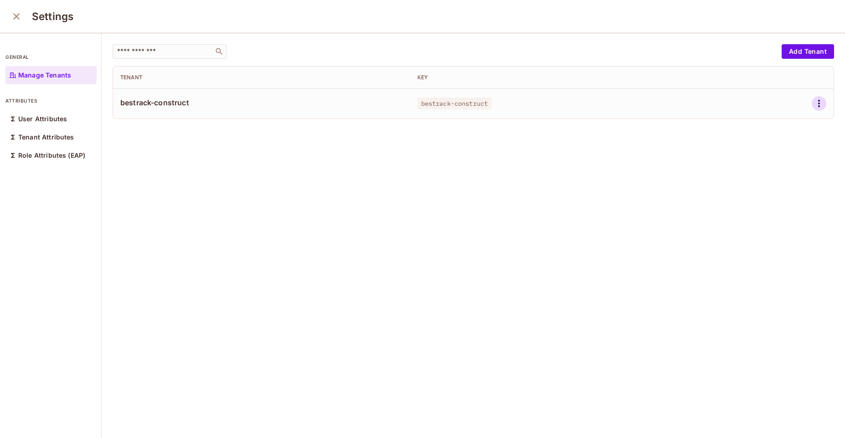
click at [811, 103] on button "button" at bounding box center [818, 103] width 15 height 15
click at [566, 193] on div at bounding box center [422, 219] width 845 height 438
click at [69, 122] on div "User Attributes" at bounding box center [50, 119] width 91 height 18
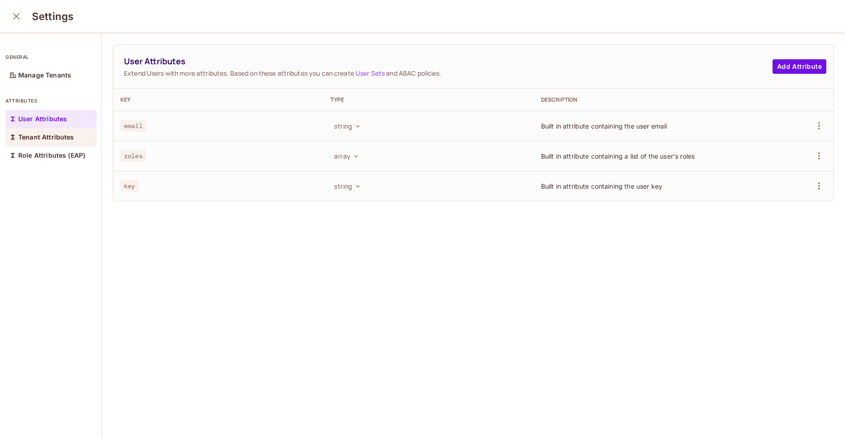
click at [67, 140] on p "Tenant Attributes" at bounding box center [46, 136] width 56 height 7
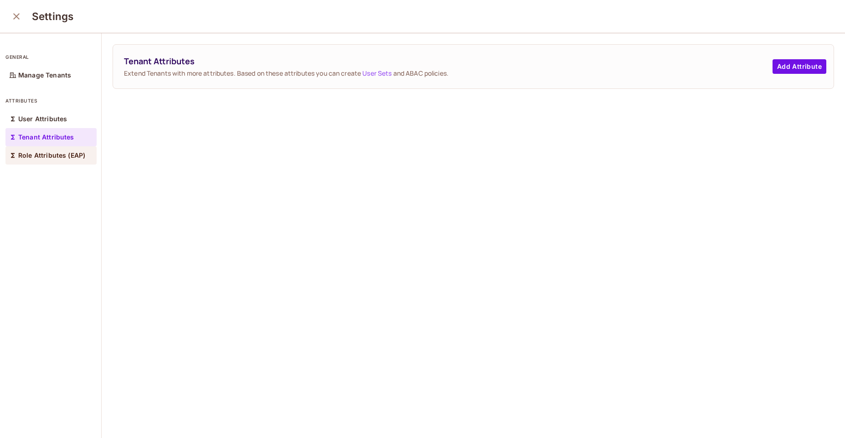
click at [67, 156] on p "Role Attributes (EAP)" at bounding box center [51, 155] width 67 height 7
click at [19, 15] on icon "close" at bounding box center [16, 16] width 11 height 11
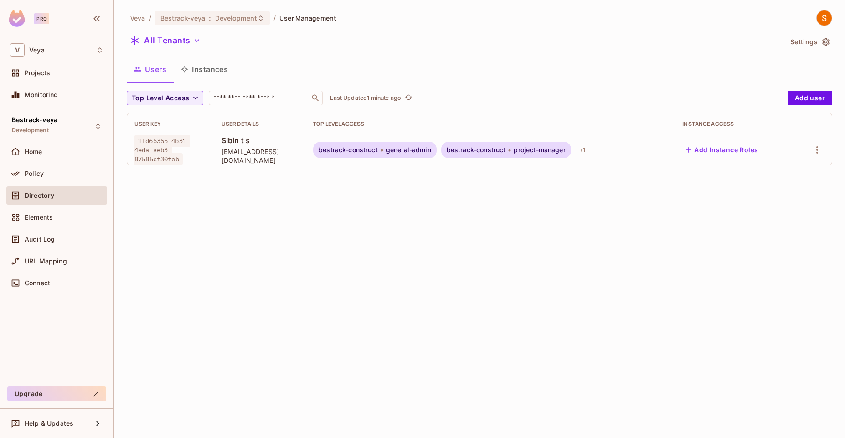
click at [421, 149] on span "general-admin" at bounding box center [408, 149] width 45 height 7
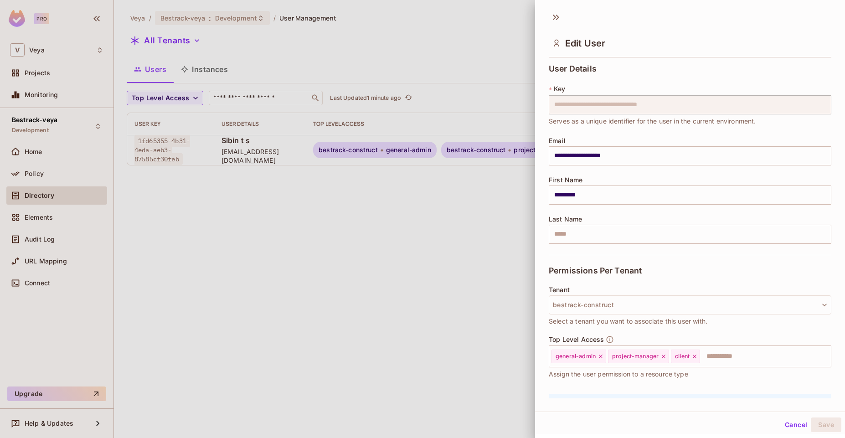
click at [827, 40] on div "Edit User" at bounding box center [690, 35] width 310 height 51
click at [555, 17] on icon at bounding box center [554, 17] width 3 height 5
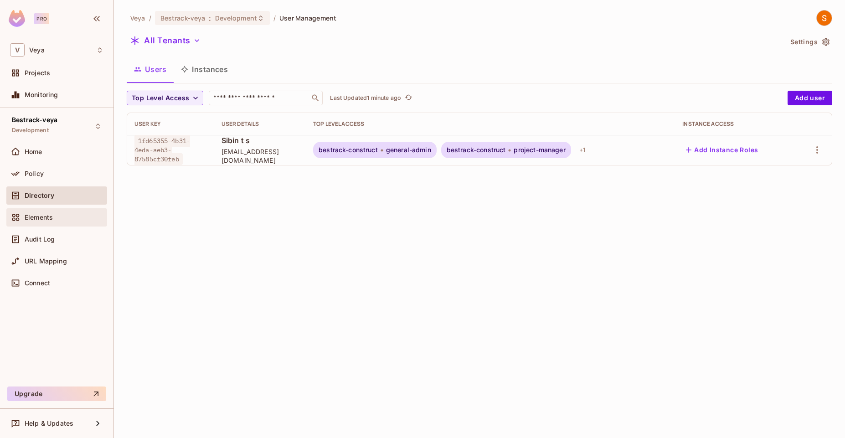
click at [69, 213] on div "Elements" at bounding box center [56, 217] width 93 height 11
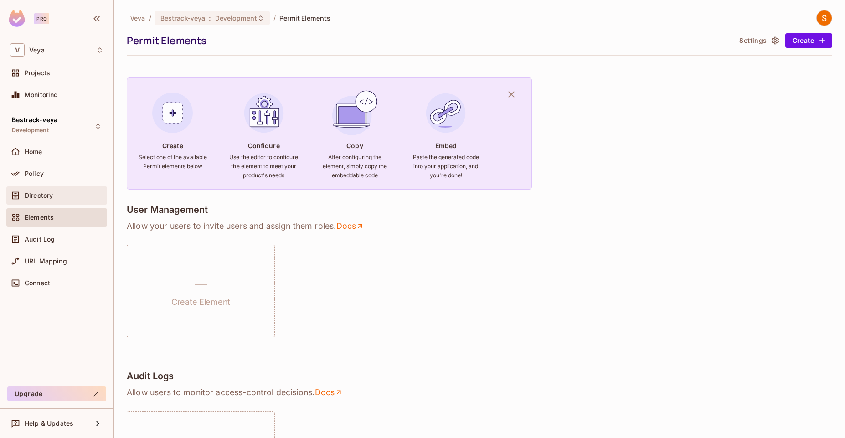
click at [53, 194] on div "Directory" at bounding box center [64, 195] width 79 height 7
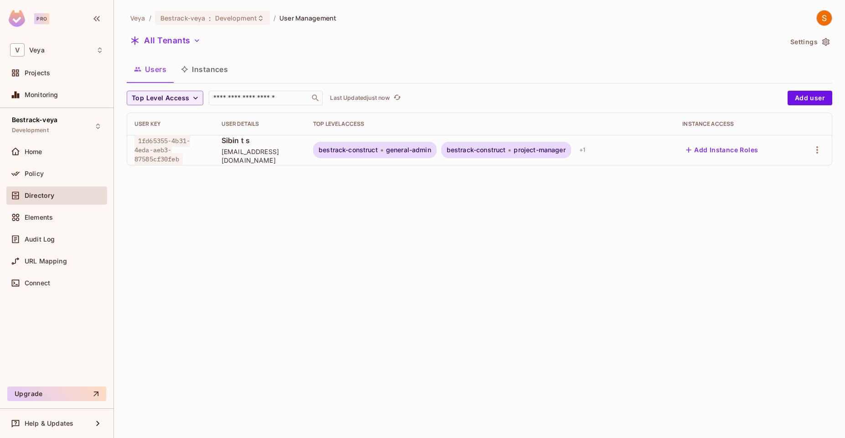
click at [827, 41] on icon "button" at bounding box center [825, 41] width 9 height 9
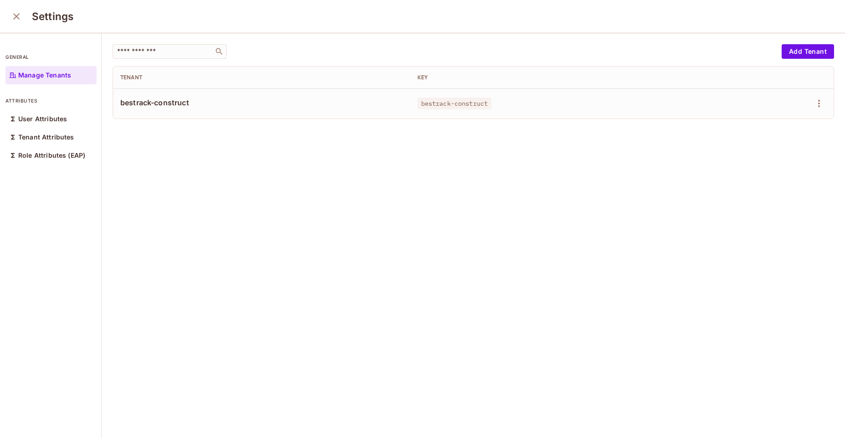
click at [15, 19] on icon "close" at bounding box center [16, 16] width 11 height 11
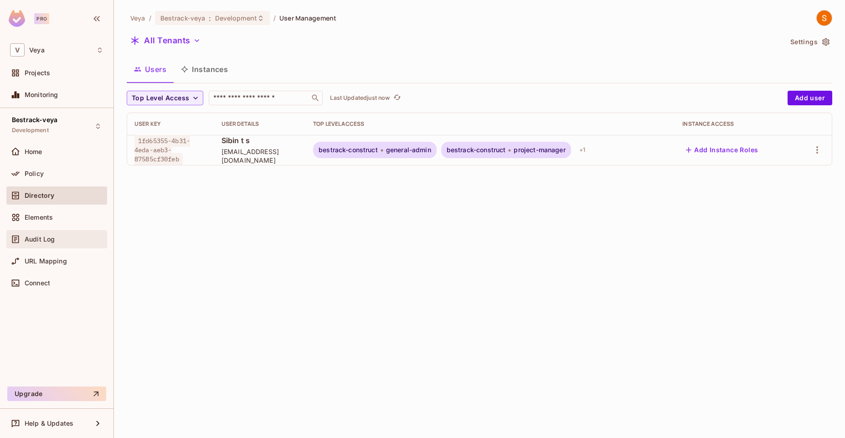
click at [37, 241] on span "Audit Log" at bounding box center [40, 239] width 30 height 7
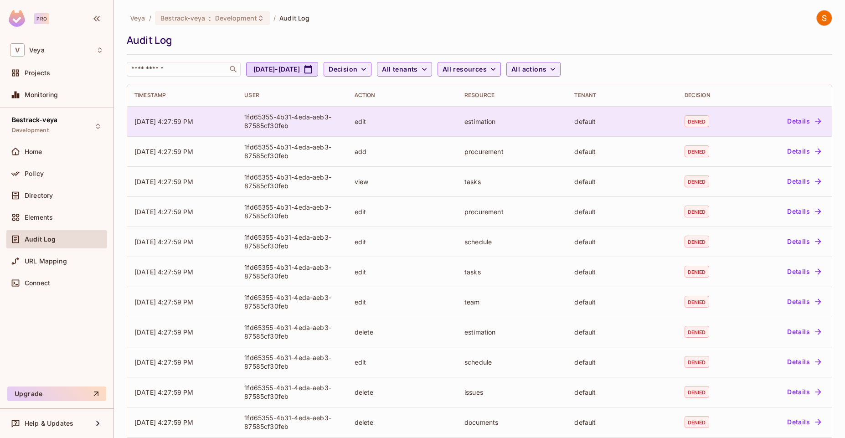
click at [786, 123] on button "Details" at bounding box center [803, 121] width 41 height 15
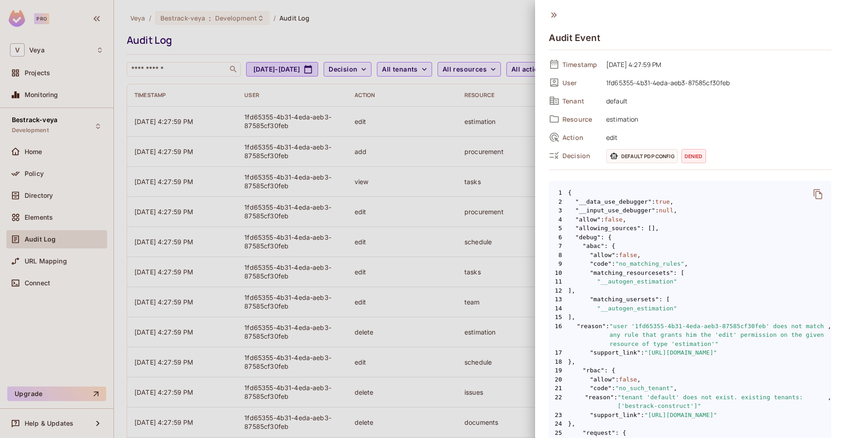
click at [812, 194] on icon "delete" at bounding box center [817, 194] width 11 height 11
click at [479, 96] on div at bounding box center [422, 219] width 845 height 438
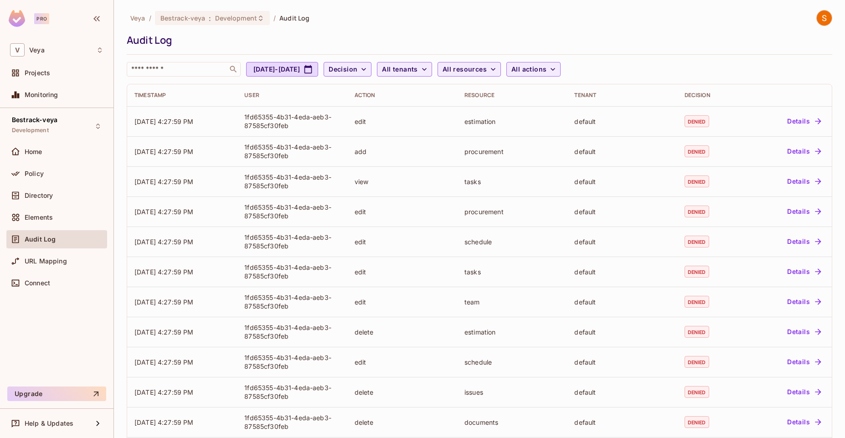
click at [456, 58] on div "Veya / Bestrack-veya : Development / Audit Log Audit Log ​ Jul 13, 2025 - Aug 1…" at bounding box center [479, 43] width 705 height 67
click at [417, 65] on span "All tenants" at bounding box center [400, 69] width 36 height 11
click at [477, 93] on input "text" at bounding box center [472, 93] width 86 height 18
click at [471, 122] on li "bestrack-construct" at bounding box center [472, 116] width 100 height 20
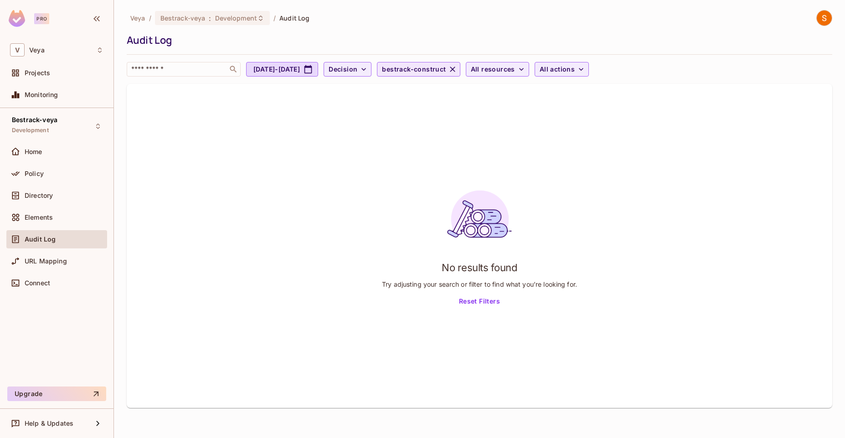
click at [455, 70] on icon "button" at bounding box center [452, 69] width 5 height 5
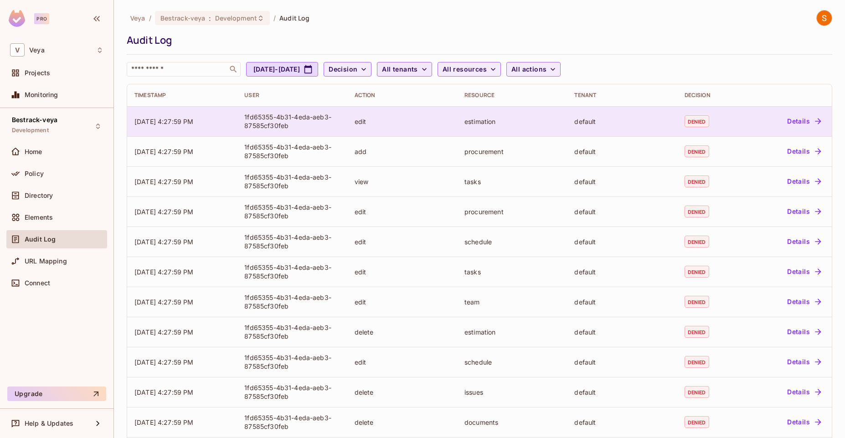
click at [806, 123] on button "Details" at bounding box center [803, 121] width 41 height 15
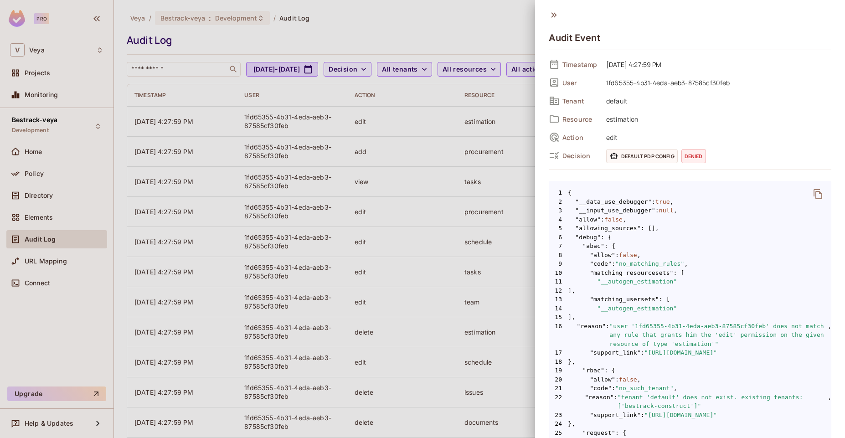
click at [696, 152] on span "denied" at bounding box center [693, 156] width 25 height 14
click at [632, 155] on span "Default PDP config" at bounding box center [642, 156] width 72 height 14
click at [658, 87] on span "1fd65355-4b31-4eda-aeb3-87585cf30feb" at bounding box center [716, 82] width 230 height 11
click at [367, 72] on div at bounding box center [422, 219] width 845 height 438
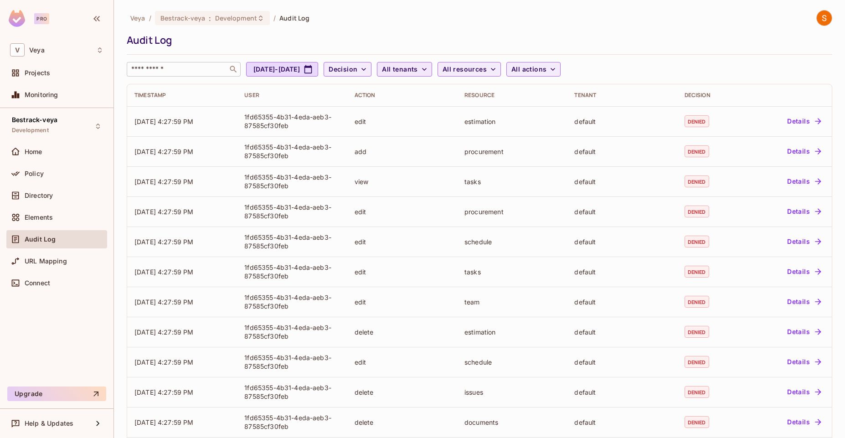
click at [216, 74] on div "​" at bounding box center [184, 69] width 114 height 15
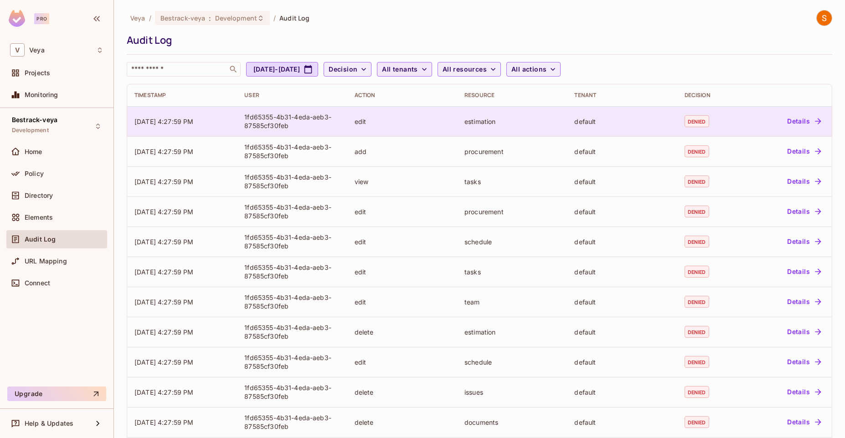
click at [182, 125] on span "08/13/2025 4:27:59 PM" at bounding box center [163, 122] width 59 height 8
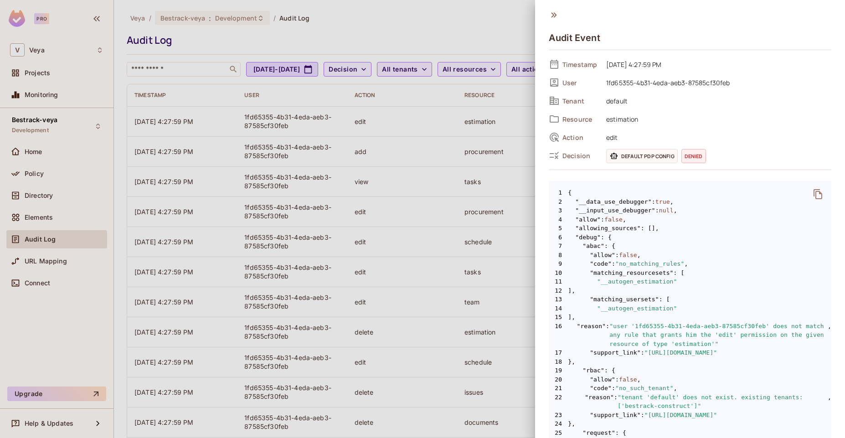
click at [727, 153] on div "Default PDP config denied" at bounding box center [718, 156] width 225 height 14
click at [301, 310] on div at bounding box center [422, 219] width 845 height 438
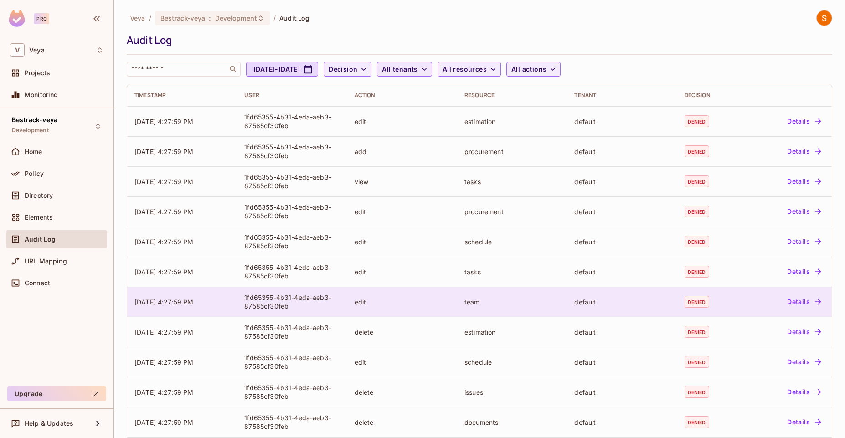
scroll to position [163, 0]
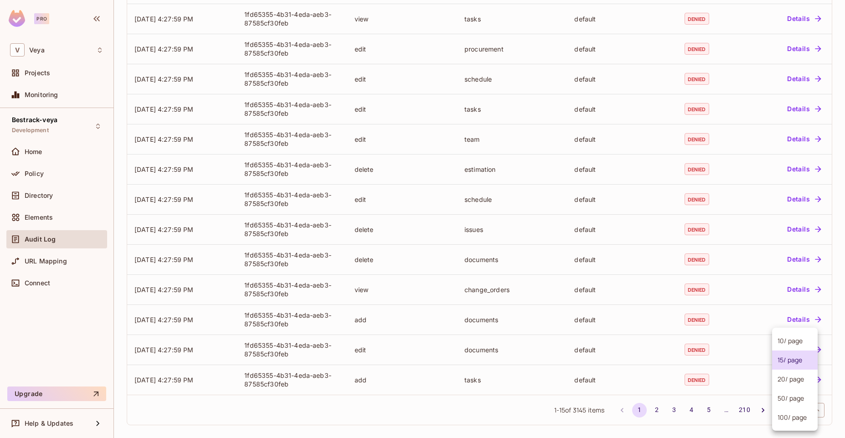
click at [803, 411] on body "Pro V Veya Projects Monitoring Bestrack-veya Development Home Policy Directory …" at bounding box center [422, 219] width 845 height 438
click at [806, 425] on li "100 / page" at bounding box center [795, 417] width 46 height 19
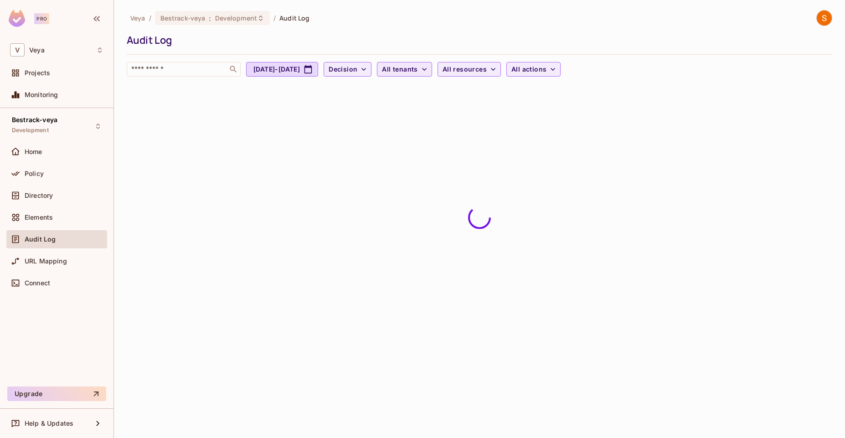
scroll to position [0, 0]
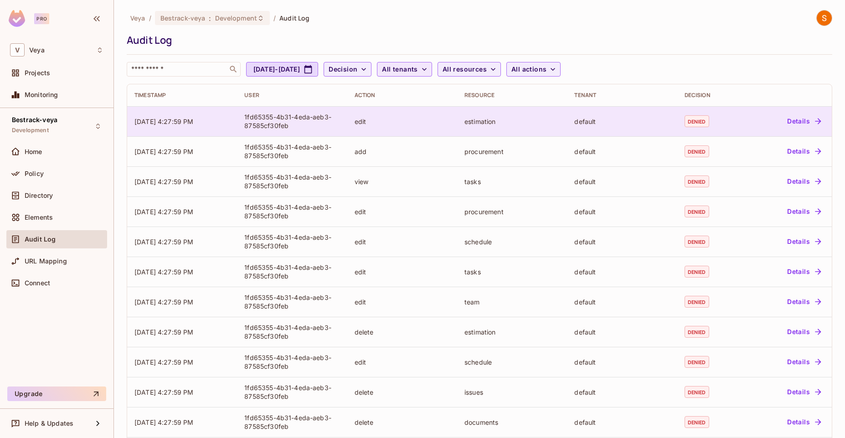
click at [796, 119] on button "Details" at bounding box center [803, 121] width 41 height 15
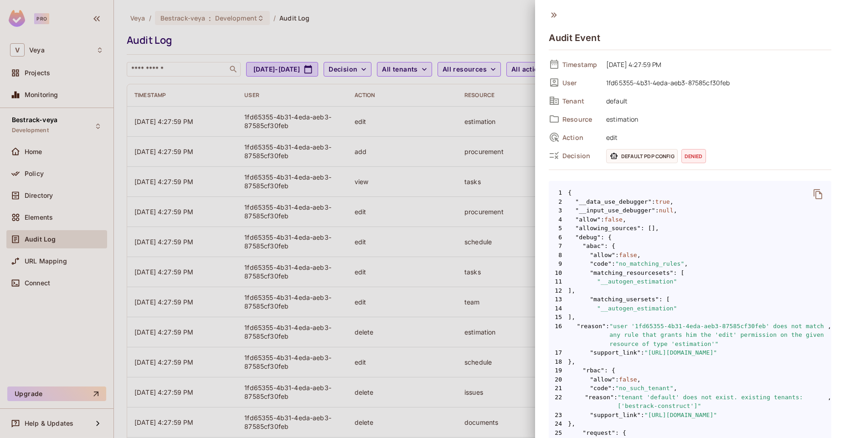
click at [814, 197] on icon "delete" at bounding box center [817, 194] width 9 height 10
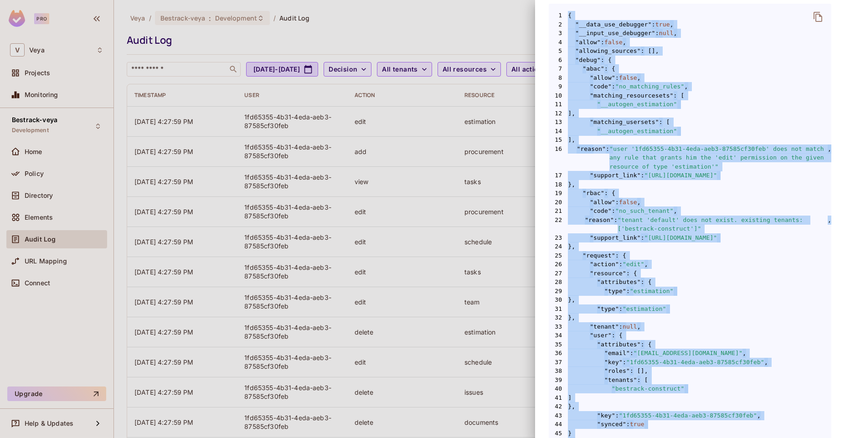
scroll to position [228, 0]
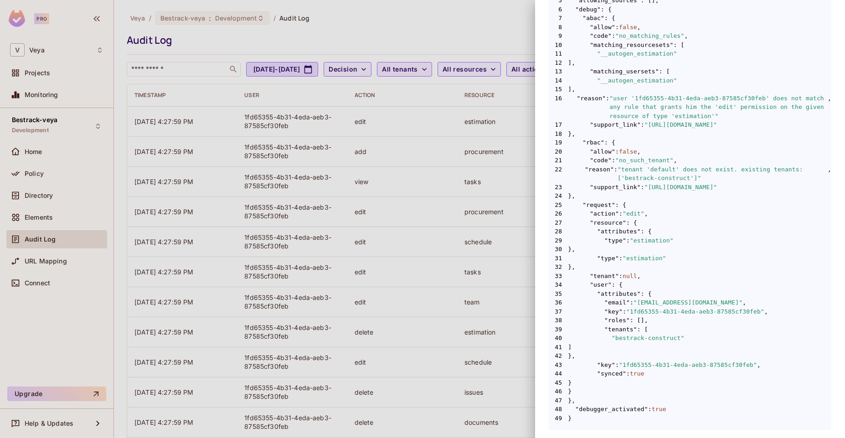
drag, startPoint x: 545, startPoint y: 35, endPoint x: 652, endPoint y: 424, distance: 403.6
click at [652, 424] on div "Audit Event Timestamp 08/13/2025 4:27:59 PM User 1fd65355-4b31-4eda-aeb3-87585c…" at bounding box center [690, 219] width 310 height 438
click at [658, 427] on pre "1 { 2 "__data_use_debugger" : true , 3 "__input_use_debugger" : null , 4 "allow…" at bounding box center [690, 191] width 282 height 477
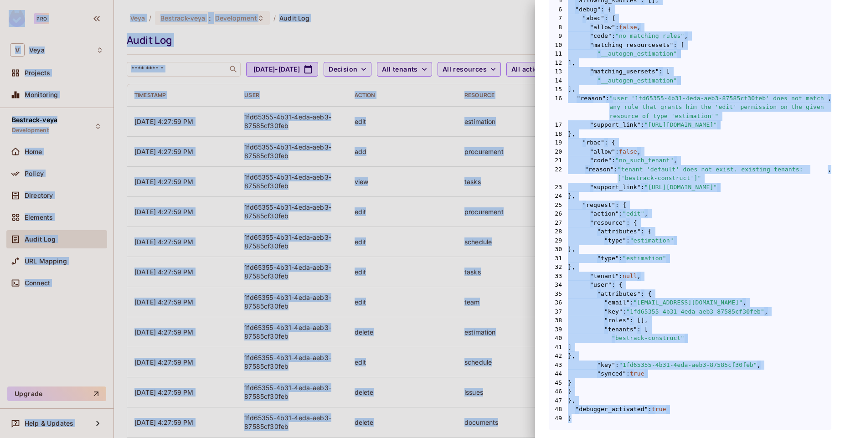
click at [658, 427] on pre "1 { 2 "__data_use_debugger" : true , 3 "__input_use_debugger" : null , 4 "allow…" at bounding box center [690, 191] width 282 height 477
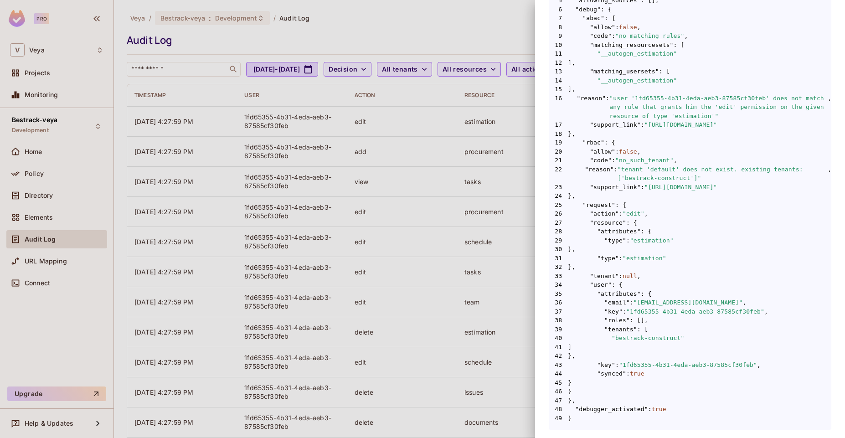
drag, startPoint x: 550, startPoint y: 42, endPoint x: 588, endPoint y: 428, distance: 387.8
click at [589, 428] on div "Audit Event Timestamp 08/13/2025 4:27:59 PM User 1fd65355-4b31-4eda-aeb3-87585c…" at bounding box center [690, 105] width 282 height 647
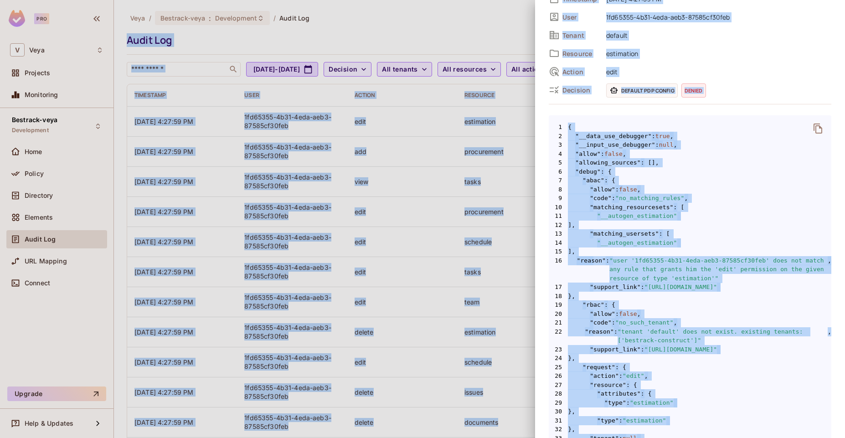
scroll to position [0, 0]
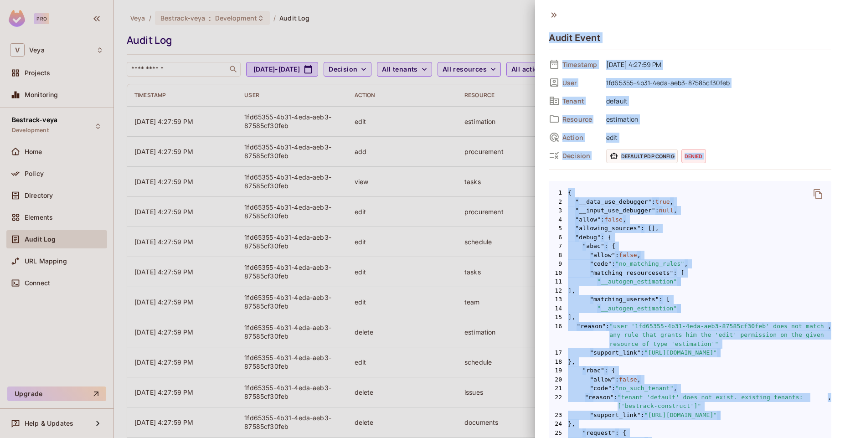
drag, startPoint x: 570, startPoint y: 419, endPoint x: 551, endPoint y: 35, distance: 384.6
click at [551, 35] on div "Audit Event Timestamp 08/13/2025 4:27:59 PM User 1fd65355-4b31-4eda-aeb3-87585c…" at bounding box center [690, 333] width 282 height 647
copy div "Audit Event Timestamp 08/13/2025 4:27:59 PM User 1fd65355-4b31-4eda-aeb3-87585c…"
click at [702, 81] on span "1fd65355-4b31-4eda-aeb3-87585cf30feb" at bounding box center [716, 82] width 230 height 11
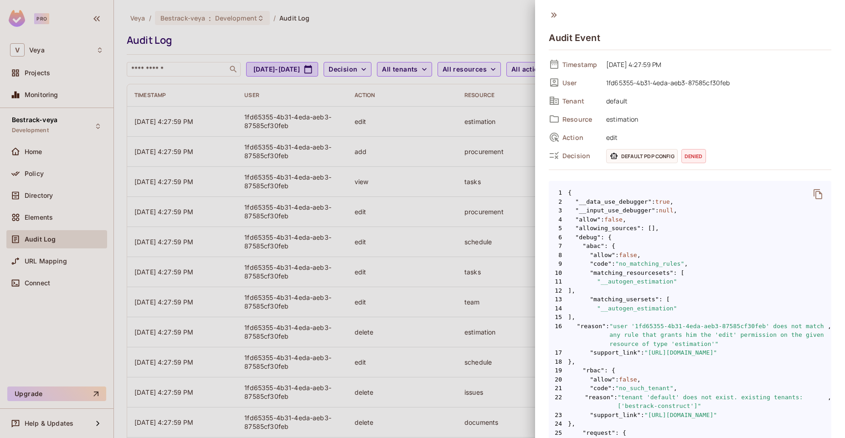
click at [604, 233] on span ": {" at bounding box center [606, 237] width 11 height 9
click at [400, 77] on div at bounding box center [422, 219] width 845 height 438
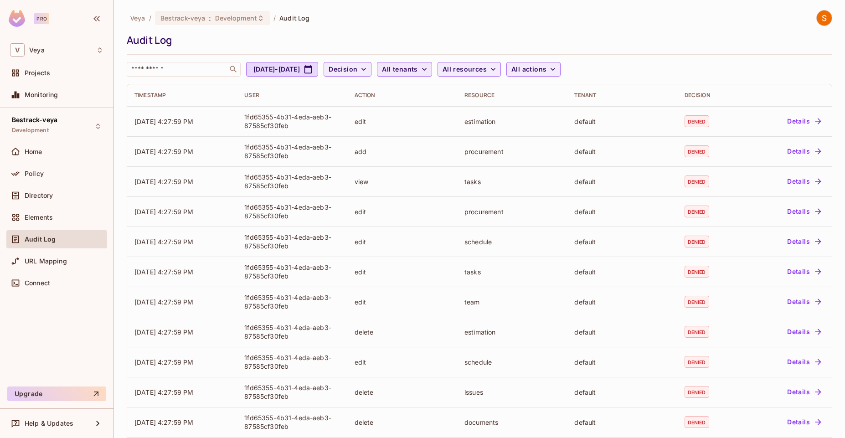
click at [694, 38] on div "Audit Log" at bounding box center [477, 40] width 701 height 14
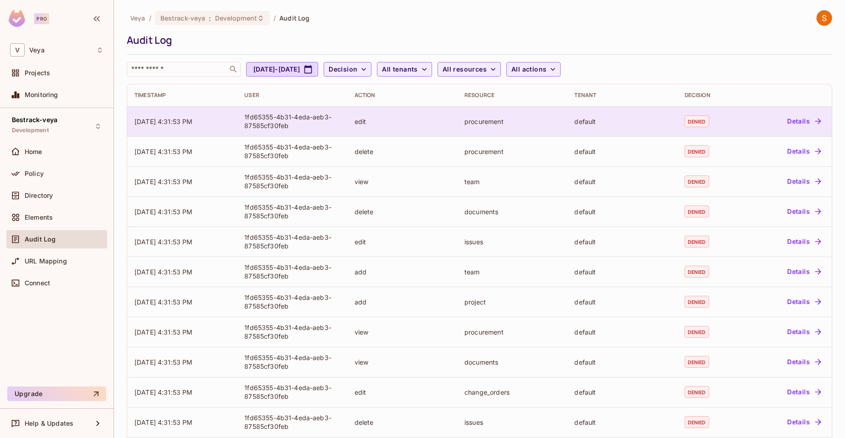
click at [189, 119] on span "[DATE] 4:31:53 PM" at bounding box center [163, 122] width 58 height 8
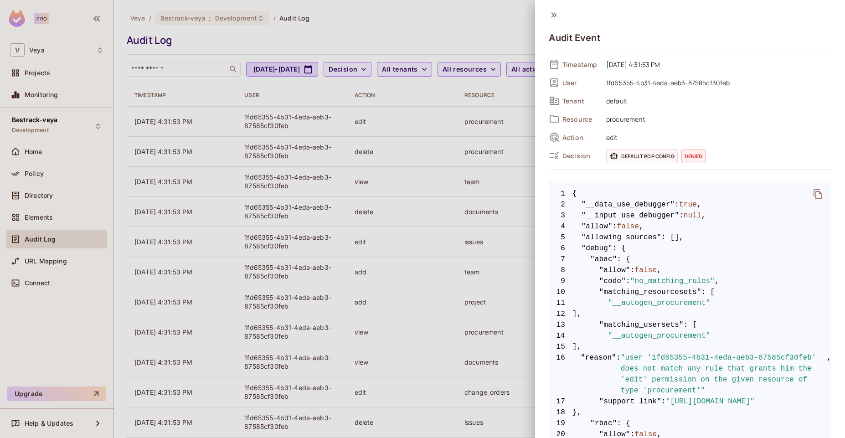
click at [577, 98] on span "Tenant" at bounding box center [580, 101] width 36 height 9
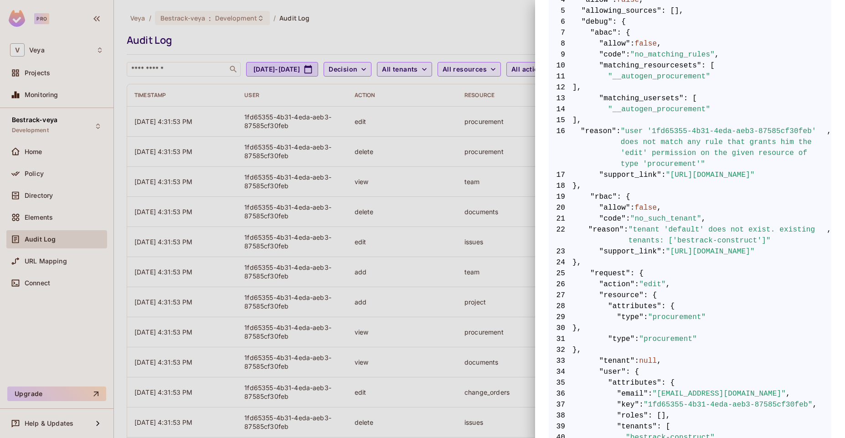
scroll to position [352, 0]
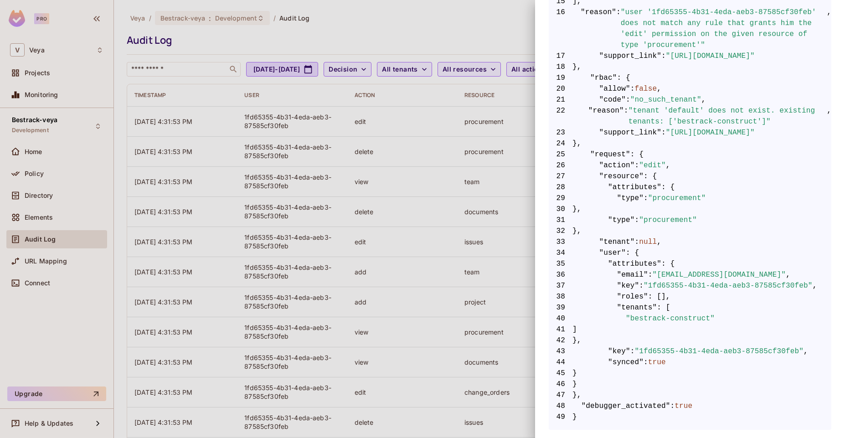
click at [513, 76] on div at bounding box center [422, 219] width 845 height 438
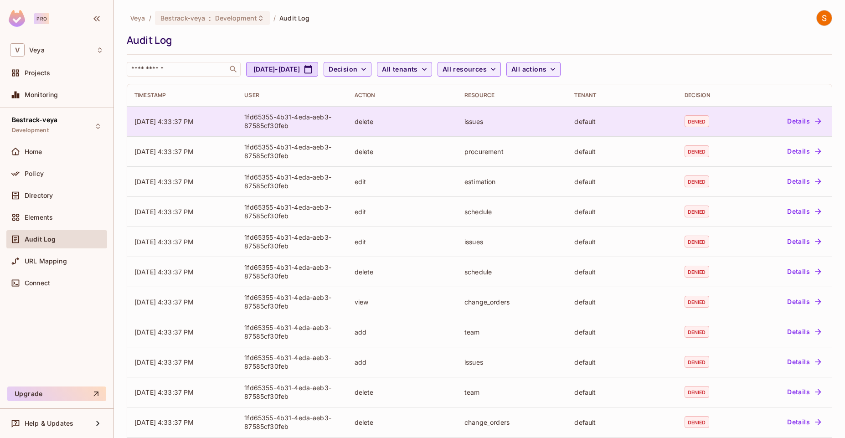
click at [183, 124] on span "[DATE] 4:33:37 PM" at bounding box center [164, 122] width 60 height 8
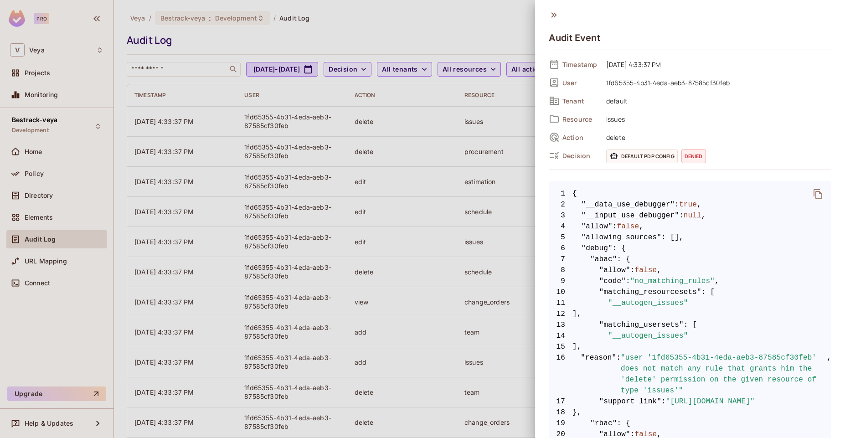
click at [617, 103] on span "default" at bounding box center [716, 100] width 230 height 11
click at [579, 101] on span "Tenant" at bounding box center [580, 101] width 36 height 9
drag, startPoint x: 549, startPoint y: 59, endPoint x: 636, endPoint y: 235, distance: 196.4
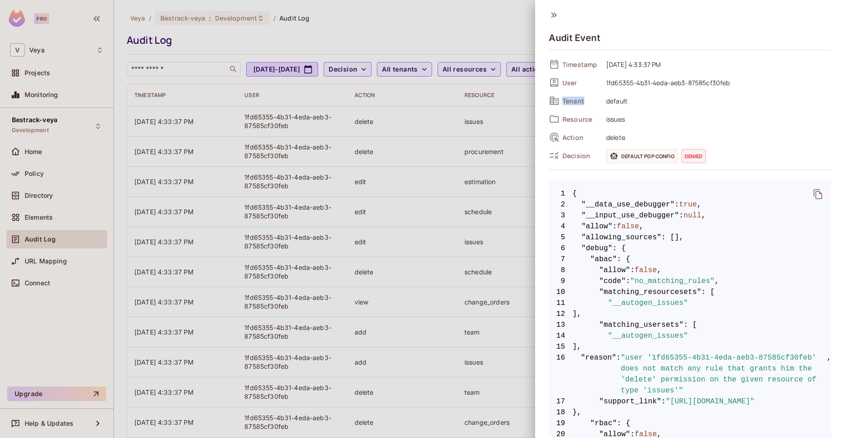
click at [635, 236] on div "Timestamp [DATE] 4:33:37 PM User 1fd65355-4b31-4eda-aeb3-87585cf30feb Tenant de…" at bounding box center [690, 416] width 282 height 718
click at [701, 108] on div "Timestamp [DATE] 4:33:37 PM User 1fd65355-4b31-4eda-aeb3-87585cf30feb Tenant de…" at bounding box center [690, 109] width 282 height 105
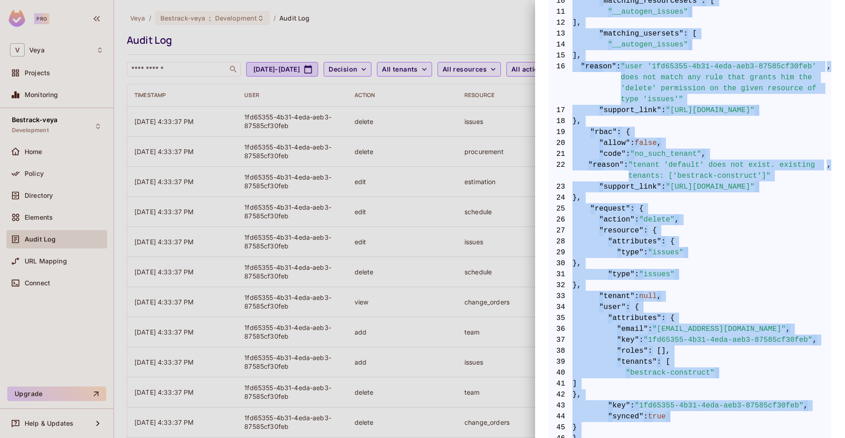
scroll to position [352, 0]
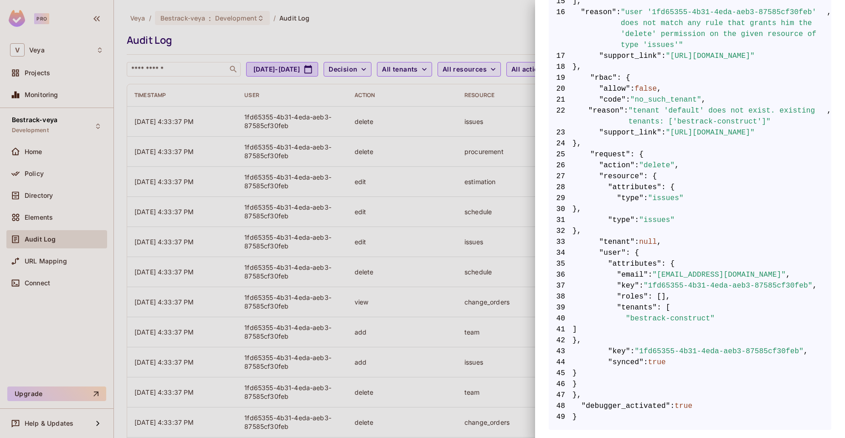
drag, startPoint x: 549, startPoint y: 37, endPoint x: 590, endPoint y: 418, distance: 383.2
click at [610, 428] on div "Audit Event Timestamp [DATE] 4:33:37 PM User 1fd65355-4b31-4eda-aeb3-87585cf30f…" at bounding box center [690, 47] width 282 height 765
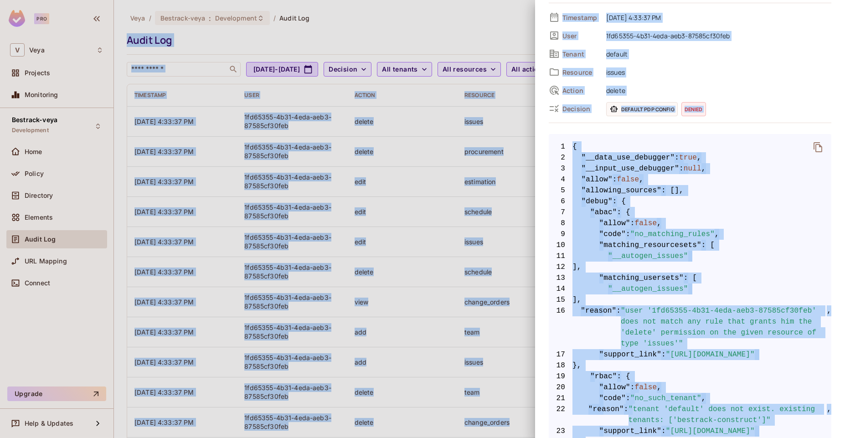
scroll to position [0, 0]
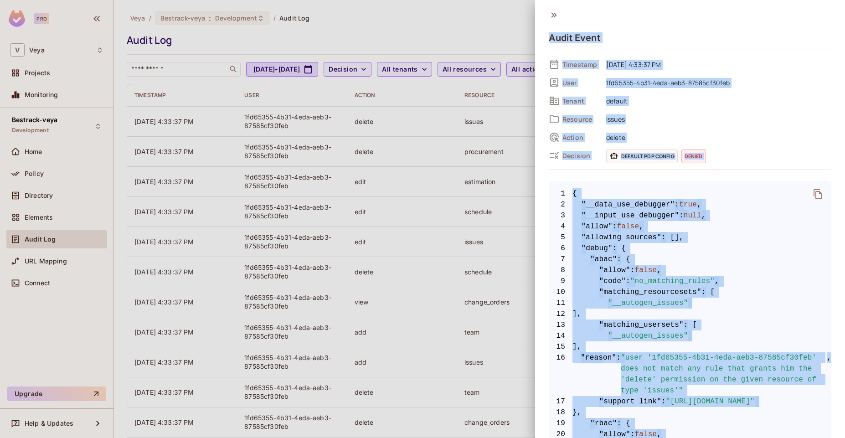
drag, startPoint x: 580, startPoint y: 411, endPoint x: 546, endPoint y: 38, distance: 375.2
click at [546, 38] on div "Audit Event Timestamp [DATE] 4:33:37 PM User 1fd65355-4b31-4eda-aeb3-87585cf30f…" at bounding box center [690, 219] width 310 height 438
copy div "Audit Event Timestamp [DATE] 4:33:37 PM User 1fd65355-4b31-4eda-aeb3-87585cf30f…"
click at [650, 107] on div "Tenant default" at bounding box center [690, 101] width 282 height 14
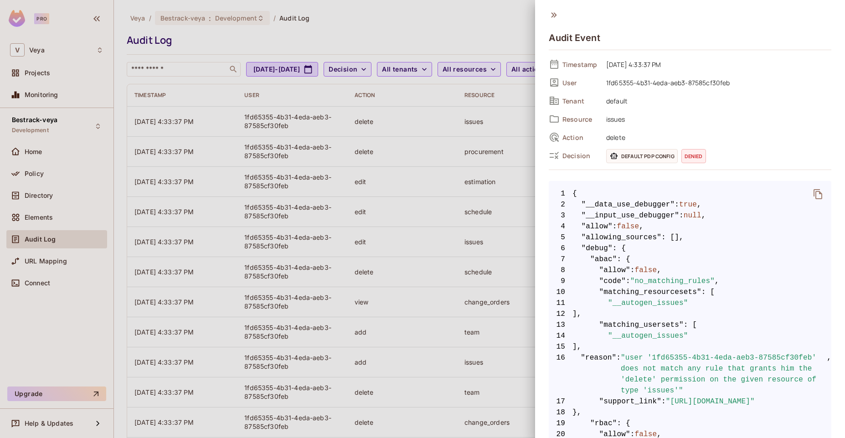
click at [639, 107] on div "Tenant default" at bounding box center [690, 101] width 282 height 14
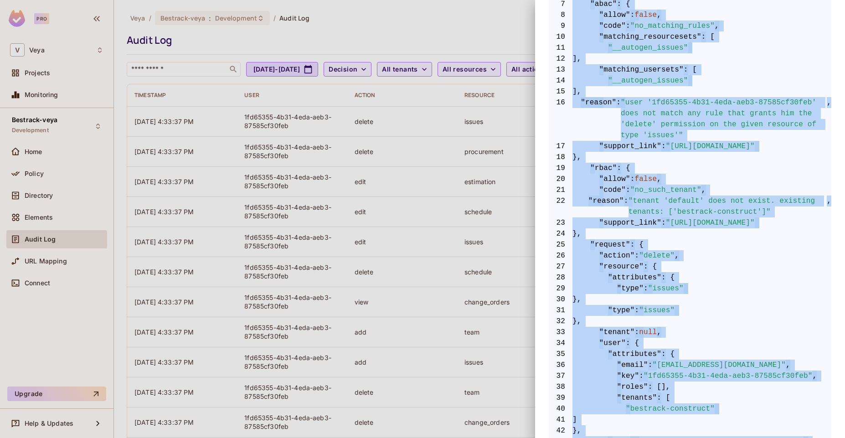
scroll to position [352, 0]
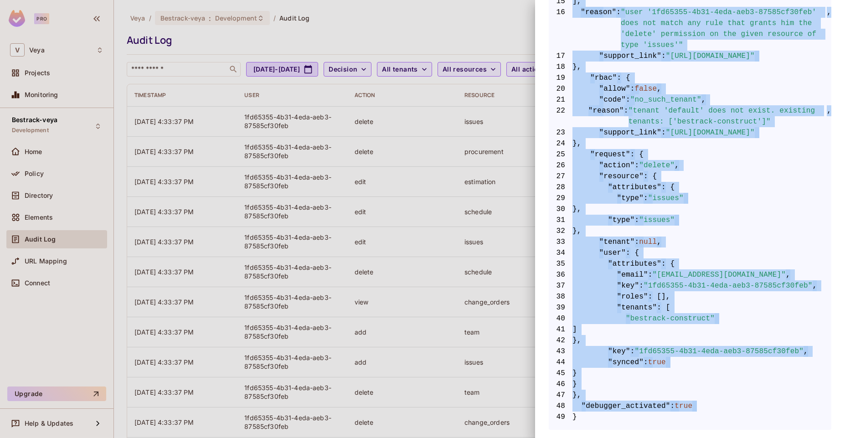
drag, startPoint x: 545, startPoint y: 36, endPoint x: 583, endPoint y: 414, distance: 379.6
click at [583, 414] on div "Audit Event Timestamp [DATE] 4:33:37 PM User 1fd65355-4b31-4eda-aeb3-87585cf30f…" at bounding box center [690, 219] width 310 height 438
copy div "Audit Event Timestamp [DATE] 4:33:37 PM User 1fd65355-4b31-4eda-aeb3-87585cf30f…"
click at [759, 261] on span "35 "attributes" : {" at bounding box center [690, 263] width 282 height 11
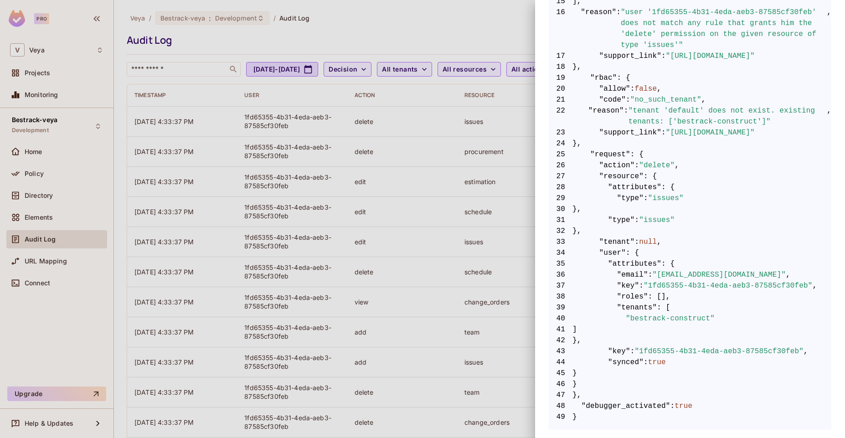
click at [444, 47] on div at bounding box center [422, 219] width 845 height 438
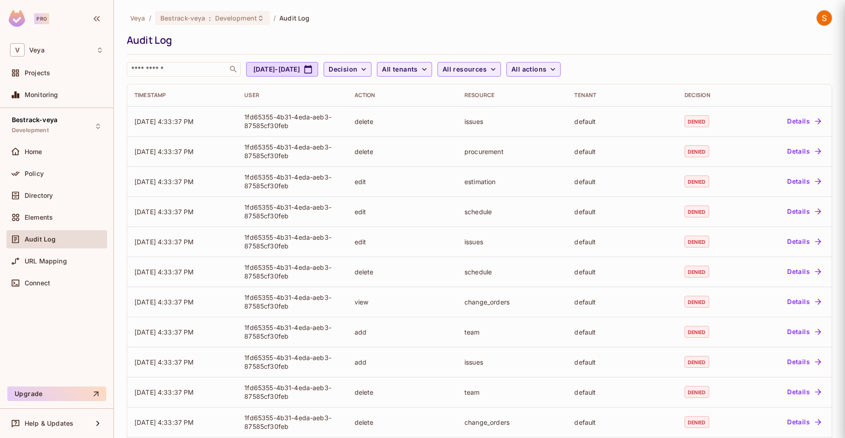
scroll to position [0, 0]
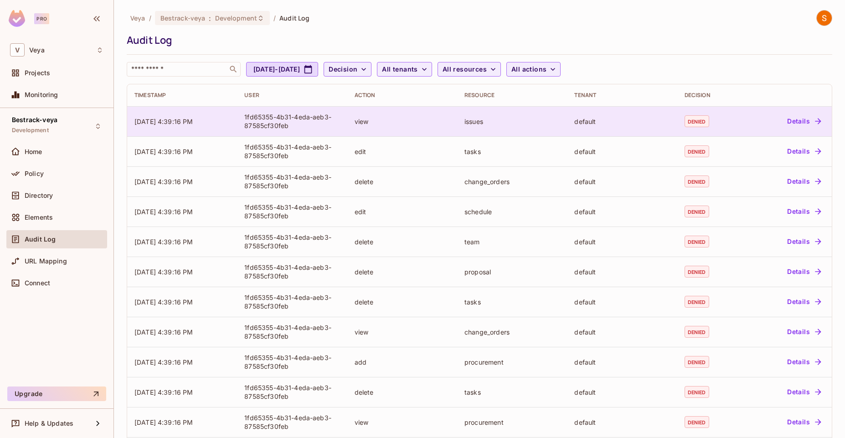
click at [791, 121] on button "Details" at bounding box center [803, 121] width 41 height 15
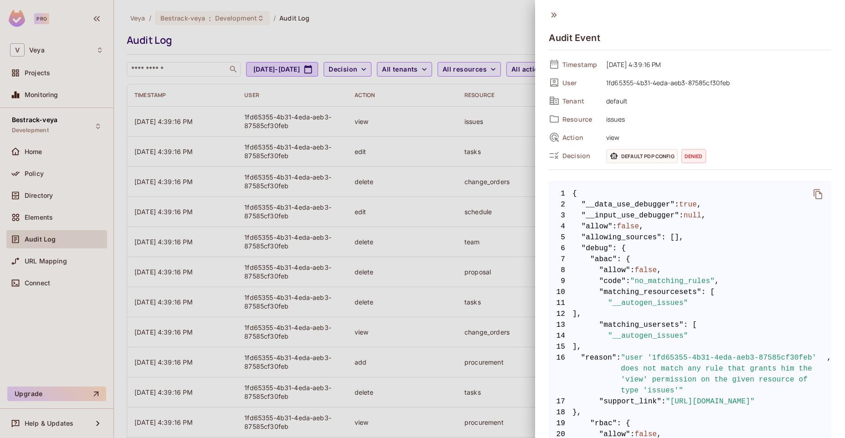
click at [42, 176] on div at bounding box center [422, 219] width 845 height 438
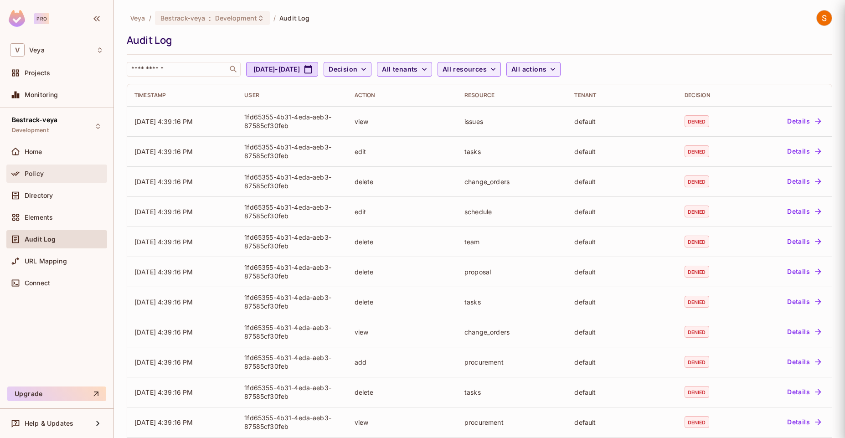
click at [42, 176] on span "Policy" at bounding box center [34, 173] width 19 height 7
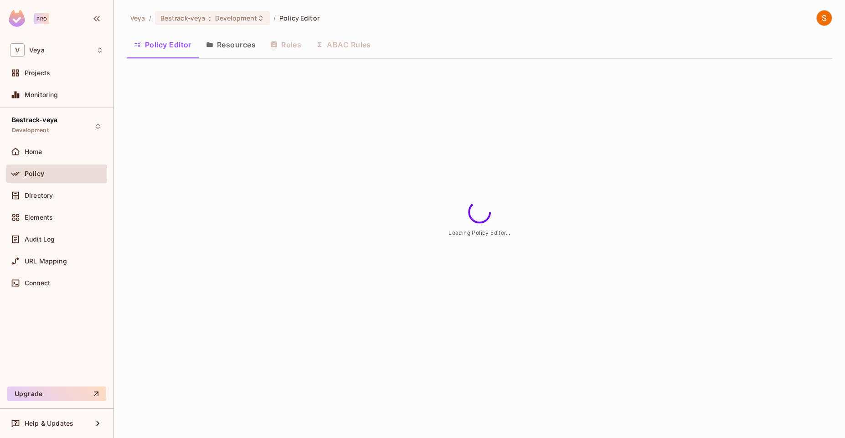
drag, startPoint x: 196, startPoint y: 183, endPoint x: 298, endPoint y: 114, distance: 122.1
click at [298, 114] on div "Veya / Bestrack-veya : Development / Policy Editor Policy Editor Resources Role…" at bounding box center [479, 219] width 731 height 438
click at [291, 49] on button "Roles" at bounding box center [286, 44] width 46 height 23
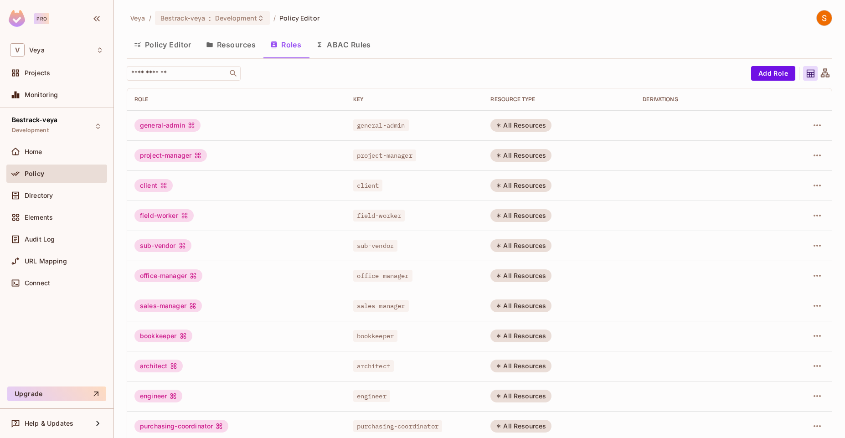
scroll to position [11, 0]
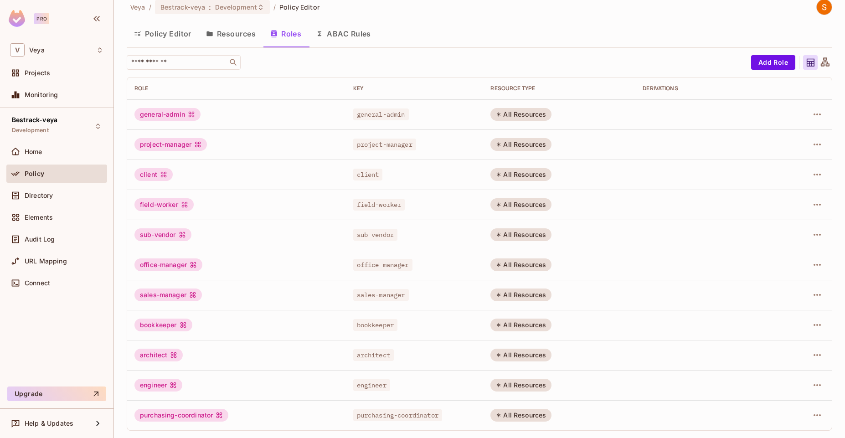
click at [527, 176] on div "All Resources" at bounding box center [520, 174] width 61 height 13
click at [811, 175] on icon "button" at bounding box center [816, 174] width 11 height 11
click at [779, 194] on div "Edit Role" at bounding box center [769, 195] width 27 height 9
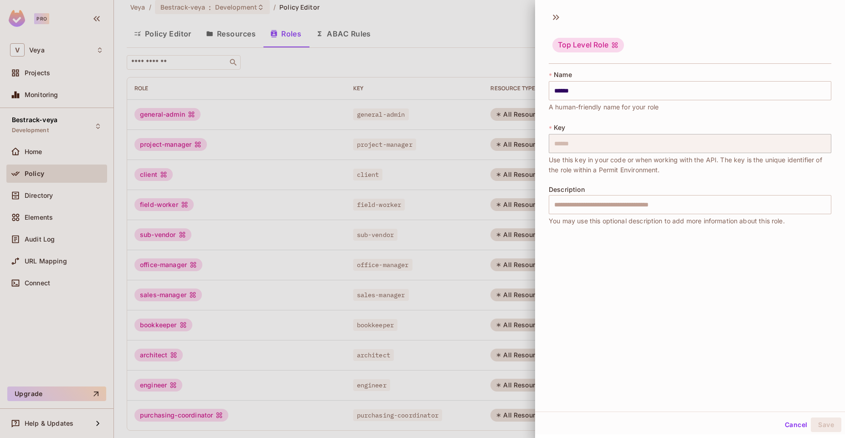
scroll to position [1, 0]
click at [556, 20] on icon at bounding box center [556, 16] width 15 height 15
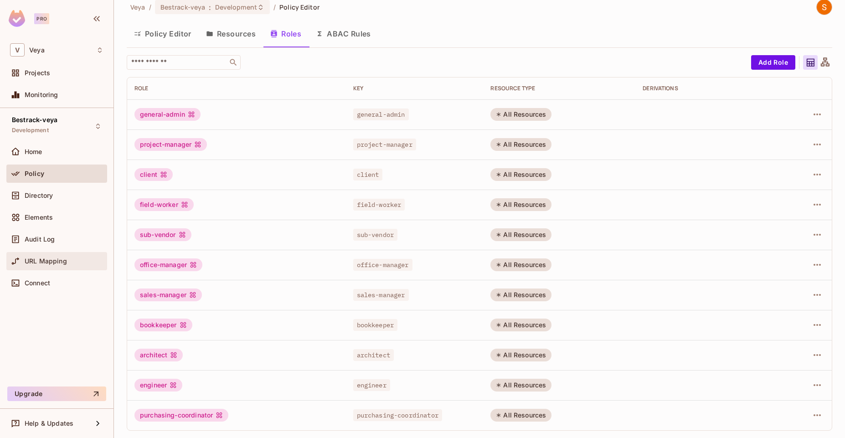
click at [43, 266] on div "URL Mapping" at bounding box center [56, 261] width 93 height 11
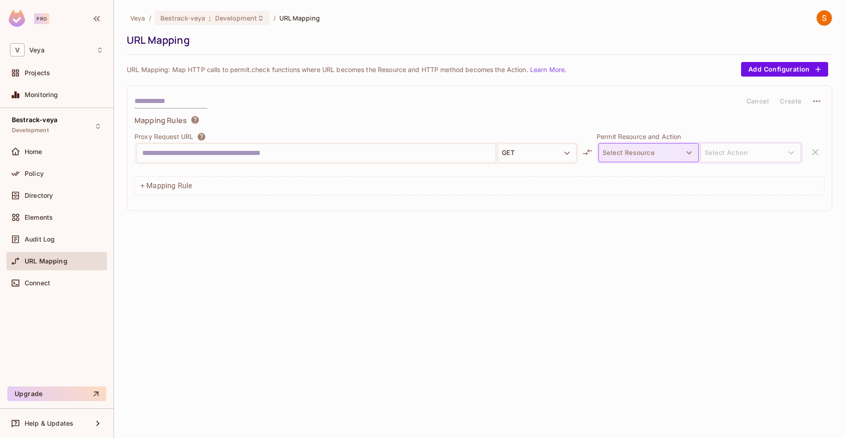
click at [647, 151] on button "Select Resource" at bounding box center [648, 152] width 100 height 19
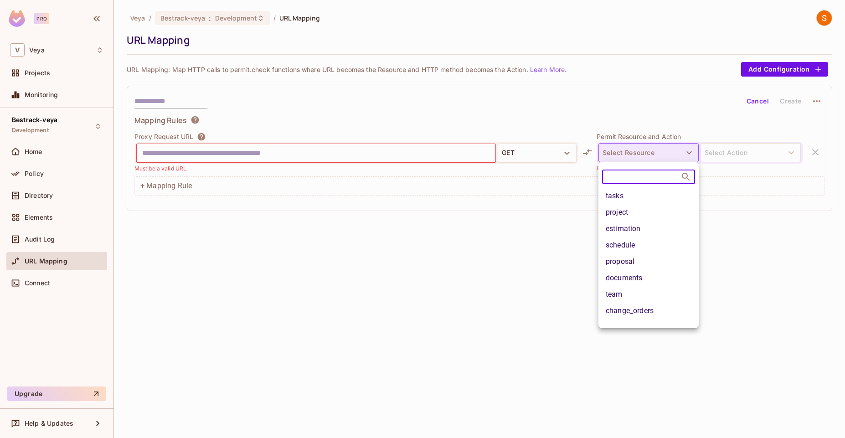
click at [647, 151] on div at bounding box center [422, 219] width 845 height 438
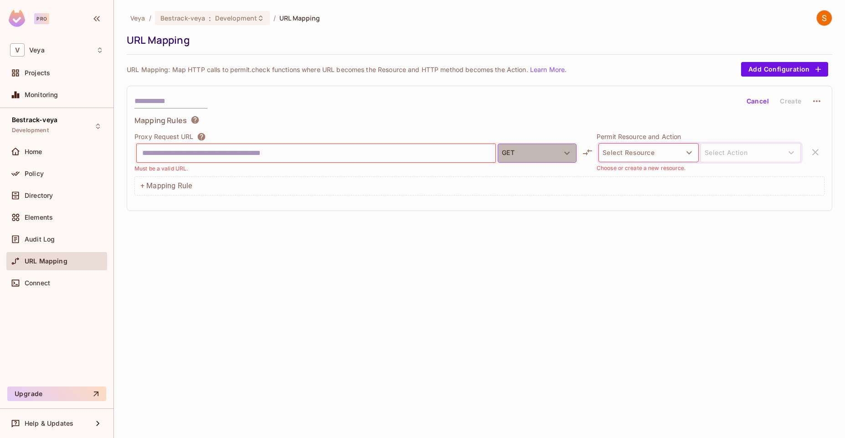
click at [564, 159] on button "GET" at bounding box center [537, 153] width 79 height 19
click at [564, 159] on div at bounding box center [422, 219] width 845 height 438
click at [663, 156] on button "Select Resource" at bounding box center [648, 152] width 100 height 19
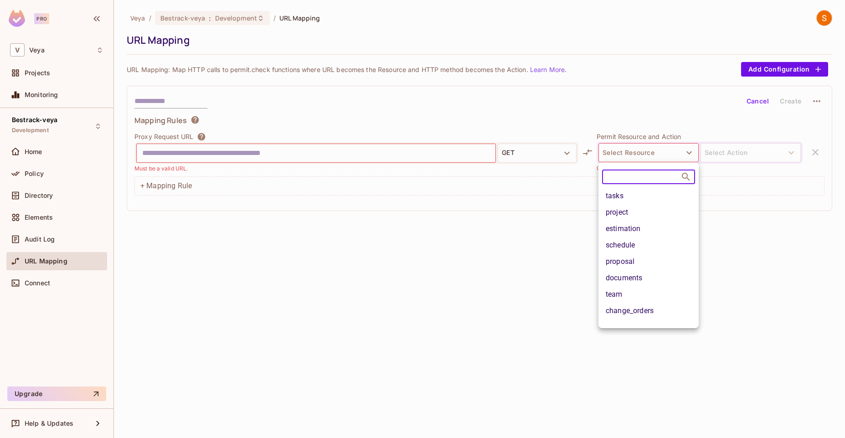
scroll to position [52, 0]
click at [746, 156] on div at bounding box center [422, 219] width 845 height 438
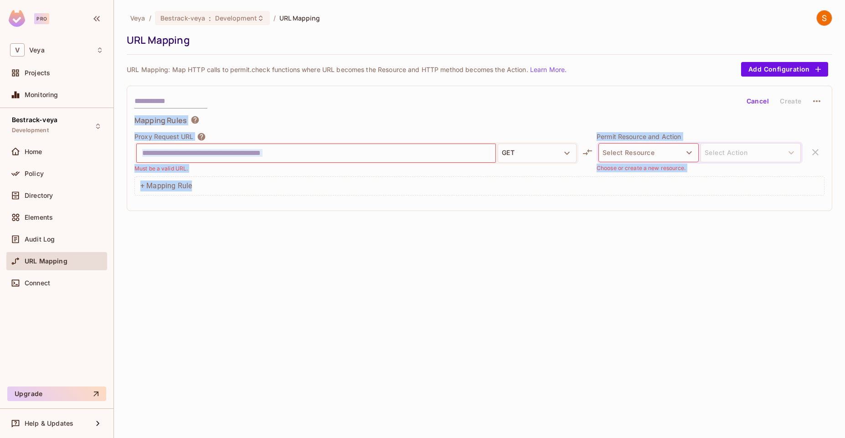
click at [746, 156] on body "Pro V Veya Projects Monitoring Bestrack-veya Development Home Policy Directory …" at bounding box center [422, 219] width 845 height 438
click at [640, 155] on button "Select Resource" at bounding box center [648, 152] width 100 height 19
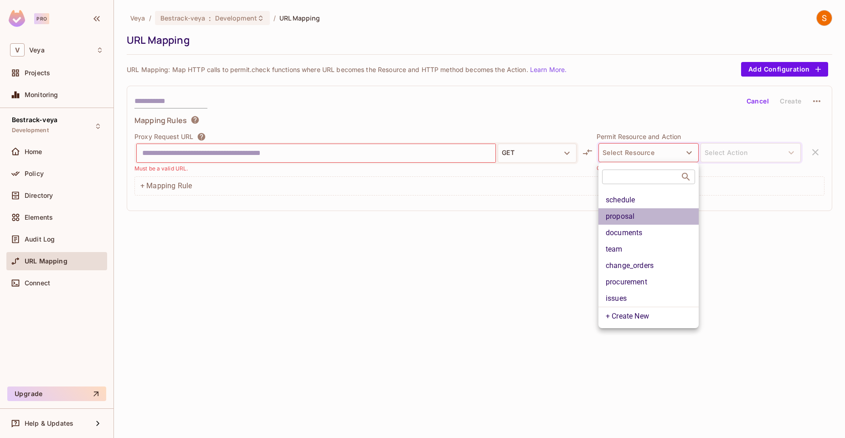
click at [638, 208] on li "proposal" at bounding box center [648, 216] width 100 height 16
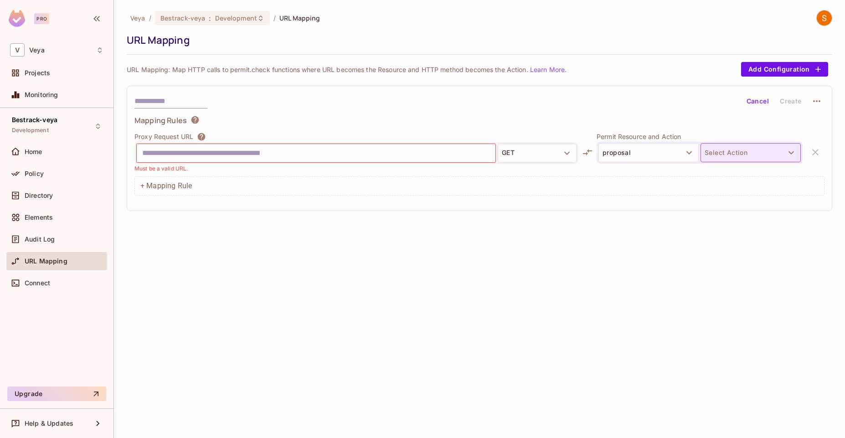
click at [739, 158] on button "Select Action" at bounding box center [750, 152] width 100 height 19
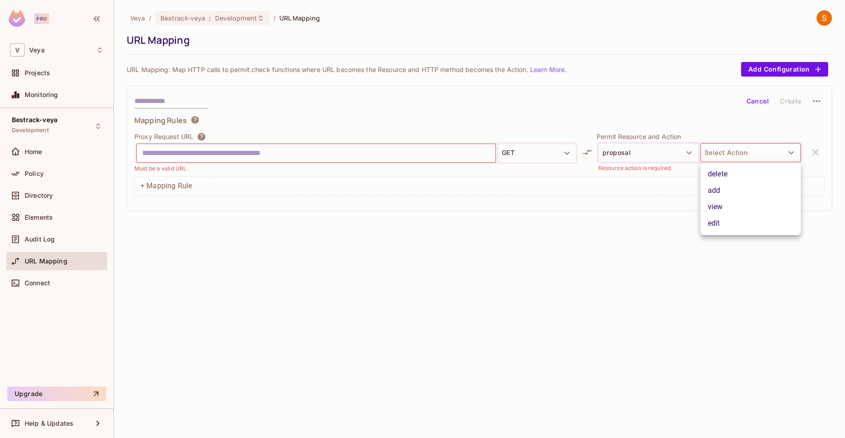
click at [743, 195] on li "add" at bounding box center [750, 190] width 100 height 16
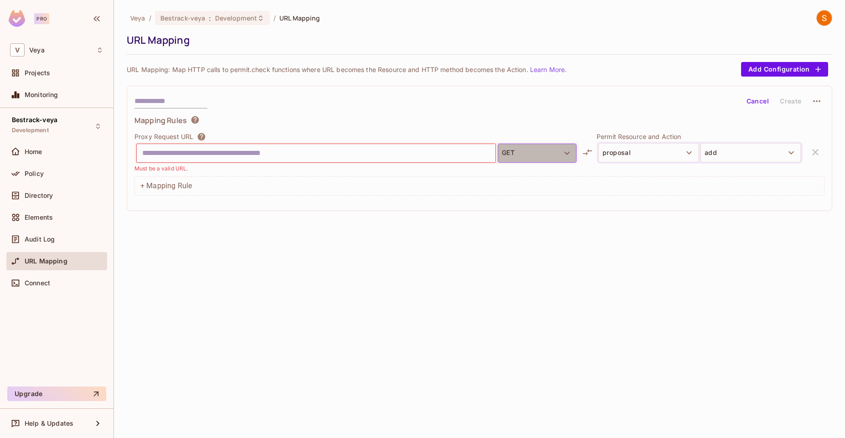
click at [532, 146] on button "GET" at bounding box center [537, 153] width 79 height 19
click at [537, 188] on li "POST" at bounding box center [537, 191] width 79 height 16
click at [385, 158] on input "text" at bounding box center [316, 153] width 348 height 15
click at [461, 95] on div "Cancel Create" at bounding box center [479, 100] width 690 height 15
click at [52, 218] on span "Elements" at bounding box center [39, 217] width 28 height 7
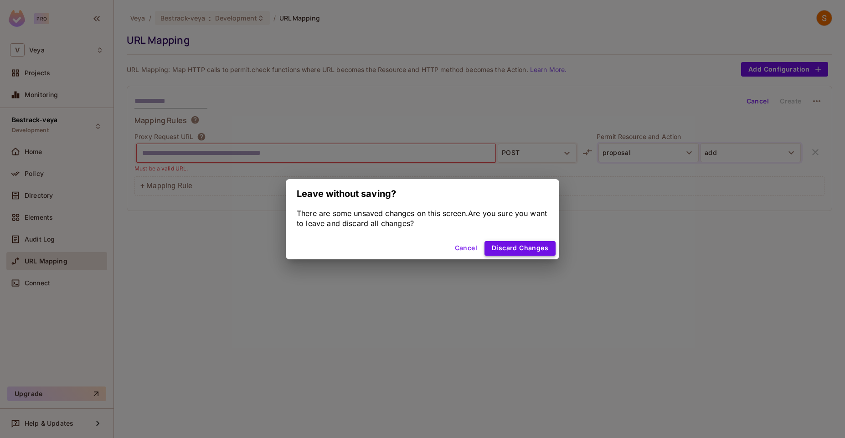
click at [544, 250] on button "Discard Changes" at bounding box center [519, 248] width 71 height 15
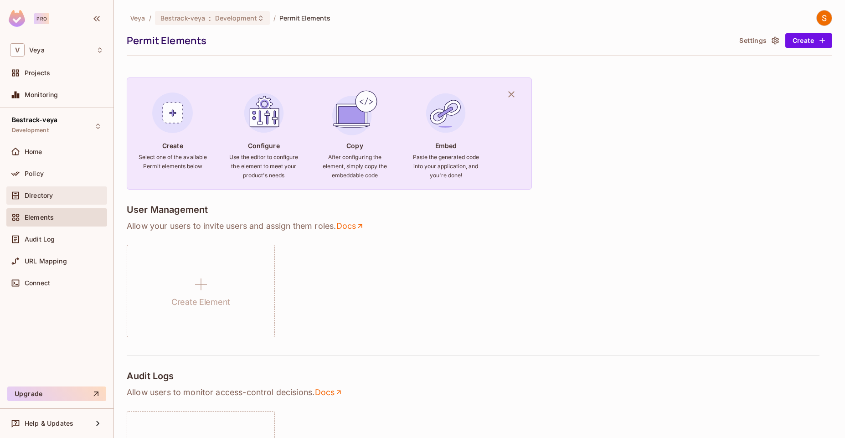
click at [70, 199] on div "Directory" at bounding box center [56, 195] width 93 height 11
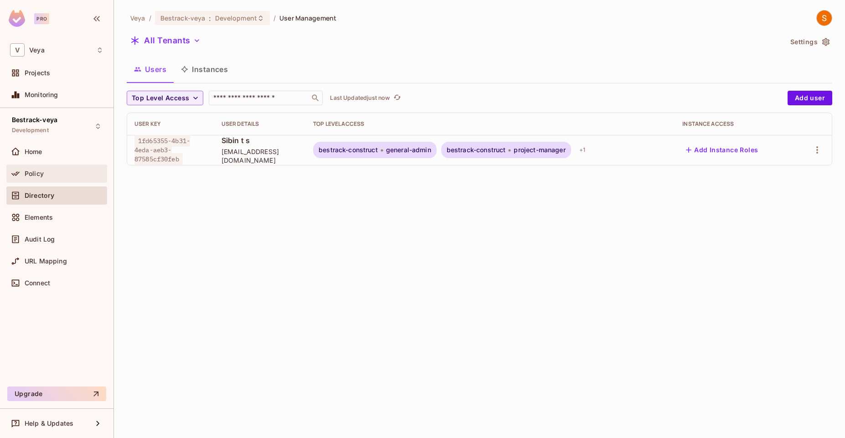
click at [80, 175] on div "Policy" at bounding box center [64, 173] width 79 height 7
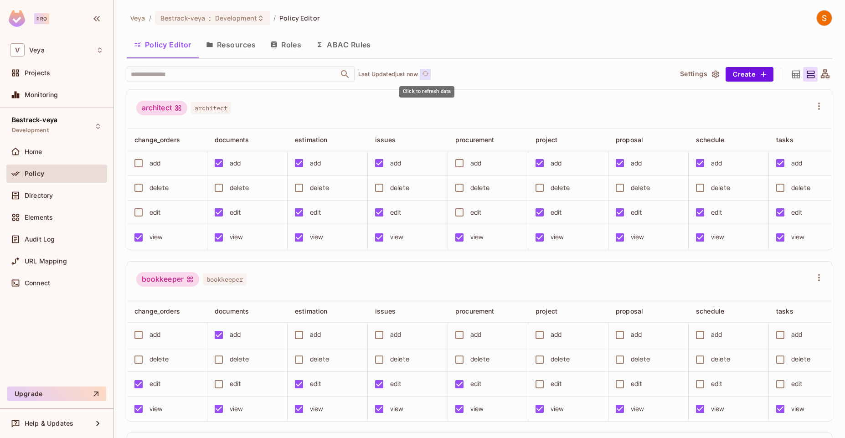
click at [425, 75] on icon "refresh" at bounding box center [425, 74] width 8 height 8
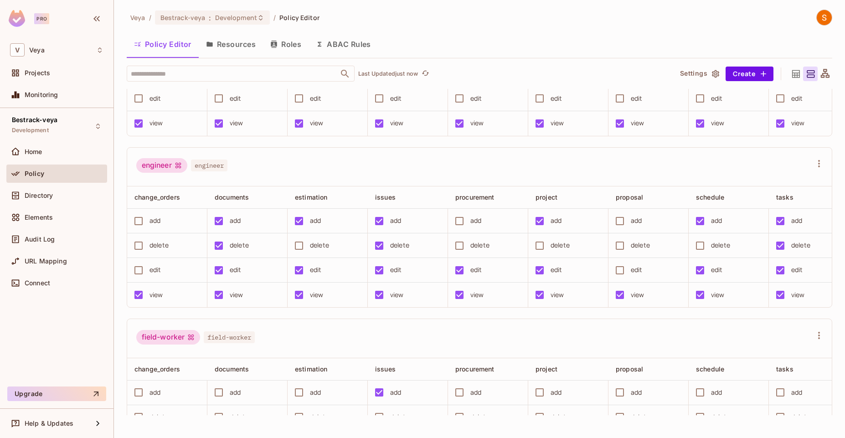
scroll to position [0, 0]
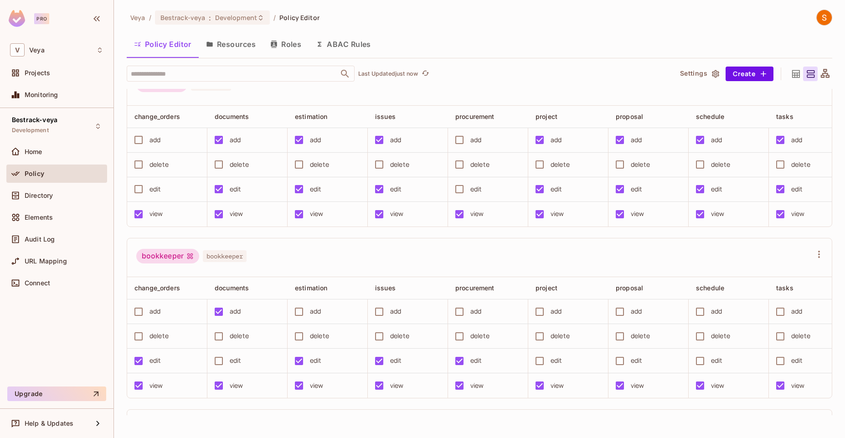
click at [239, 38] on button "Resources" at bounding box center [231, 44] width 64 height 23
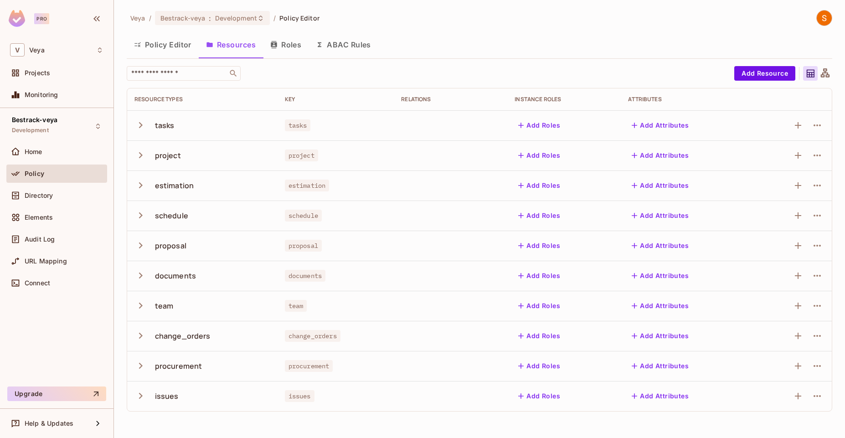
click at [141, 121] on icon "button" at bounding box center [140, 125] width 12 height 12
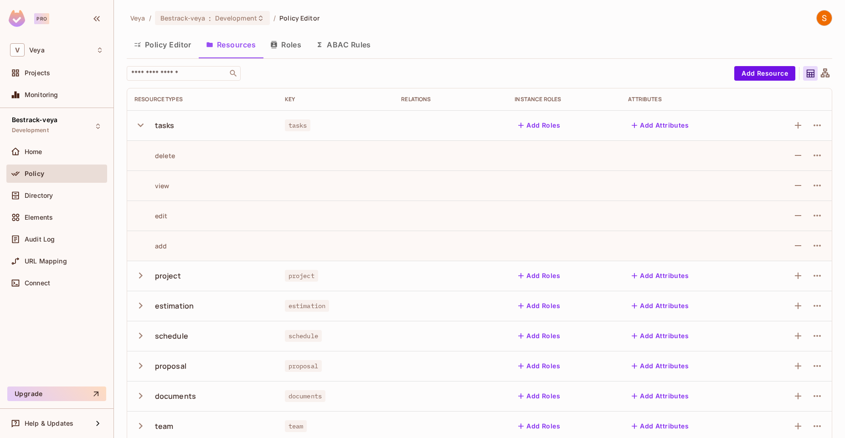
click at [141, 122] on icon "button" at bounding box center [140, 125] width 12 height 12
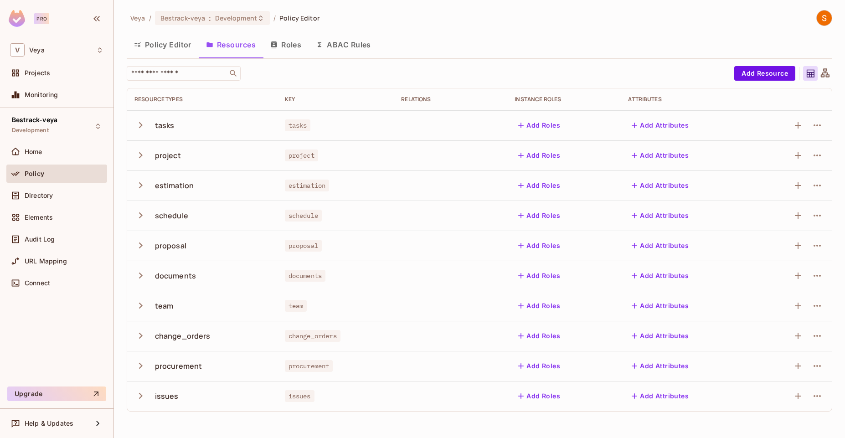
click at [144, 157] on icon "button" at bounding box center [140, 155] width 12 height 12
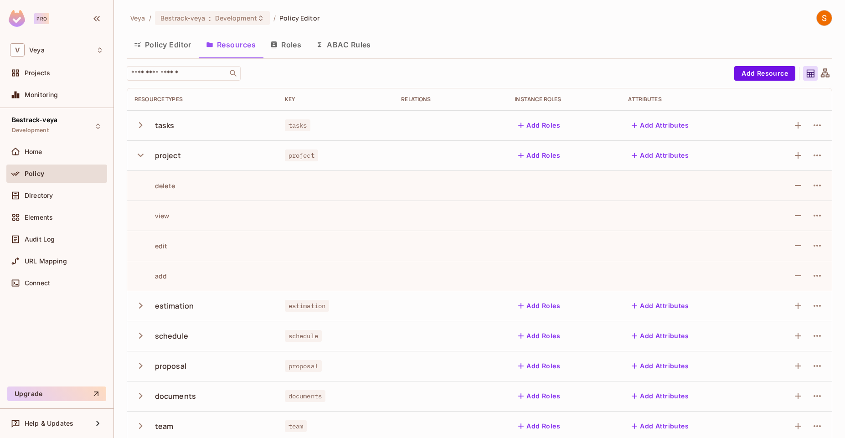
click at [143, 157] on icon "button" at bounding box center [140, 155] width 12 height 12
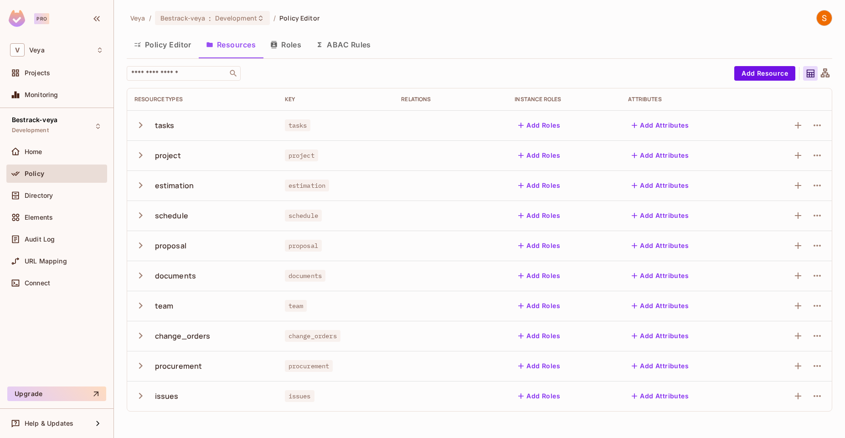
click at [162, 46] on button "Policy Editor" at bounding box center [163, 44] width 72 height 23
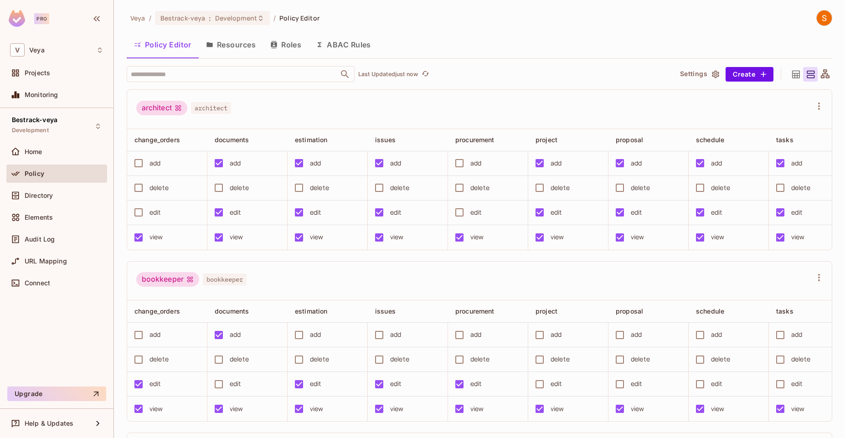
click at [292, 45] on button "Roles" at bounding box center [286, 44] width 46 height 23
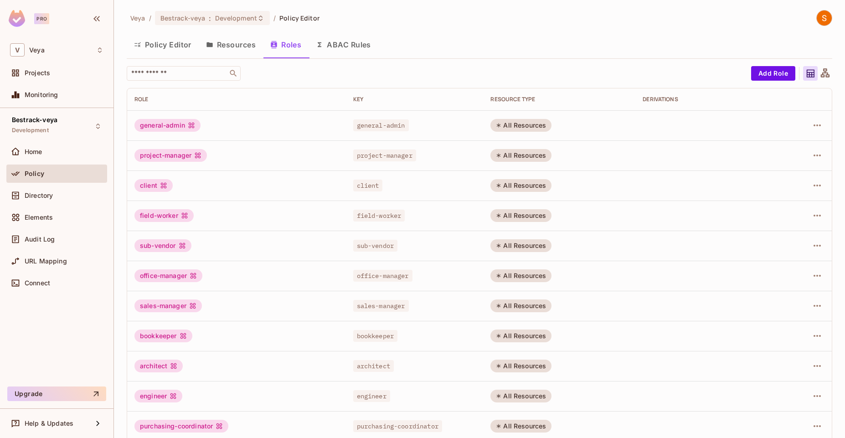
click at [349, 48] on button "ABAC Rules" at bounding box center [343, 44] width 70 height 23
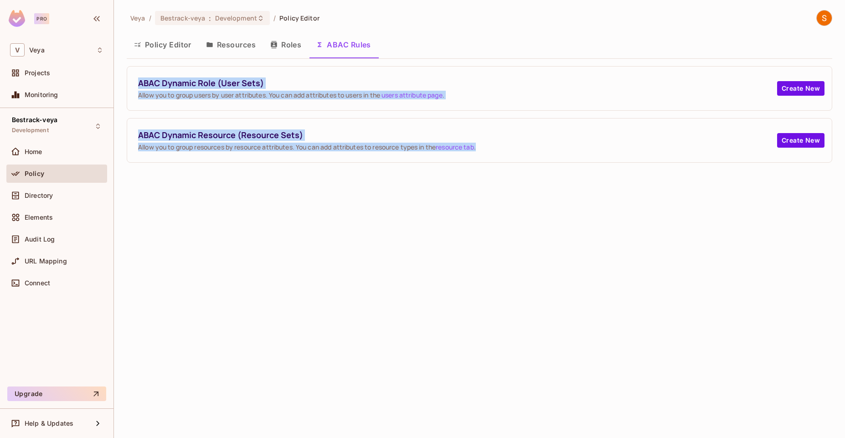
drag, startPoint x: 137, startPoint y: 69, endPoint x: 806, endPoint y: 171, distance: 676.6
click at [806, 171] on div "Veya / Bestrack-veya : Development / Policy Editor Policy Editor Resources Role…" at bounding box center [479, 219] width 731 height 438
copy div "ABAC Dynamic Role (User Sets) Allow you to group users by user attributes. You …"
click at [724, 200] on div "Veya / Bestrack-veya : Development / Policy Editor Policy Editor Resources Role…" at bounding box center [479, 219] width 731 height 438
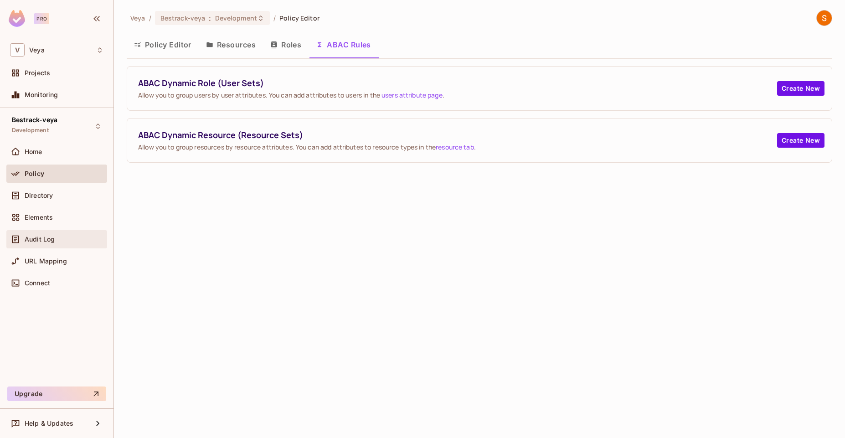
click at [56, 231] on div "Audit Log" at bounding box center [56, 239] width 101 height 18
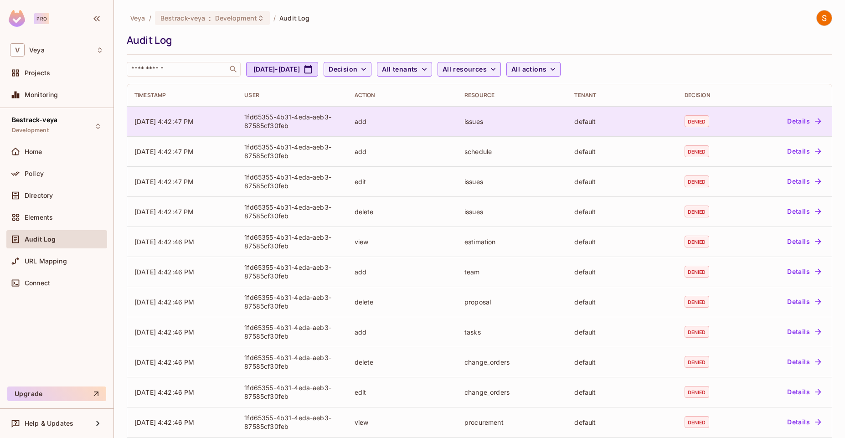
click at [160, 129] on td "[DATE] 4:42:47 PM" at bounding box center [182, 121] width 110 height 30
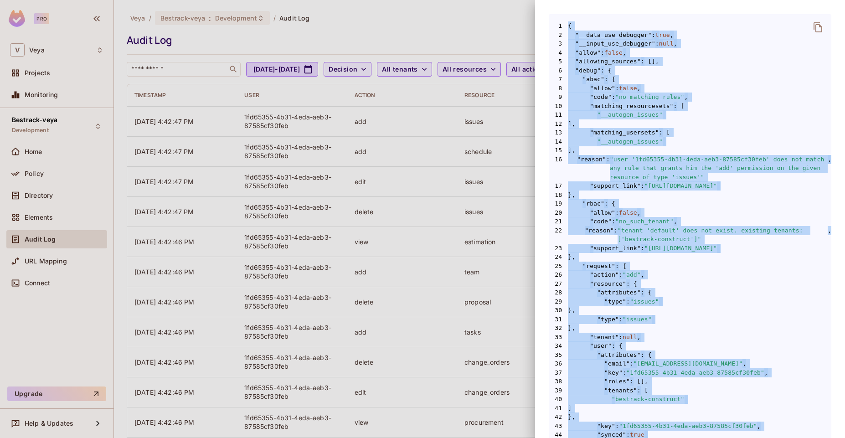
scroll to position [228, 0]
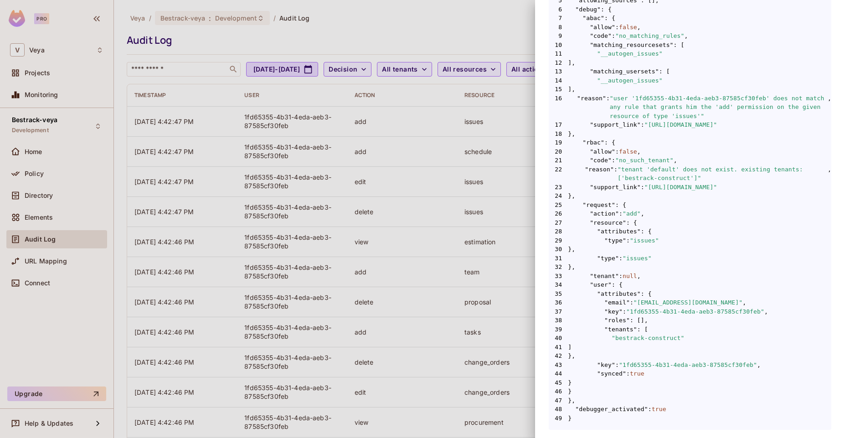
drag, startPoint x: 550, startPoint y: 37, endPoint x: 579, endPoint y: 419, distance: 382.9
click at [579, 423] on div "Audit Event Timestamp [DATE] 4:42:47 PM User 1fd65355-4b31-4eda-aeb3-87585cf30f…" at bounding box center [690, 105] width 282 height 647
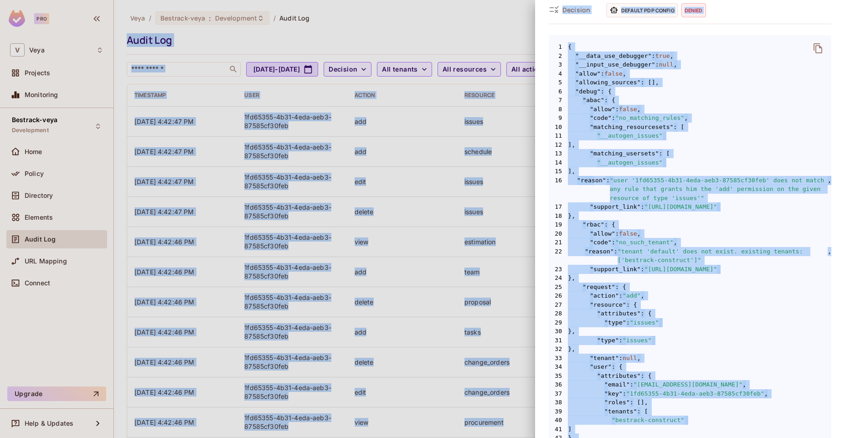
scroll to position [0, 0]
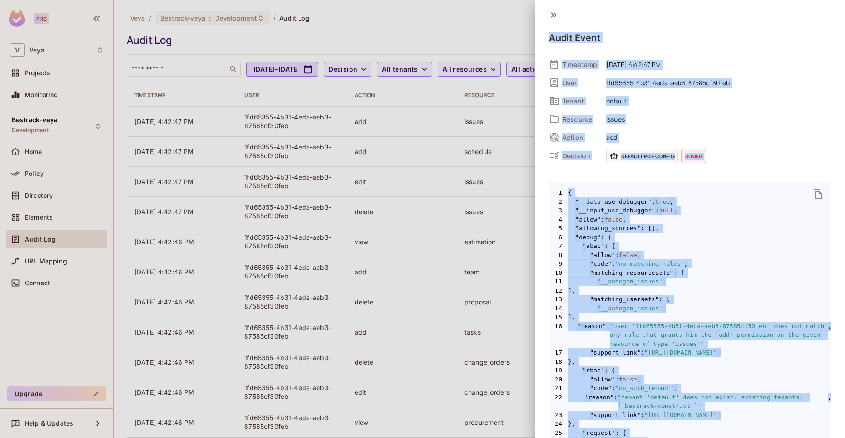
drag, startPoint x: 579, startPoint y: 417, endPoint x: 549, endPoint y: 41, distance: 377.5
click at [549, 41] on div "Audit Event Timestamp [DATE] 4:42:47 PM User 1fd65355-4b31-4eda-aeb3-87585cf30f…" at bounding box center [690, 333] width 282 height 647
copy div "Audit Event Timestamp [DATE] 4:42:47 PM User 1fd65355-4b31-4eda-aeb3-87585cf30f…"
click at [716, 112] on div "Resource issues" at bounding box center [690, 119] width 282 height 14
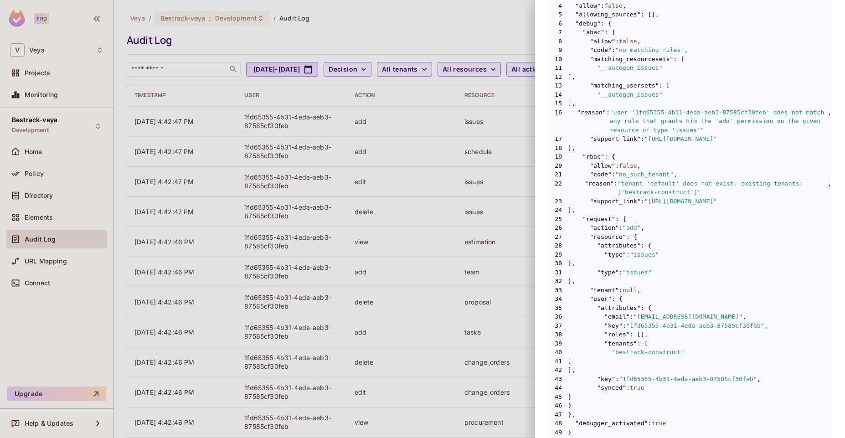
scroll to position [211, 0]
click at [717, 142] on span ""[URL][DOMAIN_NAME]"" at bounding box center [680, 141] width 73 height 9
click at [717, 145] on span ""[URL][DOMAIN_NAME]"" at bounding box center [680, 141] width 73 height 9
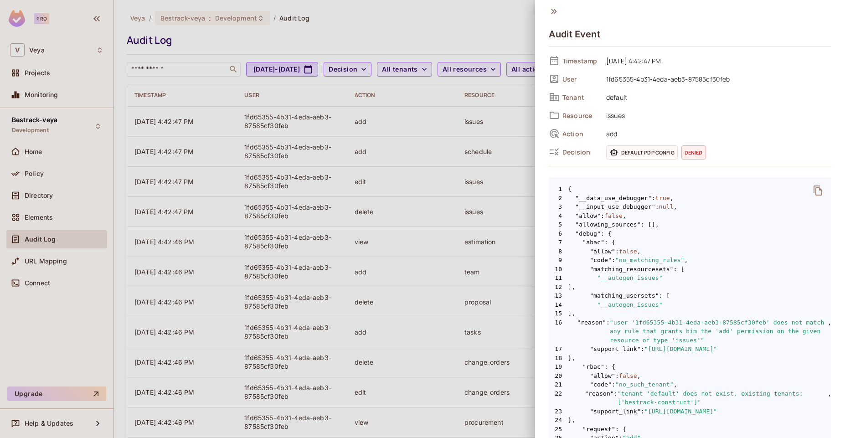
scroll to position [0, 0]
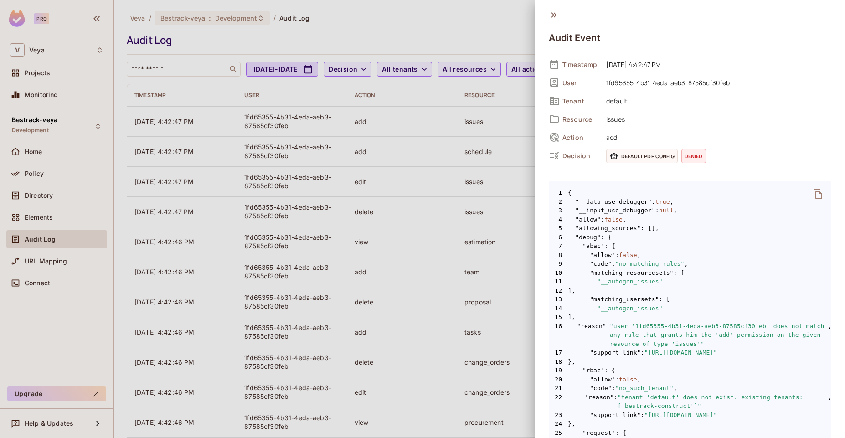
click at [667, 158] on span "Default PDP config" at bounding box center [642, 156] width 72 height 14
click at [693, 108] on div "Timestamp [DATE] 4:42:47 PM User 1fd65355-4b31-4eda-aeb3-87585cf30feb Tenant de…" at bounding box center [690, 109] width 282 height 105
click at [352, 205] on div at bounding box center [422, 219] width 845 height 438
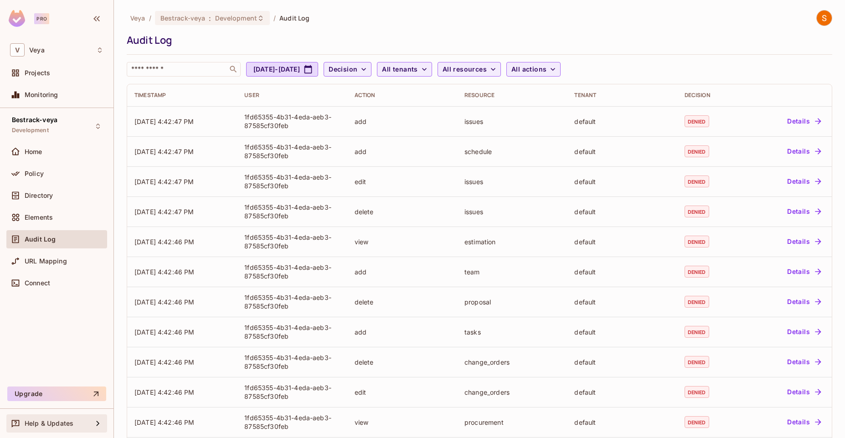
click at [89, 426] on div "Help & Updates" at bounding box center [59, 423] width 68 height 7
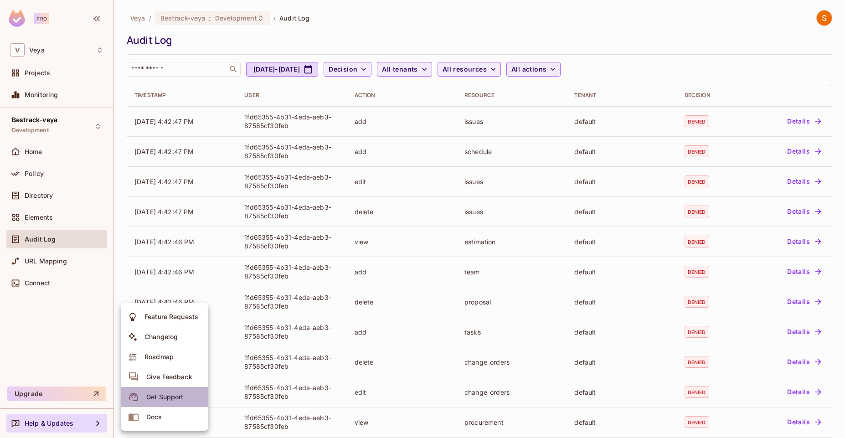
click at [171, 399] on div "Get Support" at bounding box center [164, 396] width 37 height 9
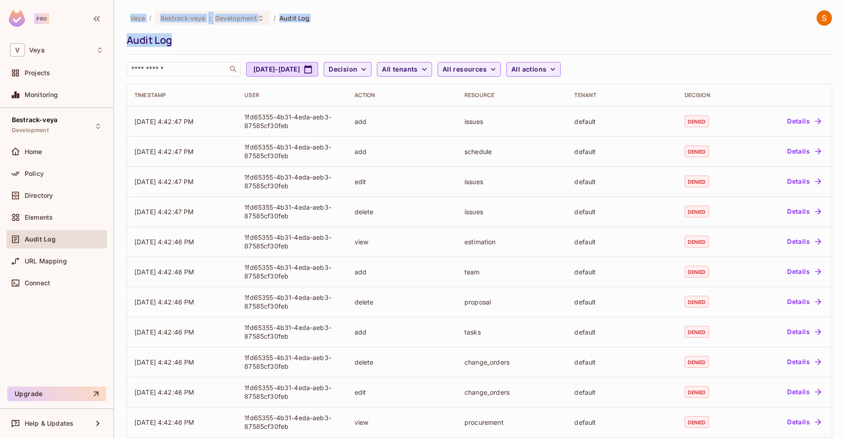
drag, startPoint x: 286, startPoint y: 54, endPoint x: 125, endPoint y: -41, distance: 186.8
click at [125, 0] on html "Pro V Veya Projects Monitoring Bestrack-veya Development Home Policy Directory …" at bounding box center [422, 219] width 845 height 438
click at [154, 8] on div "Veya / Bestrack-veya : Development / Audit Log Audit Log ​ [DATE] - [DATE] Deci…" at bounding box center [479, 219] width 731 height 438
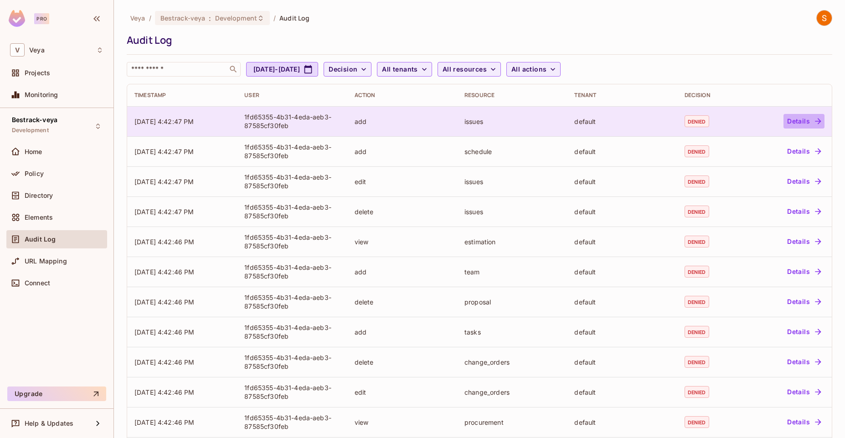
click at [790, 123] on button "Details" at bounding box center [803, 121] width 41 height 15
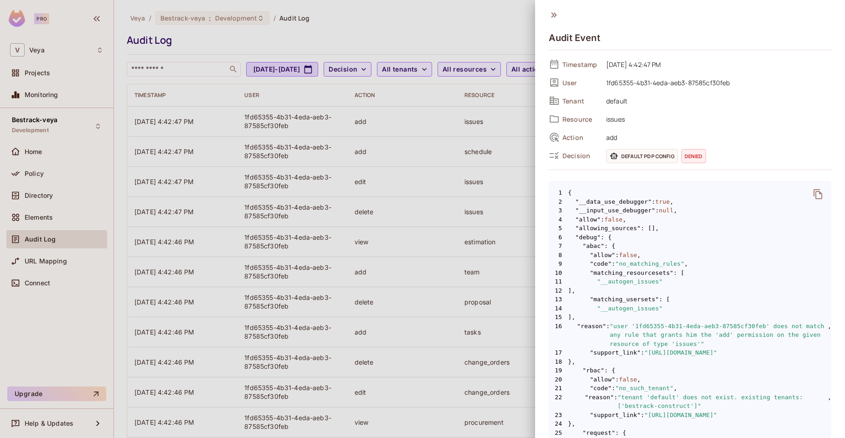
click at [812, 197] on icon "delete" at bounding box center [817, 194] width 11 height 11
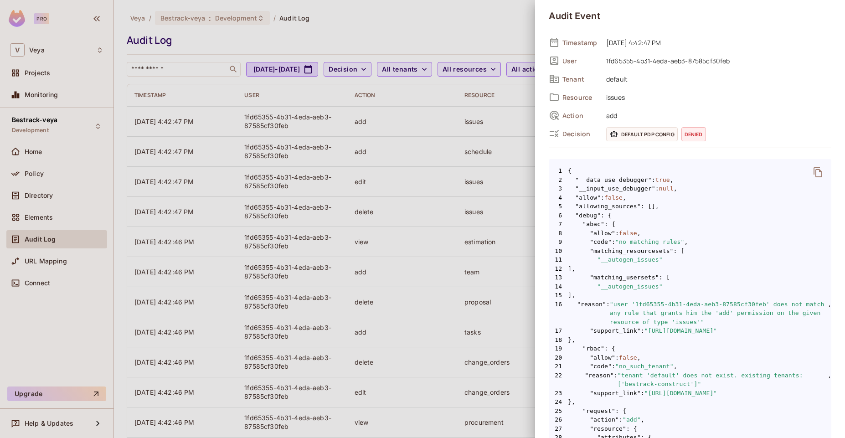
scroll to position [20, 0]
click at [713, 232] on span "8 "allow" : false ," at bounding box center [690, 235] width 282 height 9
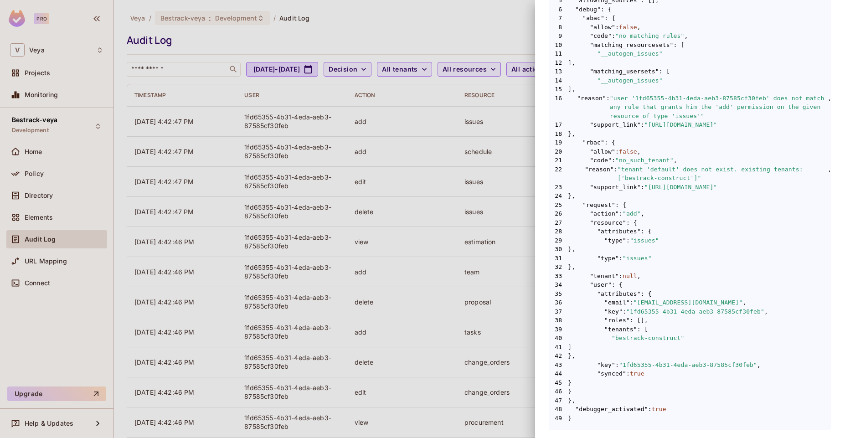
scroll to position [0, 0]
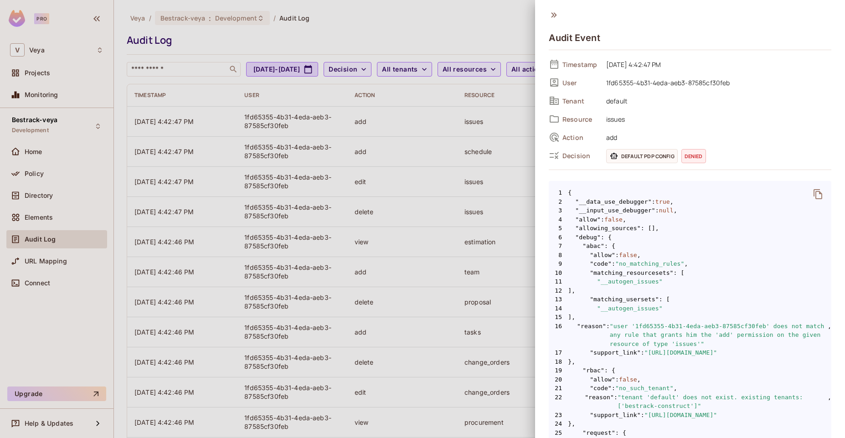
click at [500, 29] on div at bounding box center [422, 219] width 845 height 438
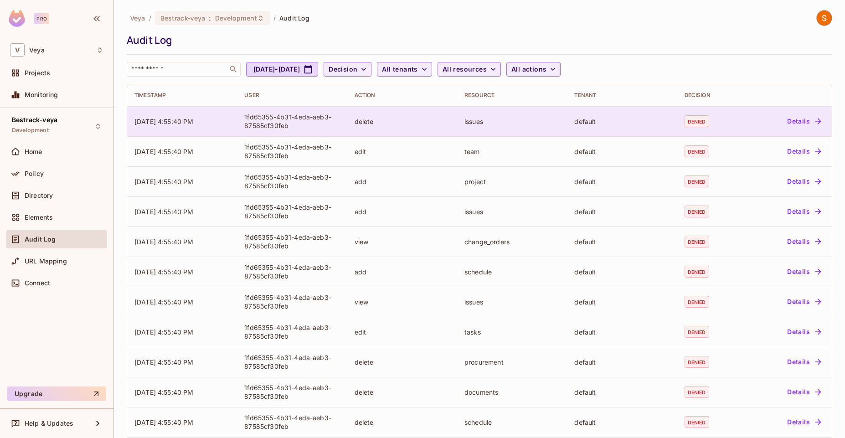
click at [219, 128] on td "[DATE] 4:55:40 PM" at bounding box center [182, 121] width 110 height 30
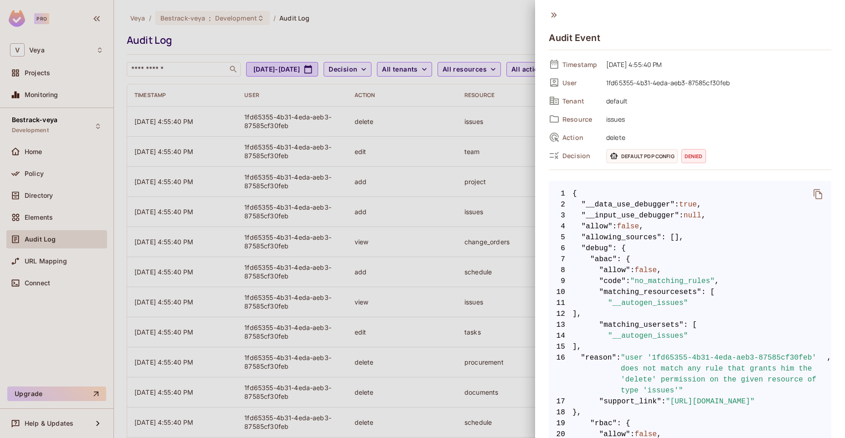
click at [617, 106] on span "default" at bounding box center [716, 100] width 230 height 11
click at [638, 118] on span "issues" at bounding box center [716, 118] width 230 height 11
click at [549, 17] on icon at bounding box center [554, 15] width 10 height 10
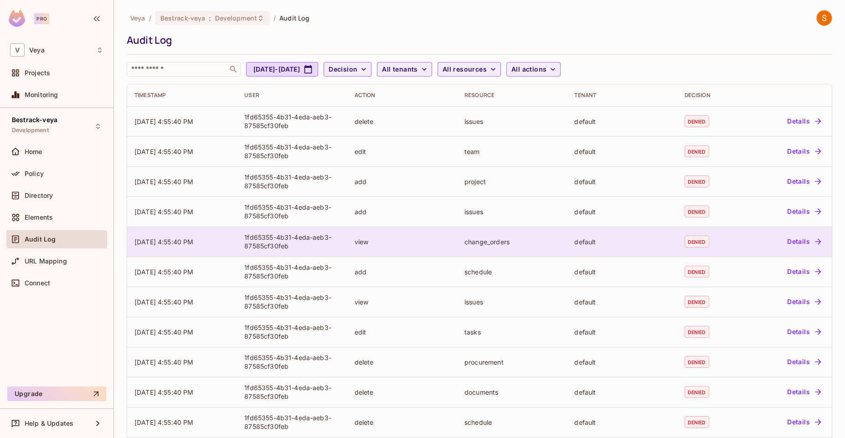
scroll to position [163, 0]
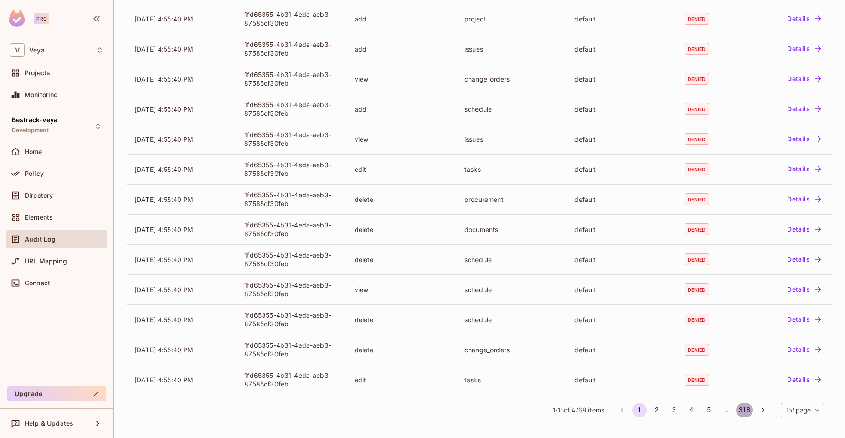
click at [736, 412] on button "318" at bounding box center [744, 410] width 16 height 15
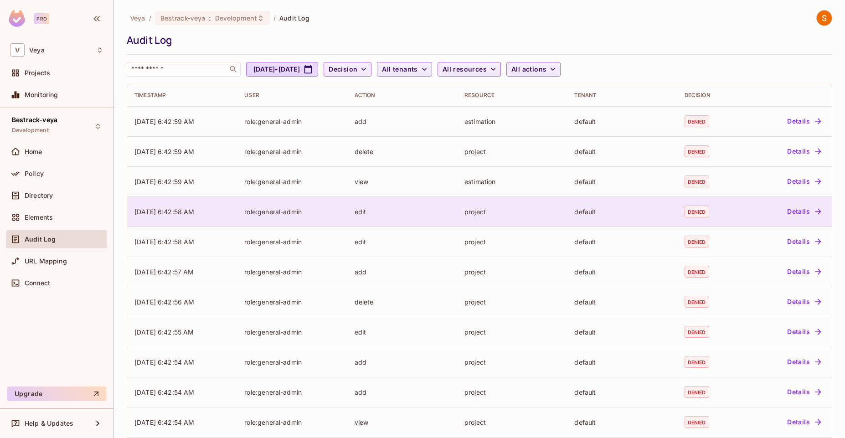
scroll to position [103, 0]
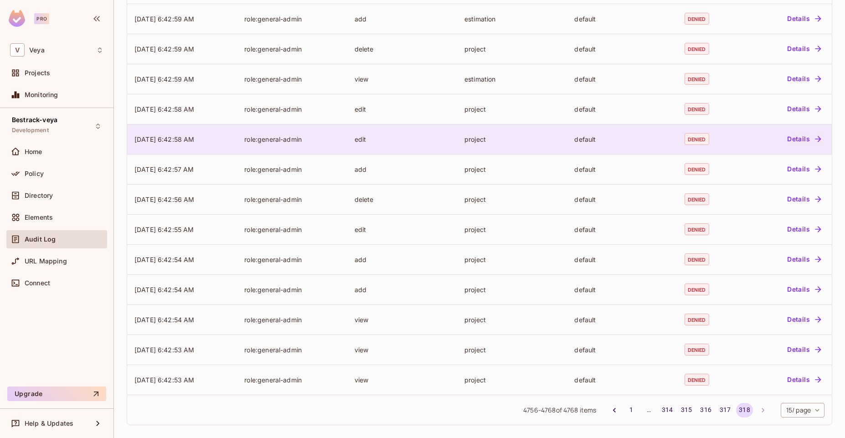
click at [796, 140] on button "Details" at bounding box center [803, 139] width 41 height 15
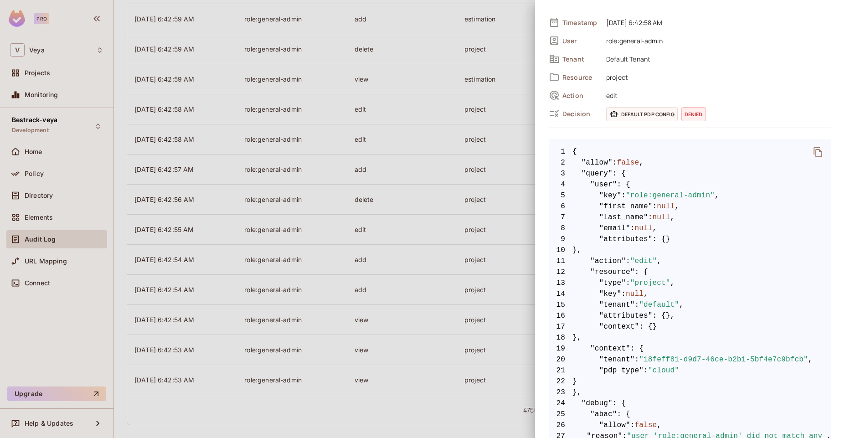
scroll to position [0, 0]
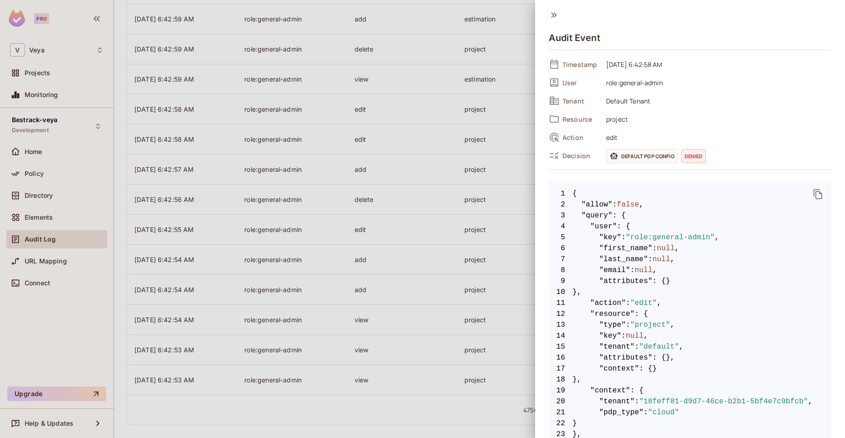
click at [634, 103] on span "Default Tenant" at bounding box center [716, 100] width 230 height 11
click at [520, 71] on div at bounding box center [422, 219] width 845 height 438
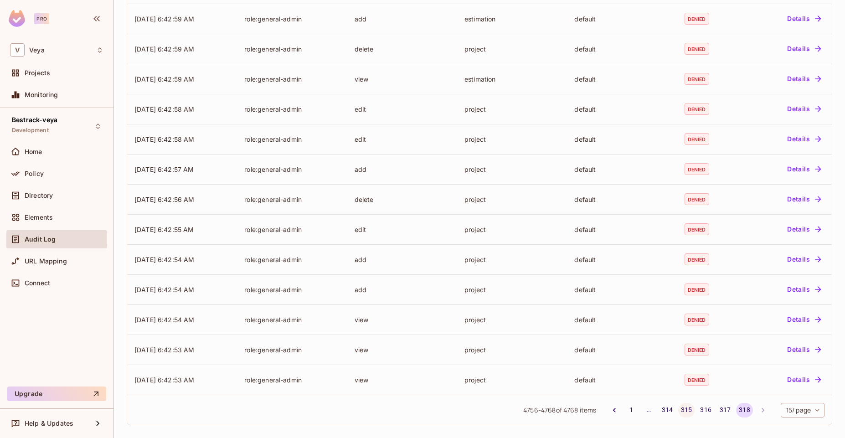
click at [678, 412] on button "315" at bounding box center [686, 410] width 16 height 15
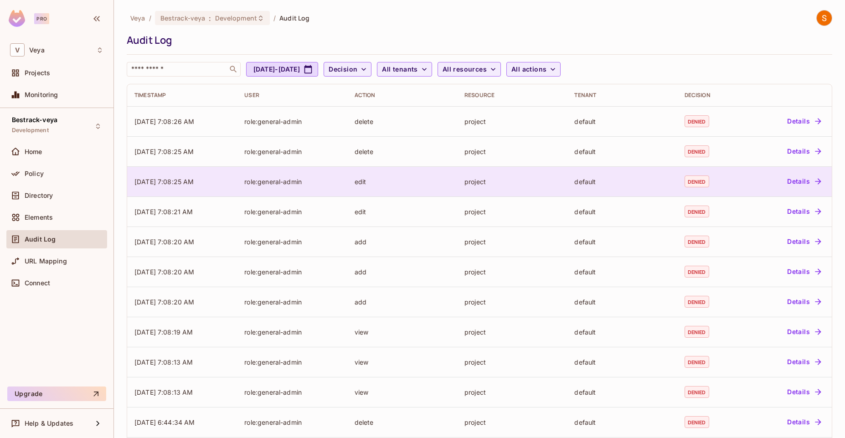
click at [795, 166] on td "Details" at bounding box center [786, 181] width 89 height 30
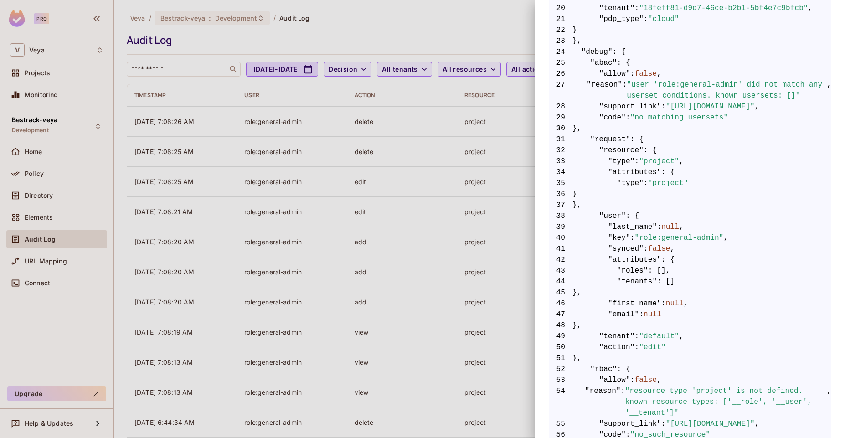
scroll to position [462, 0]
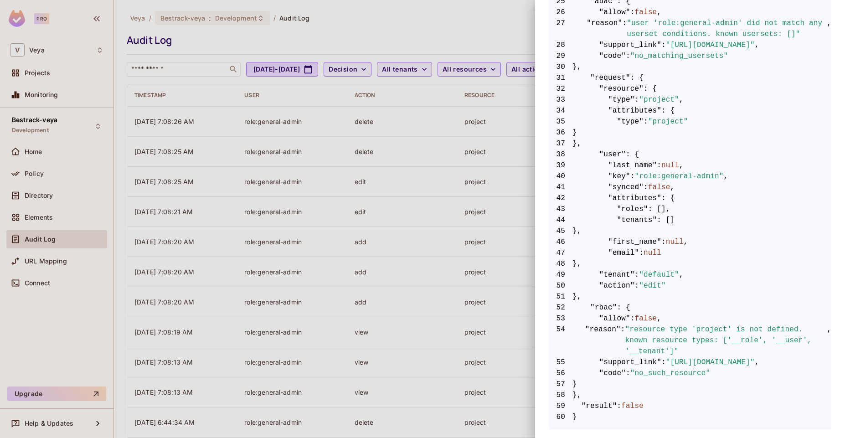
click at [441, 183] on div at bounding box center [422, 219] width 845 height 438
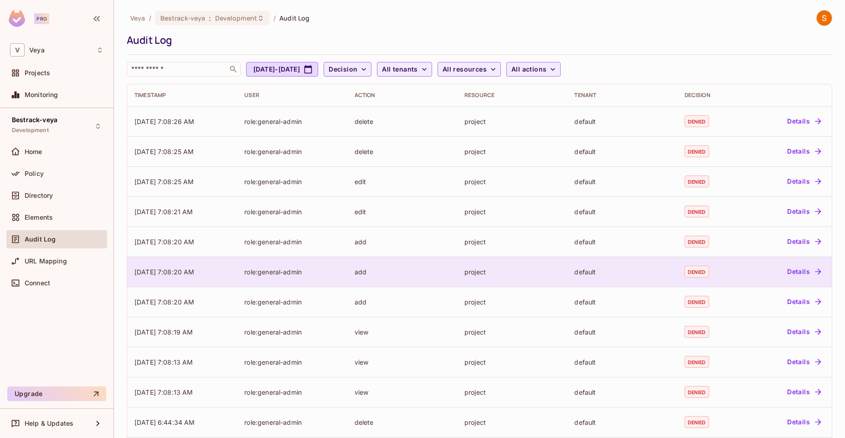
scroll to position [163, 0]
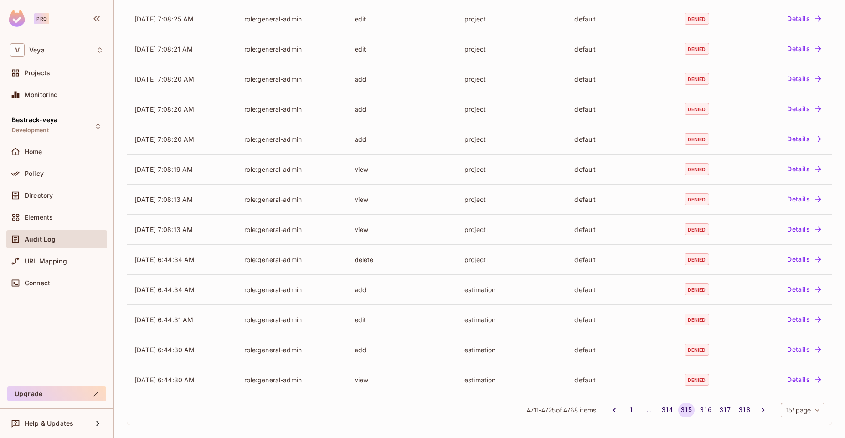
click at [786, 410] on body "Pro V Veya Projects Monitoring Bestrack-veya Development Home Policy Directory …" at bounding box center [422, 219] width 845 height 438
click at [794, 402] on li "50 / page" at bounding box center [795, 398] width 46 height 19
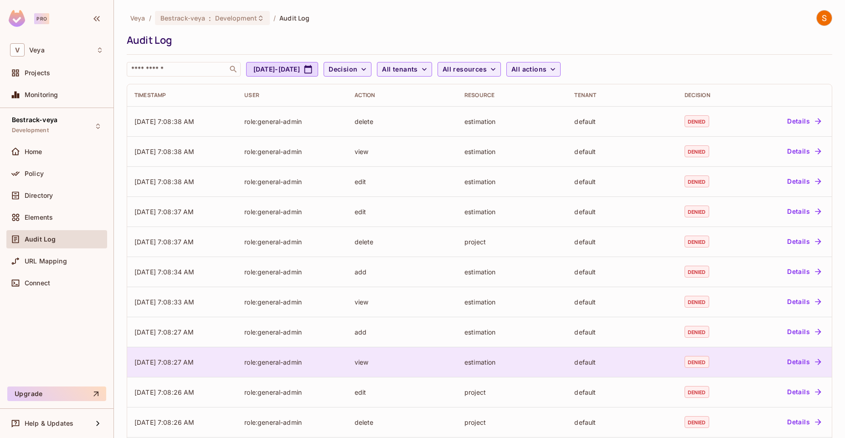
scroll to position [1215, 0]
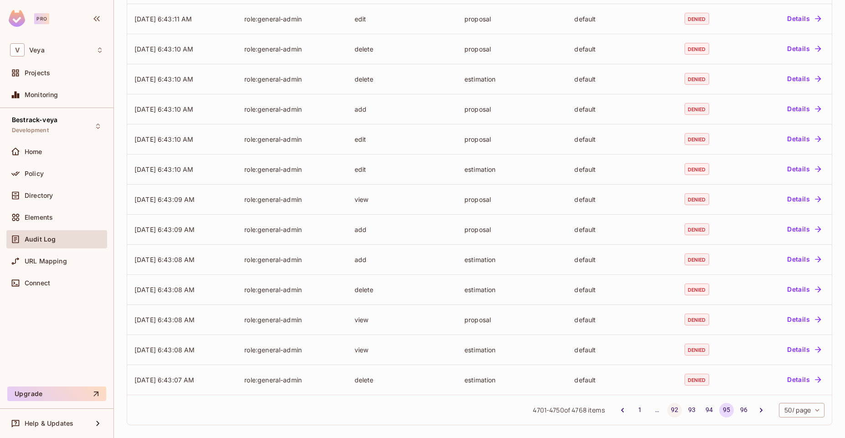
click at [667, 411] on button "92" at bounding box center [674, 410] width 15 height 15
click at [667, 410] on button "91" at bounding box center [674, 410] width 15 height 15
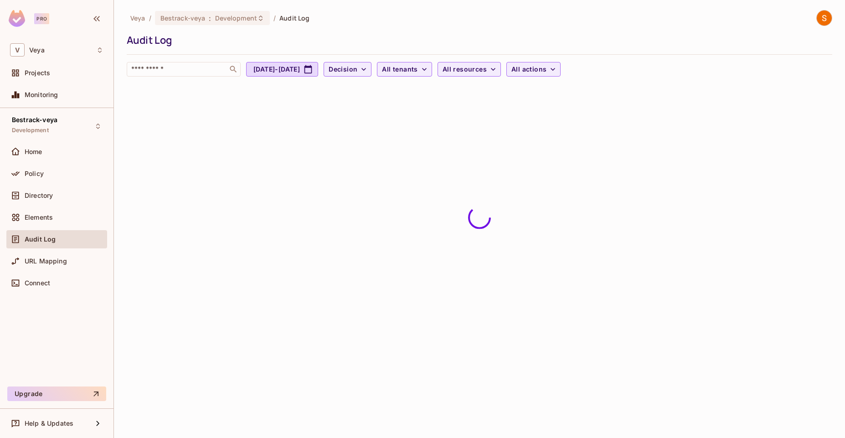
scroll to position [0, 0]
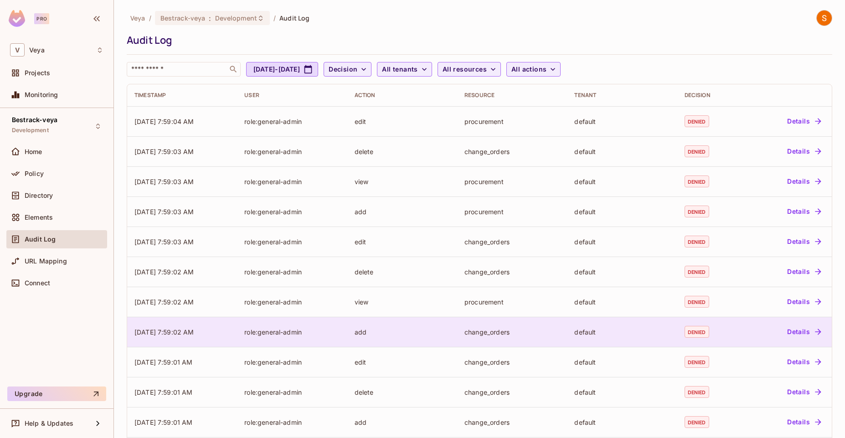
click at [702, 341] on td "denied" at bounding box center [709, 332] width 65 height 30
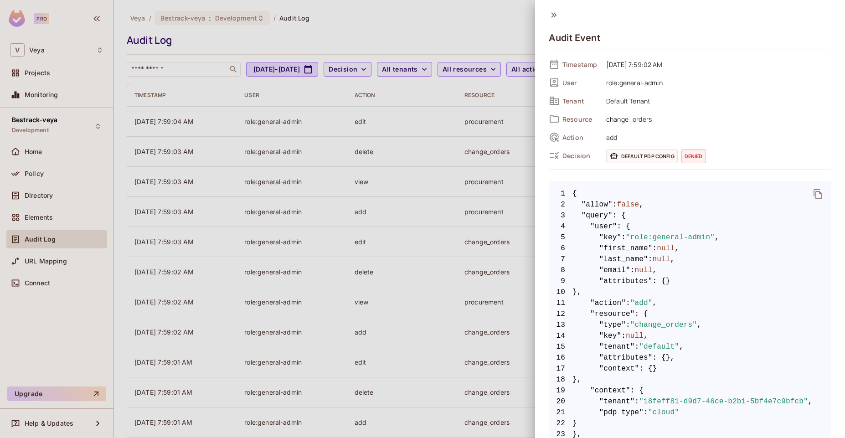
click at [476, 197] on div at bounding box center [422, 219] width 845 height 438
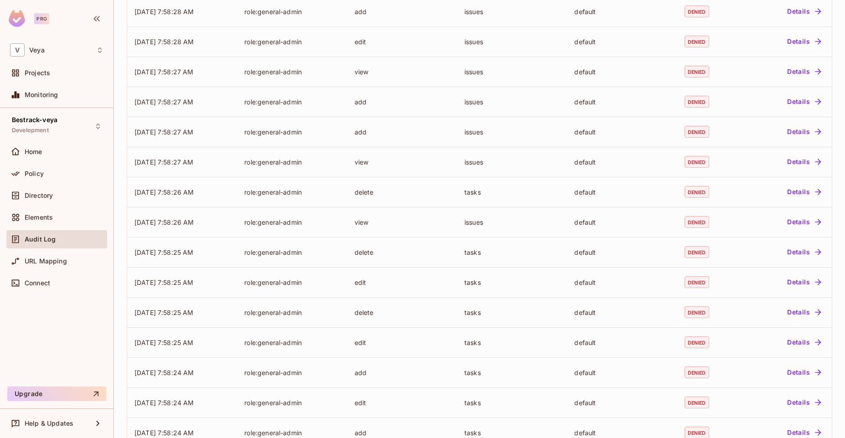
scroll to position [1215, 0]
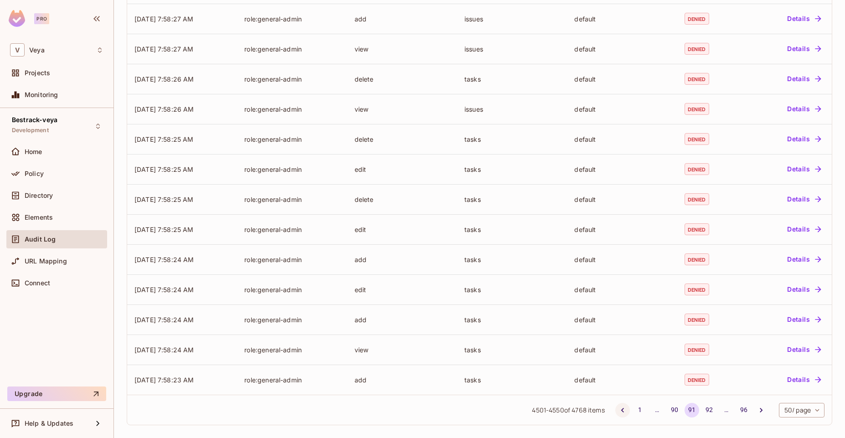
click at [618, 410] on icon "Go to previous page" at bounding box center [622, 410] width 9 height 9
click at [632, 408] on button "1" at bounding box center [639, 410] width 15 height 15
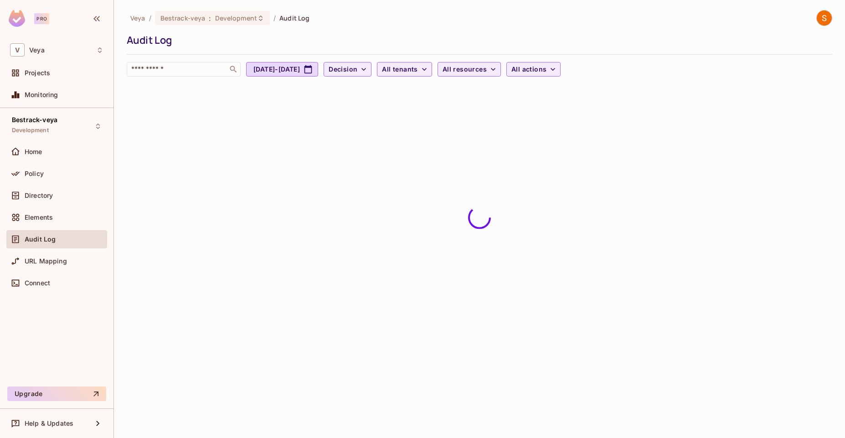
scroll to position [0, 0]
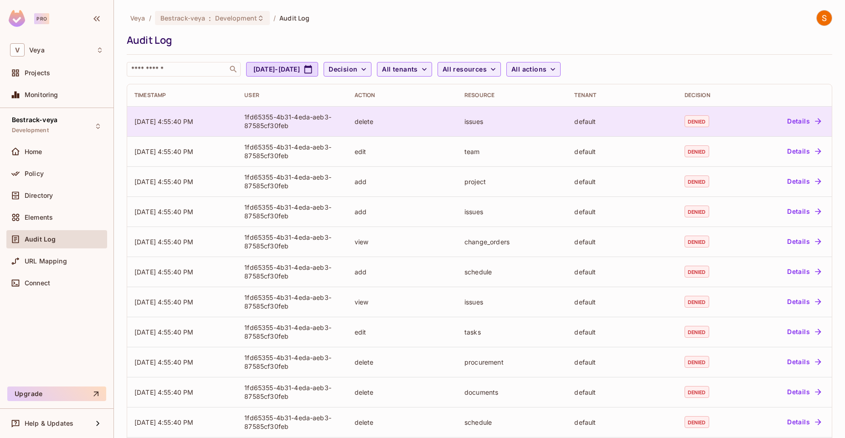
click at [768, 129] on td "Details" at bounding box center [786, 121] width 89 height 30
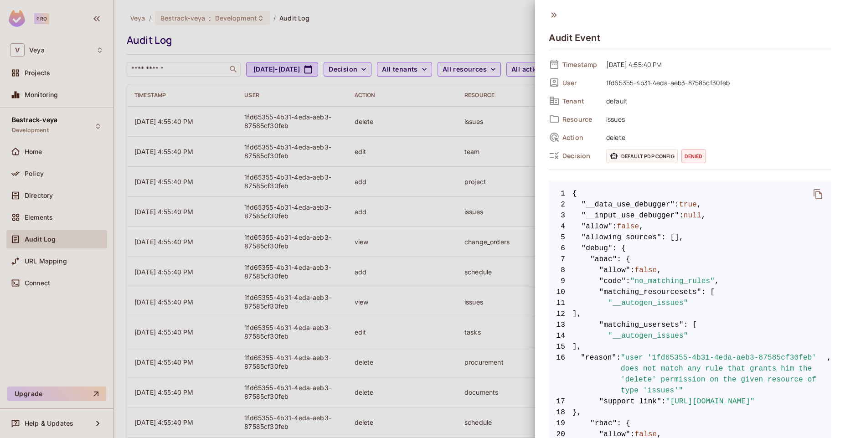
click at [695, 159] on span "denied" at bounding box center [693, 156] width 25 height 14
click at [656, 157] on span "Default PDP config" at bounding box center [642, 156] width 72 height 14
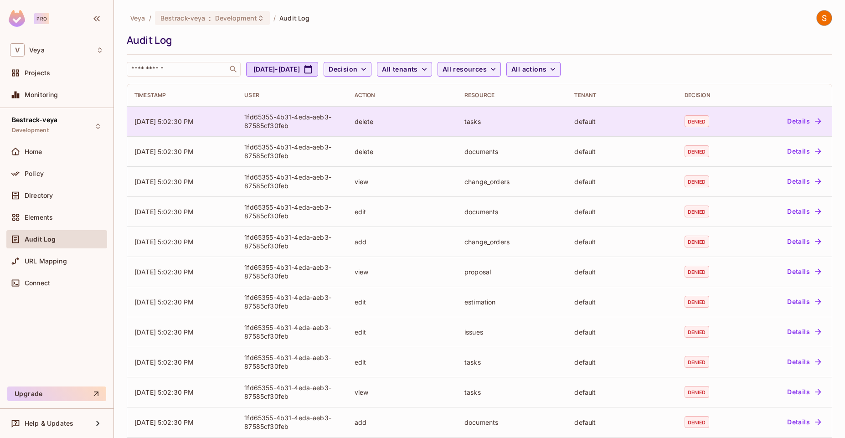
click at [254, 114] on div "1fd65355-4b31-4eda-aeb3-87585cf30feb" at bounding box center [291, 121] width 95 height 17
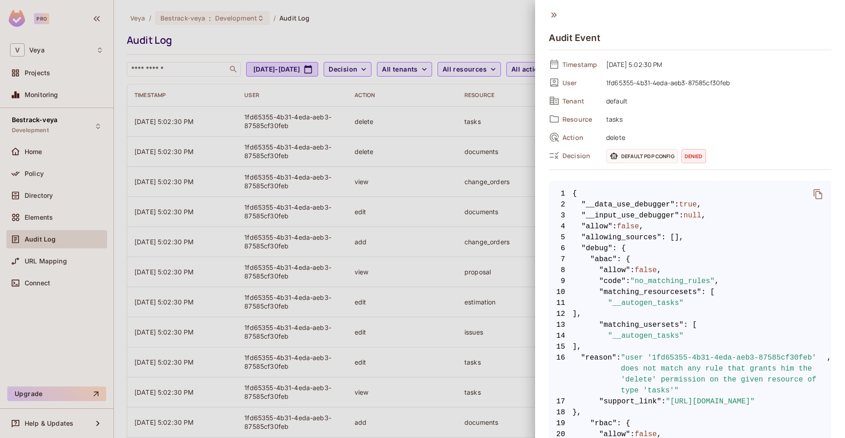
scroll to position [352, 0]
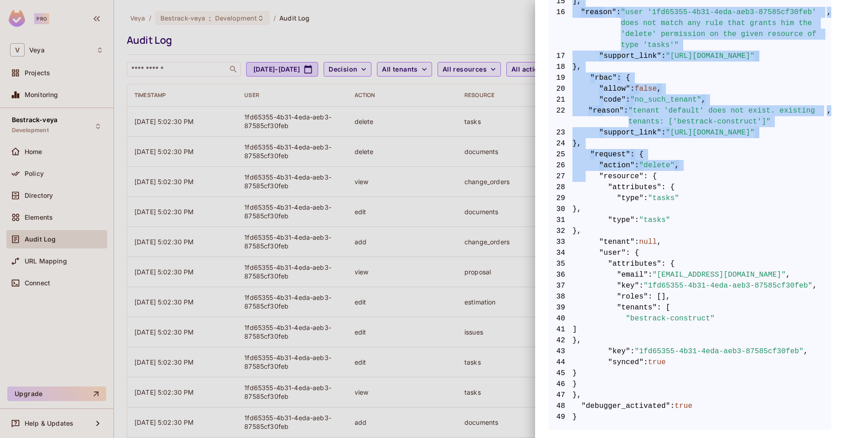
drag, startPoint x: 590, startPoint y: 417, endPoint x: 584, endPoint y: 171, distance: 246.1
click at [584, 171] on pre "1 { 2 "__data_use_debugger" : true , 3 "__input_use_debugger" : null , 4 "allow…" at bounding box center [690, 133] width 282 height 594
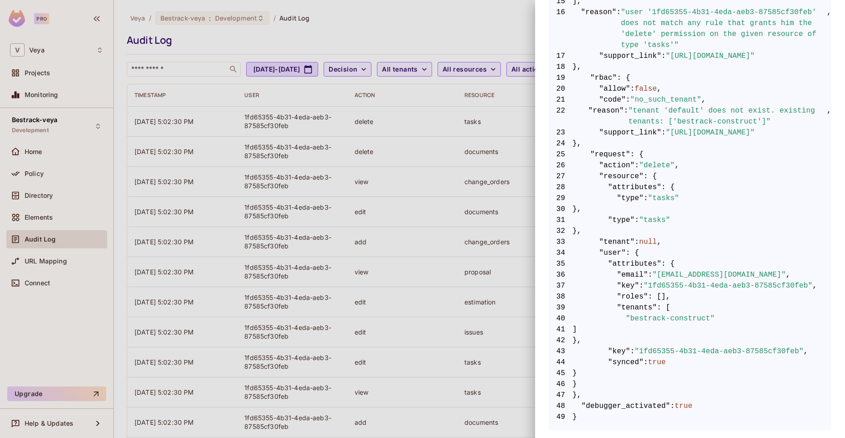
click at [588, 411] on span "49 }" at bounding box center [690, 416] width 282 height 11
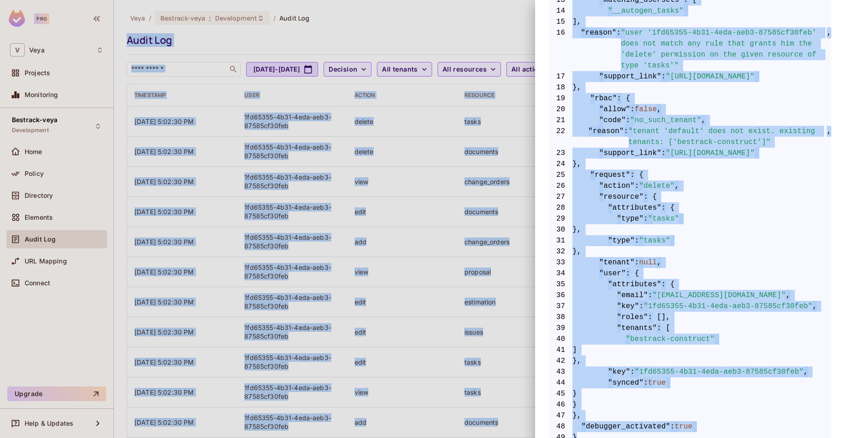
scroll to position [0, 0]
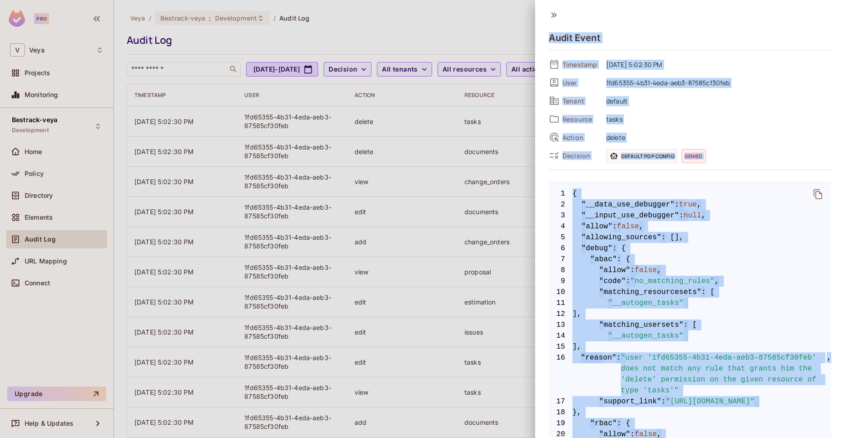
drag, startPoint x: 588, startPoint y: 411, endPoint x: 551, endPoint y: 29, distance: 384.0
click at [551, 29] on div "Audit Event Timestamp 08/13/2025 5:02:30 PM User 1fd65355-4b31-4eda-aeb3-87585c…" at bounding box center [690, 392] width 282 height 765
copy div "Audit Event Timestamp 08/13/2025 5:02:30 PM User 1fd65355-4b31-4eda-aeb3-87585c…"
click at [645, 50] on hr at bounding box center [690, 50] width 282 height 0
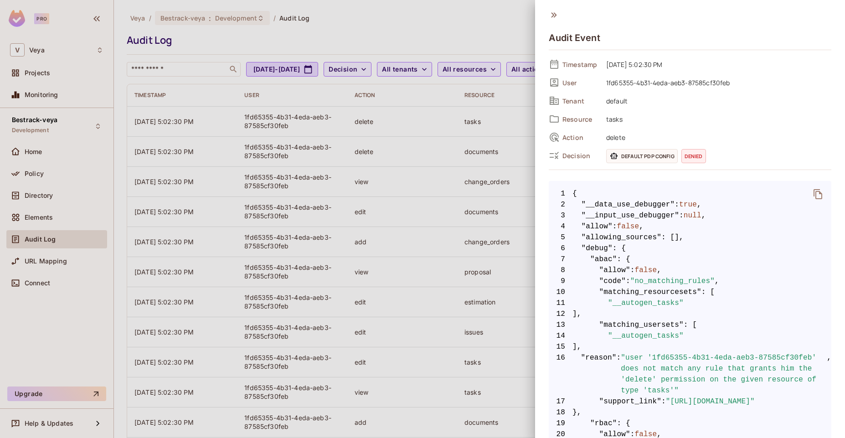
click at [553, 12] on icon at bounding box center [554, 15] width 10 height 10
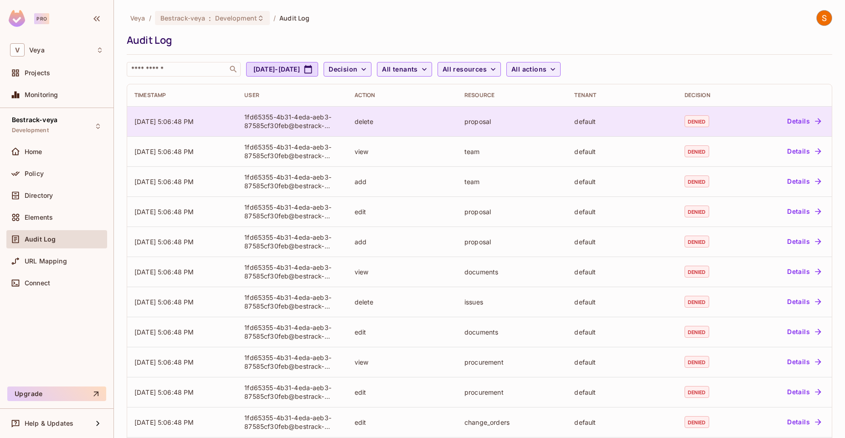
click at [203, 134] on td "[DATE] 5:06:48 PM" at bounding box center [182, 121] width 110 height 30
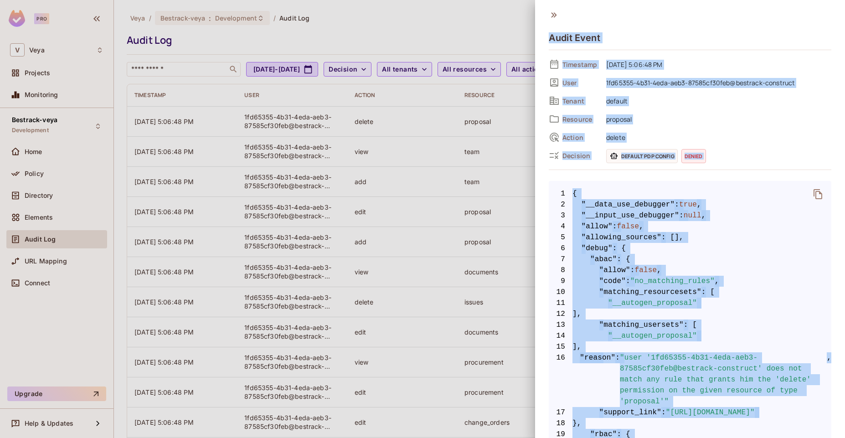
drag, startPoint x: 604, startPoint y: 411, endPoint x: 552, endPoint y: 40, distance: 374.1
click at [552, 40] on div "Audit Event Timestamp 08/13/2025 5:06:48 PM User 1fd65355-4b31-4eda-aeb3-87585c…" at bounding box center [690, 381] width 282 height 743
copy div "Audit Event Timestamp 08/13/2025 5:06:48 PM User 1fd65355-4b31-4eda-aeb3-87585c…"
click at [673, 108] on div "Timestamp 08/13/2025 5:06:48 PM User 1fd65355-4b31-4eda-aeb3-87585cf30feb@bestr…" at bounding box center [690, 109] width 282 height 105
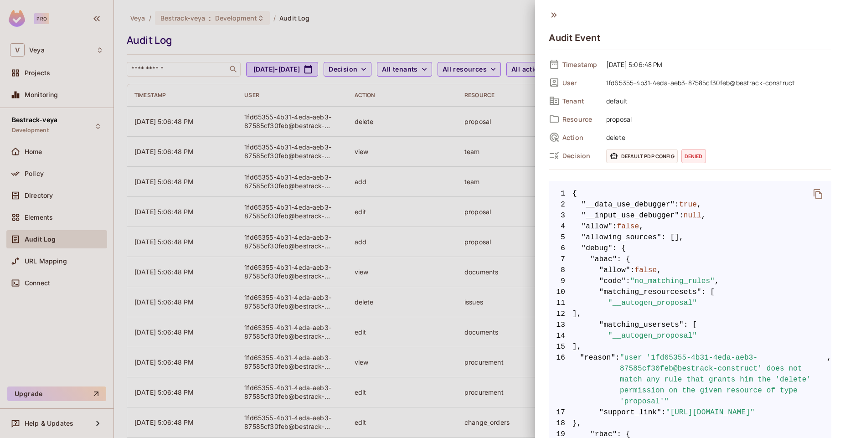
click at [556, 10] on icon at bounding box center [554, 15] width 10 height 10
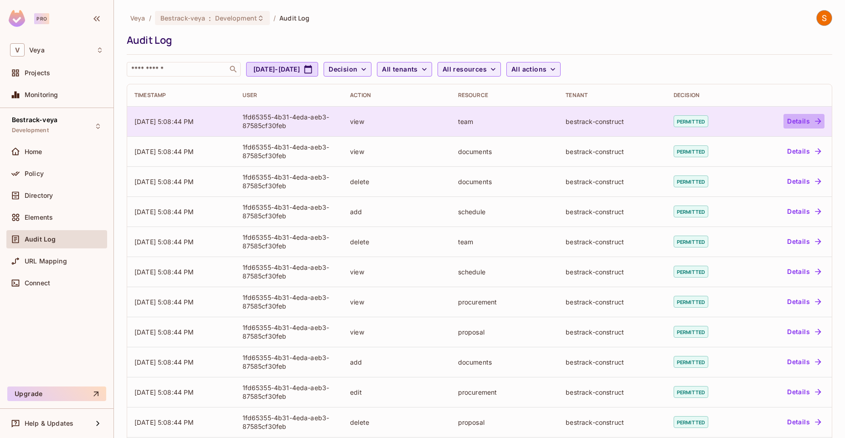
click at [783, 120] on button "Details" at bounding box center [803, 121] width 41 height 15
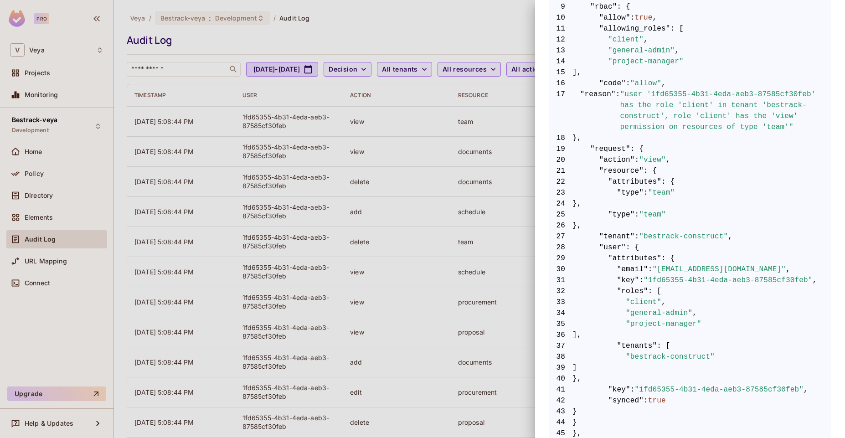
scroll to position [313, 0]
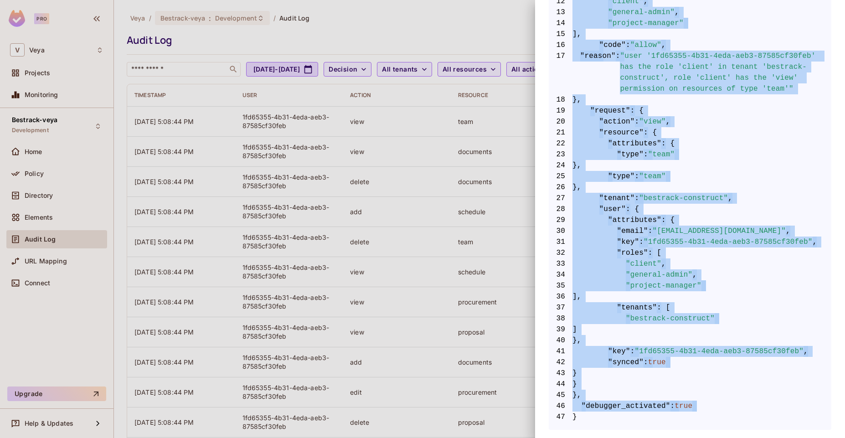
drag, startPoint x: 548, startPoint y: 60, endPoint x: 708, endPoint y: 421, distance: 394.7
click at [708, 421] on div "Audit Event Timestamp 08/13/2025 5:08:44 PM User 1fd65355-4b31-4eda-aeb3-87585c…" at bounding box center [690, 219] width 310 height 438
copy div "Timestamp 08/13/2025 5:08:44 PM User 1fd65355-4b31-4eda-aeb3-87585cf30feb Tenan…"
click at [748, 346] on span ""1fd65355-4b31-4eda-aeb3-87585cf30feb"" at bounding box center [719, 351] width 169 height 11
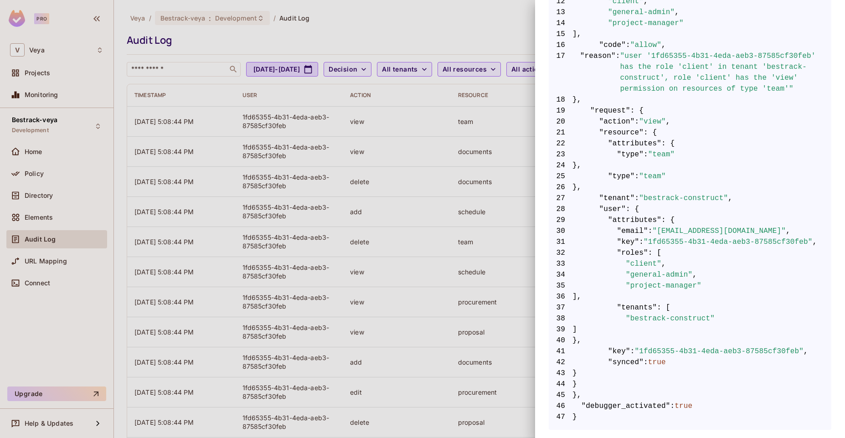
scroll to position [0, 0]
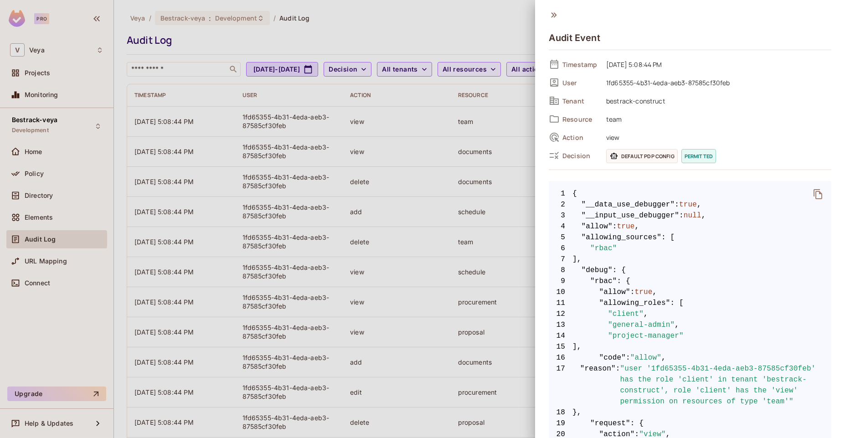
click at [714, 82] on span "1fd65355-4b31-4eda-aeb3-87585cf30feb" at bounding box center [716, 82] width 230 height 11
click at [510, 20] on div at bounding box center [422, 219] width 845 height 438
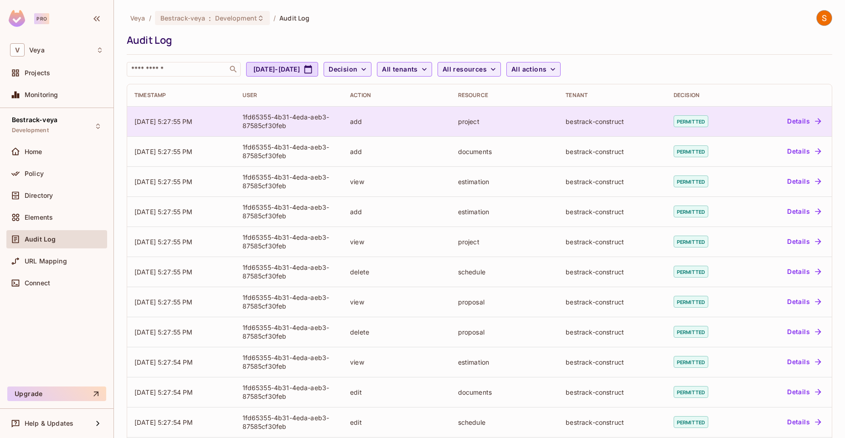
click at [804, 120] on button "Details" at bounding box center [803, 121] width 41 height 15
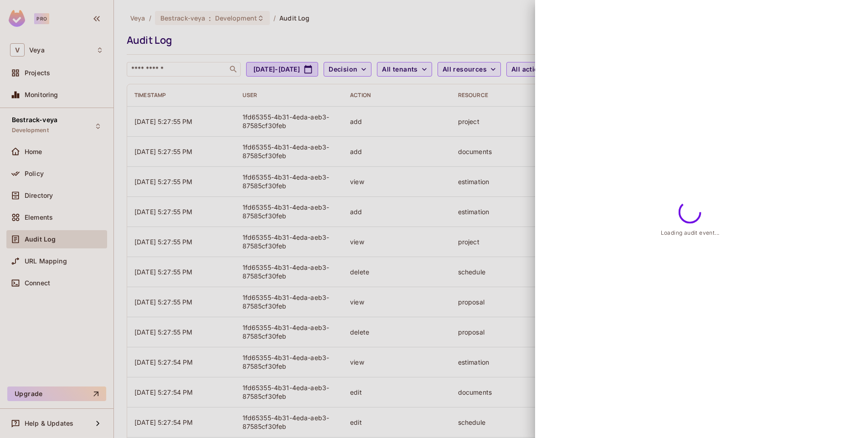
click at [477, 151] on div at bounding box center [422, 219] width 845 height 438
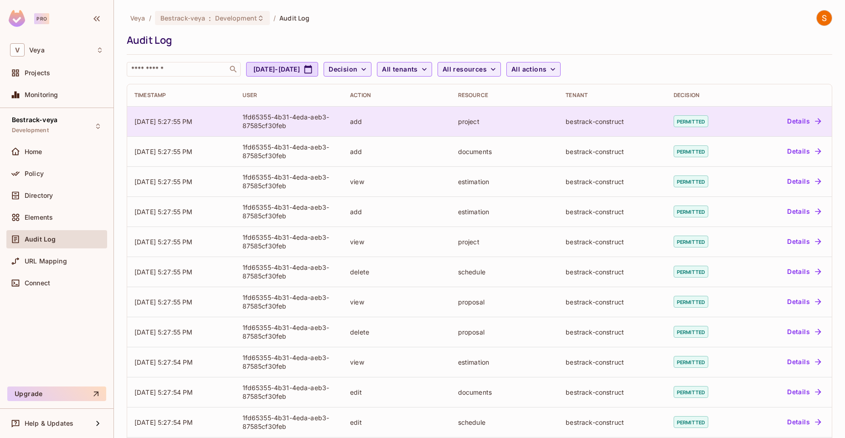
click at [755, 125] on div "Details" at bounding box center [787, 121] width 73 height 15
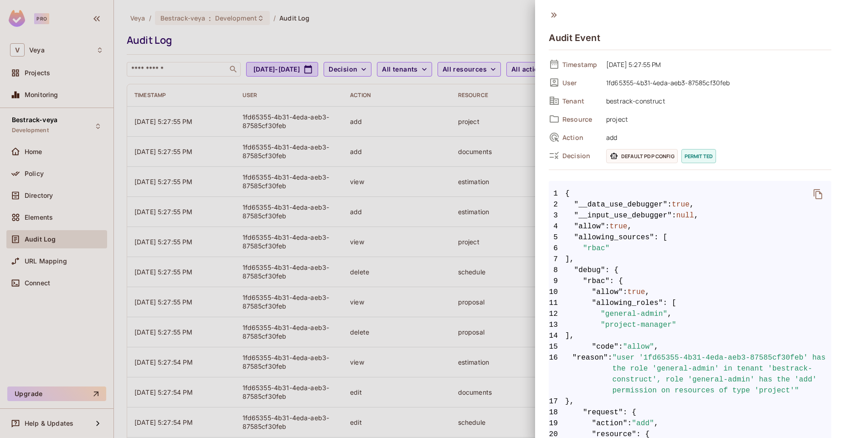
click at [551, 20] on icon at bounding box center [554, 15] width 10 height 10
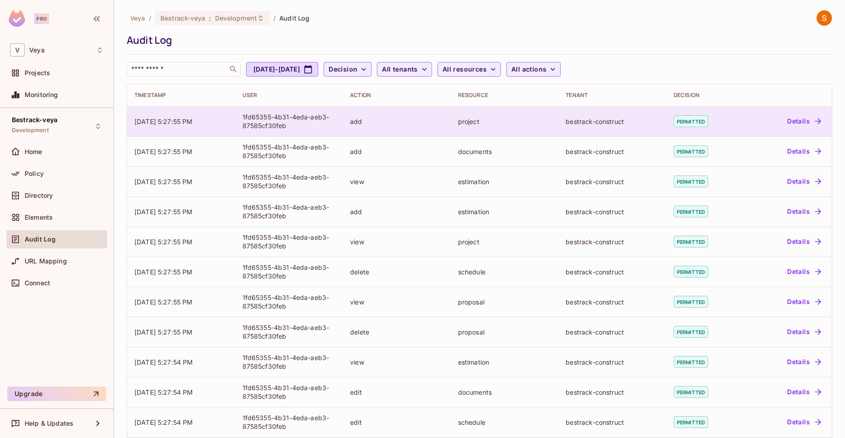
click at [797, 122] on button "Details" at bounding box center [803, 121] width 41 height 15
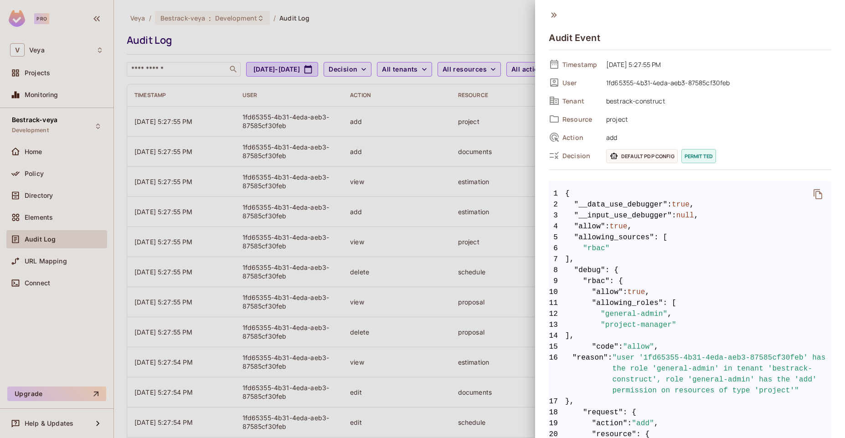
click at [556, 15] on icon at bounding box center [553, 14] width 5 height 5
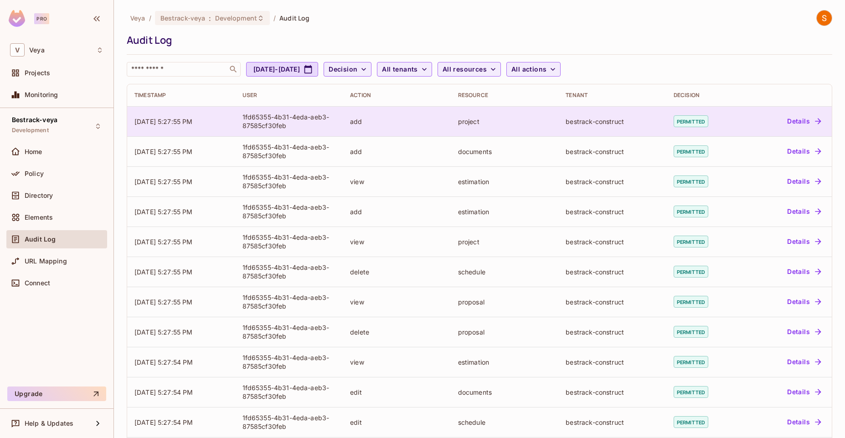
click at [813, 118] on icon "button" at bounding box center [817, 121] width 9 height 9
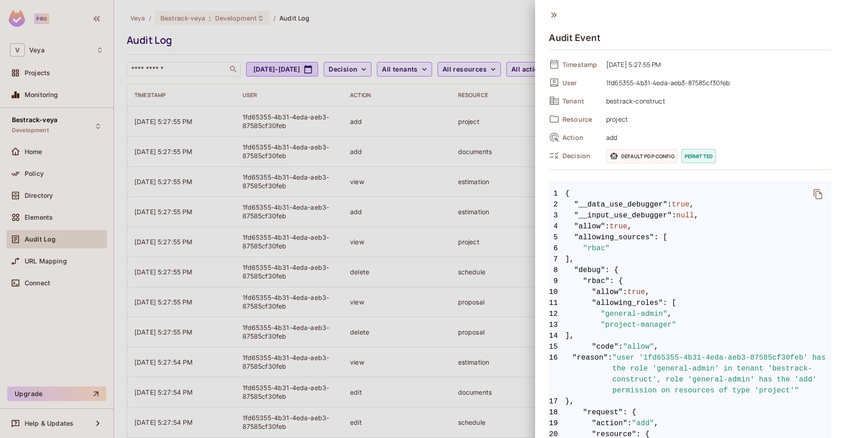
click at [556, 13] on icon at bounding box center [554, 15] width 10 height 10
